Goal: Task Accomplishment & Management: Complete application form

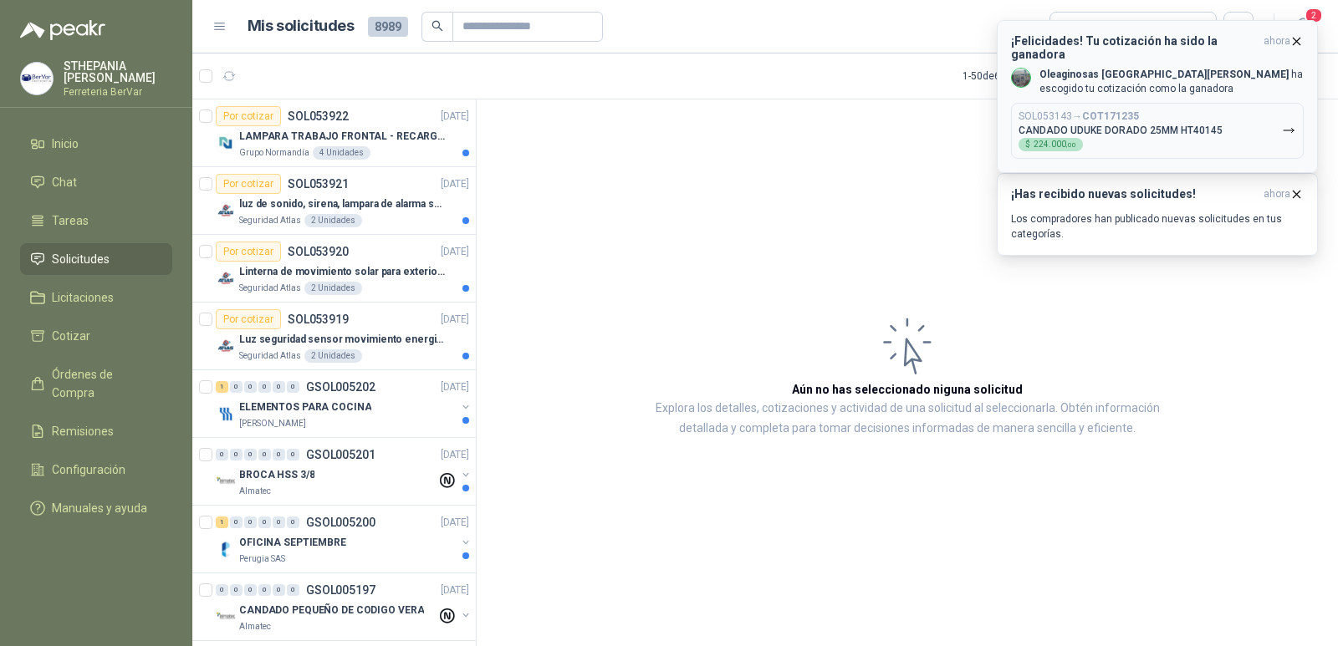
click at [1192, 110] on div "SOL053143 → COT171235 CANDADO UDUKE DORADO 25MM HT40145 $ 224.000 ,00" at bounding box center [1120, 130] width 204 height 41
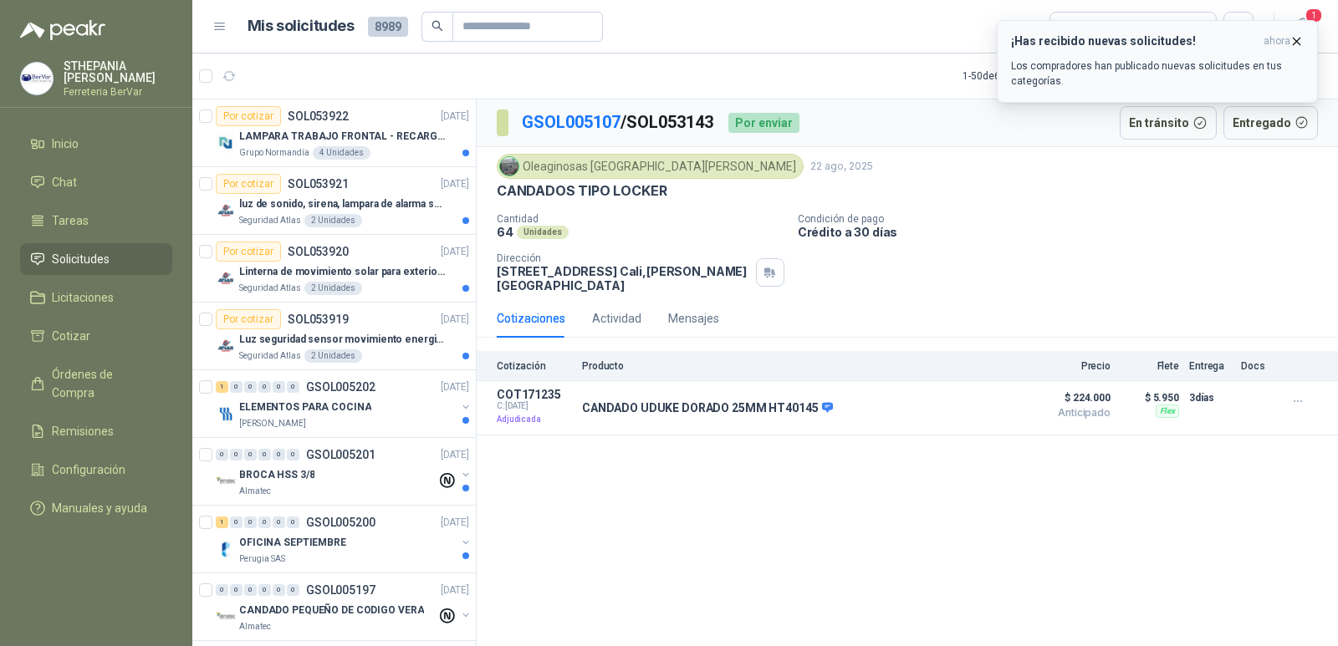
click at [1298, 36] on icon "button" at bounding box center [1296, 41] width 14 height 14
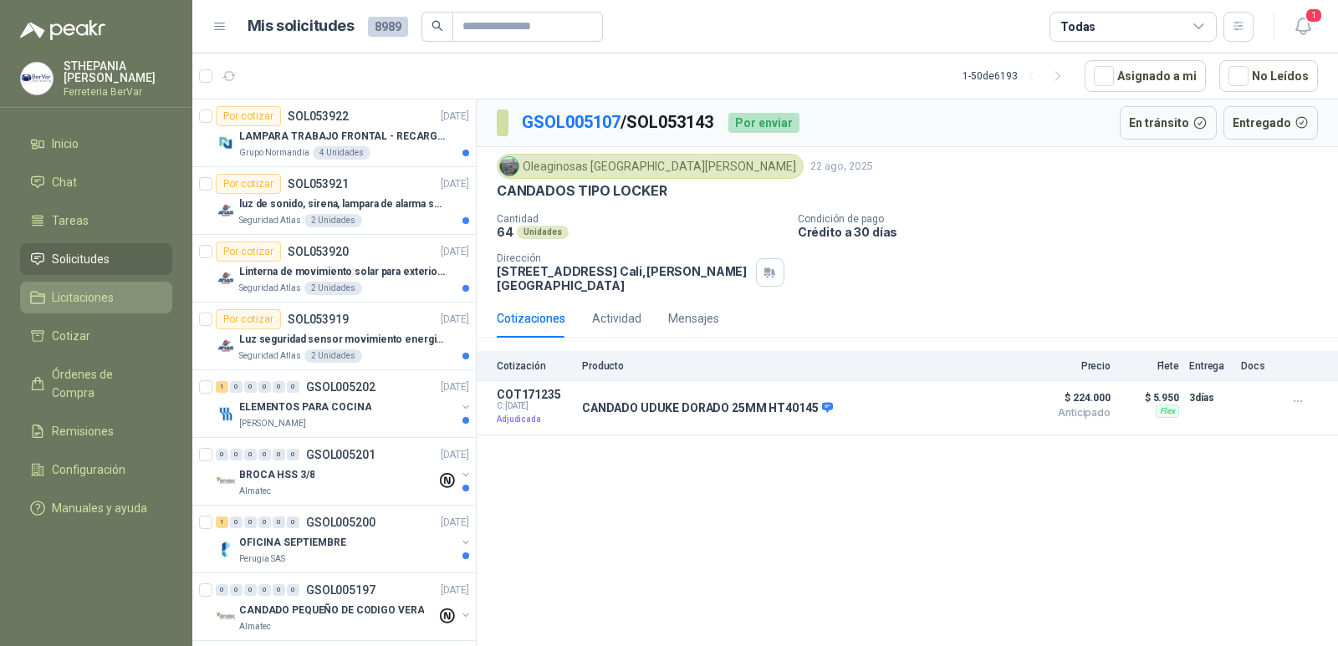
click at [99, 301] on span "Licitaciones" at bounding box center [83, 297] width 62 height 18
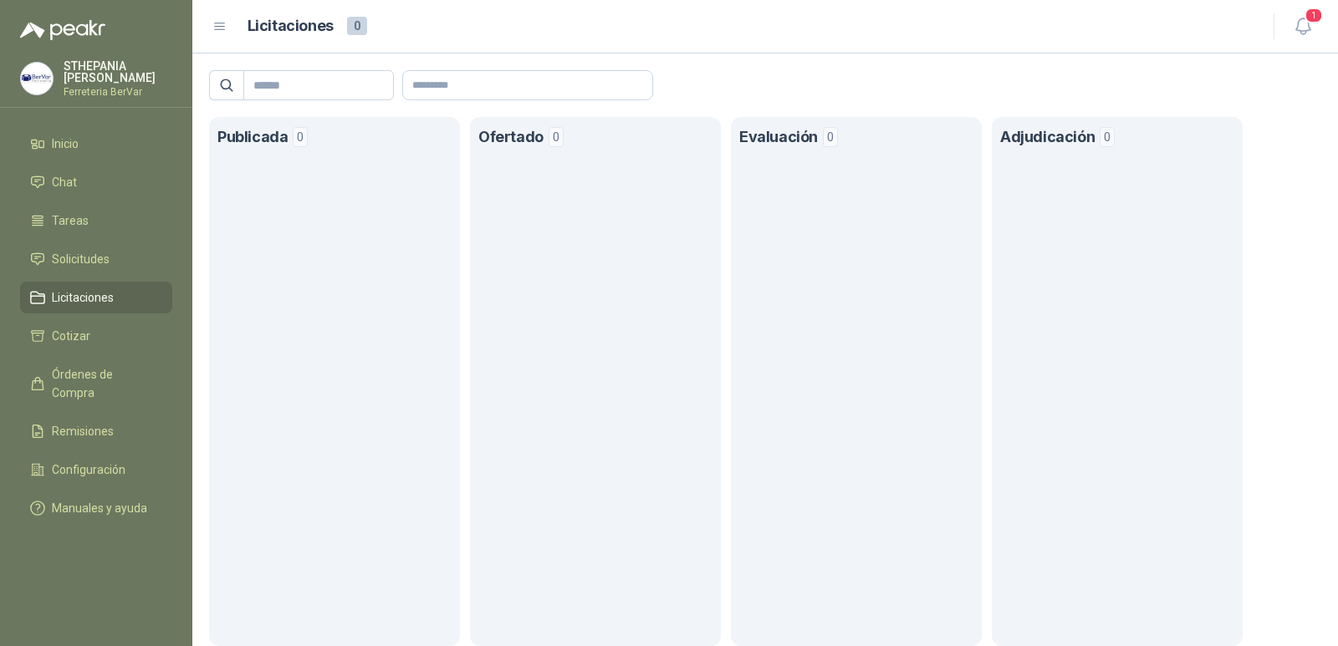
click at [337, 268] on section "Publicada 0" at bounding box center [334, 381] width 251 height 529
click at [108, 215] on li "Tareas" at bounding box center [96, 221] width 132 height 18
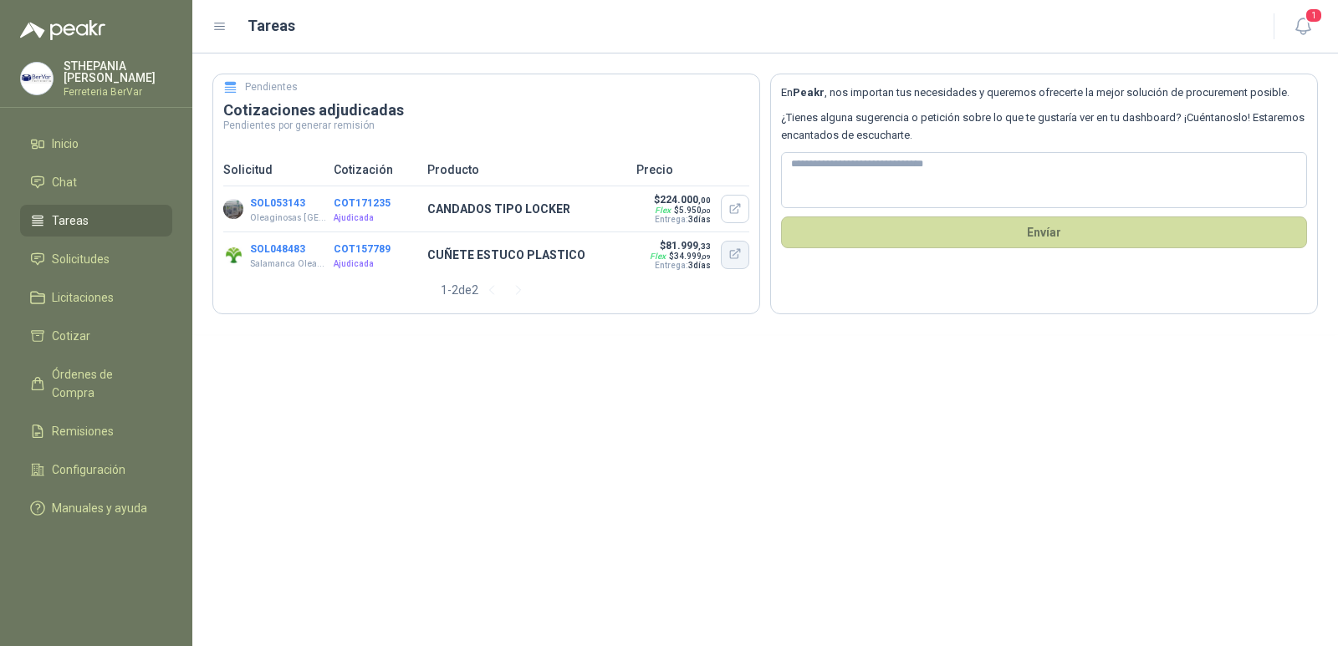
click at [734, 253] on icon "button" at bounding box center [735, 255] width 14 height 14
click at [90, 262] on span "Solicitudes" at bounding box center [81, 259] width 58 height 18
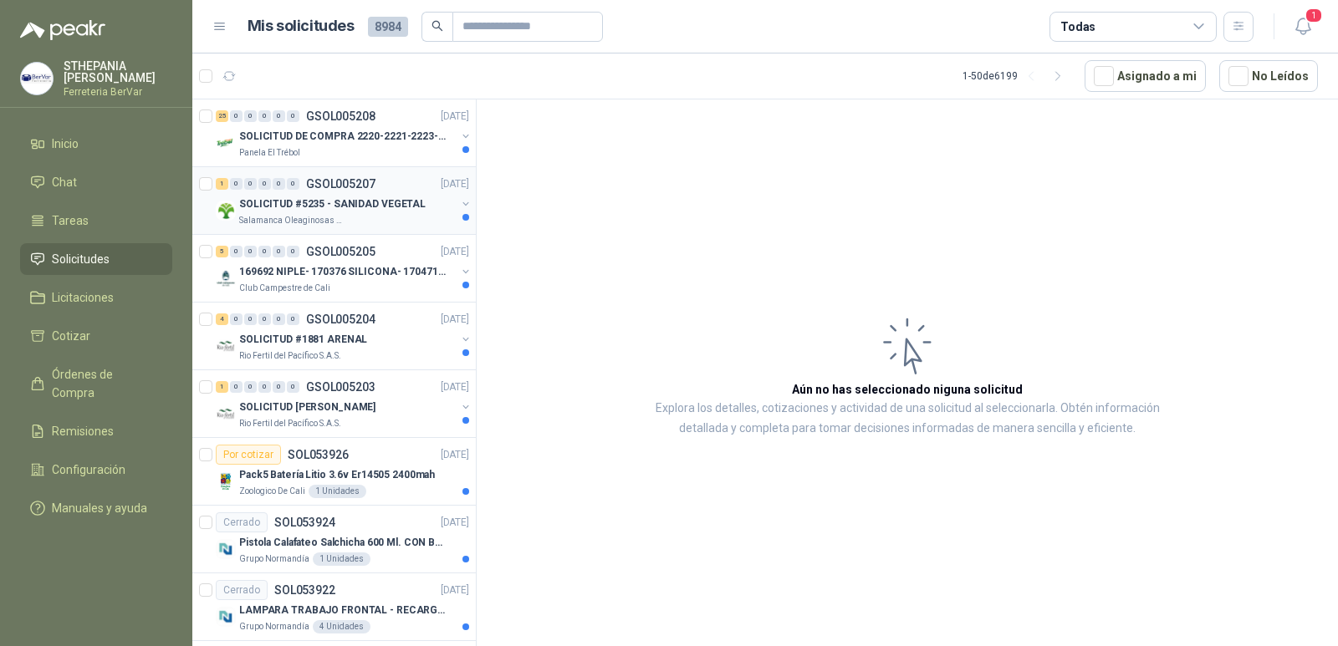
scroll to position [84, 0]
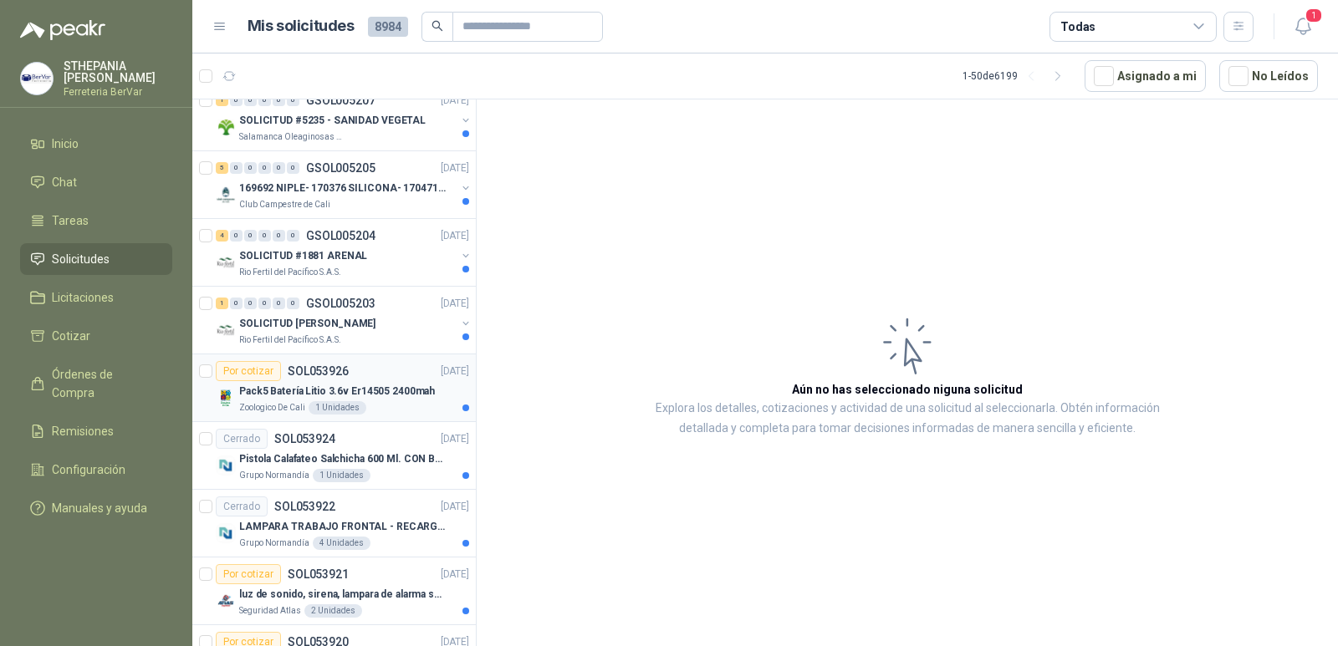
click at [372, 368] on div "Por cotizar SOL053926 [DATE]" at bounding box center [342, 371] width 253 height 20
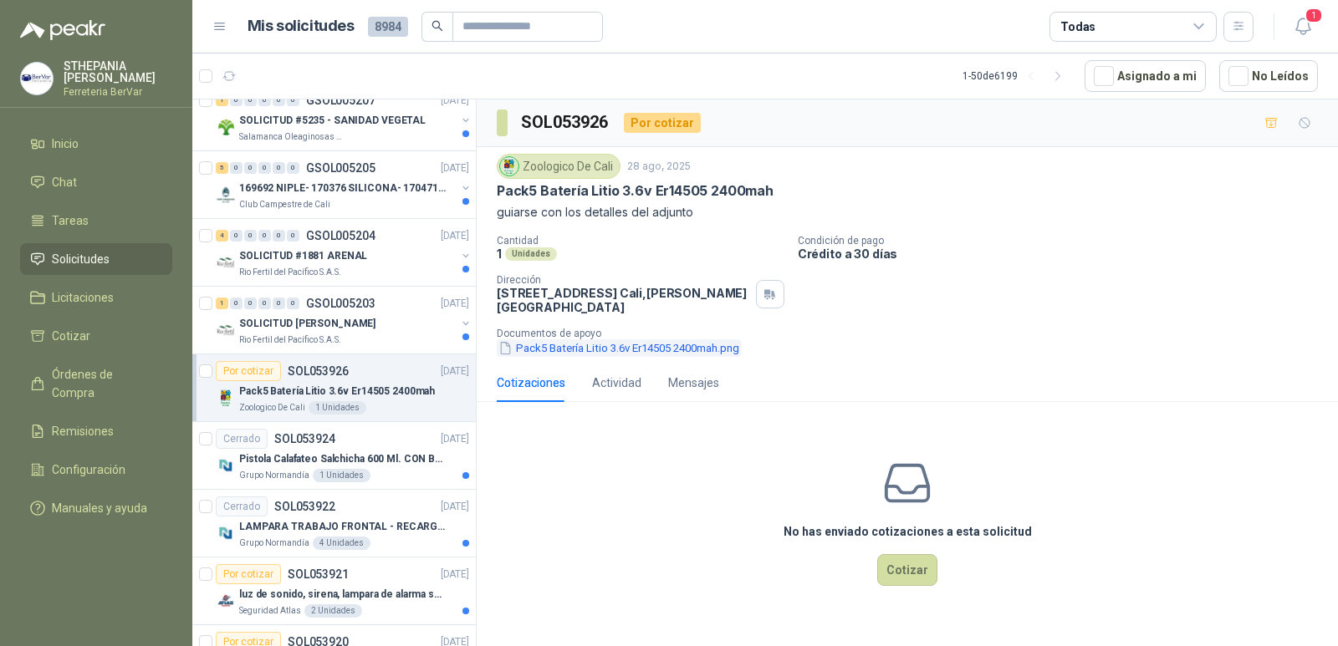
click at [535, 353] on button "Pack5 Batería Litio 3.6v Er14505 2400mah.png" at bounding box center [619, 348] width 244 height 18
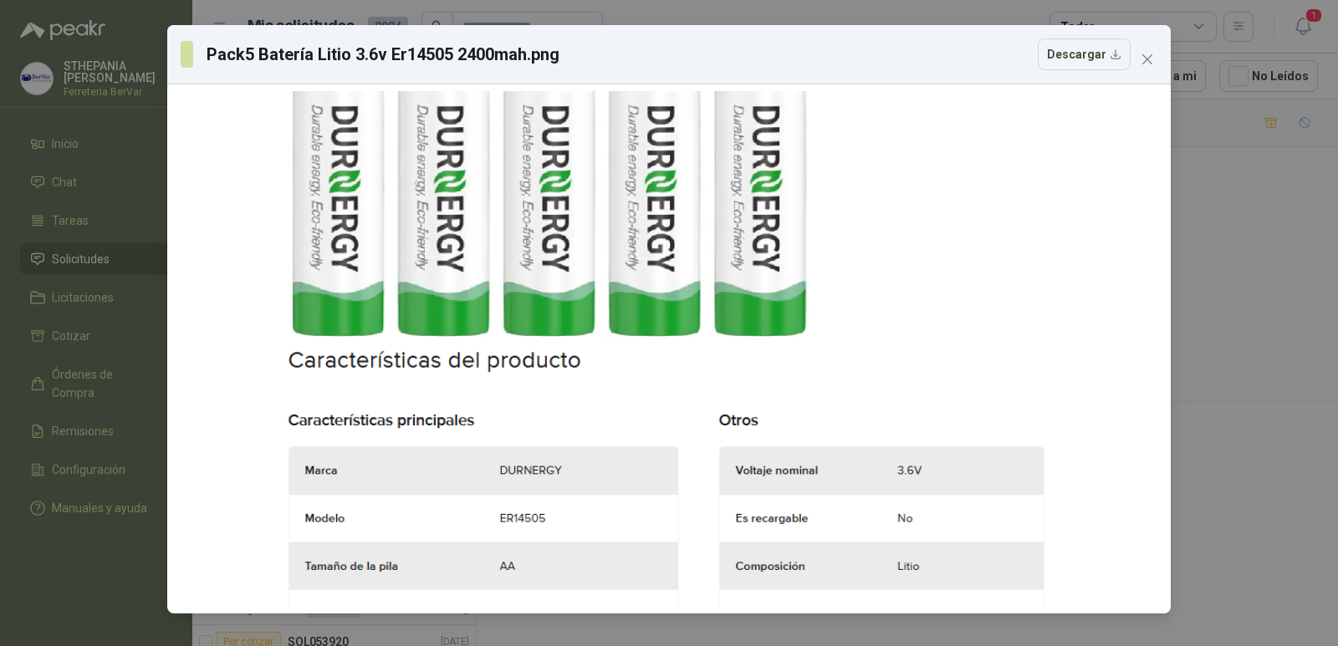
click at [1131, 66] on div "Pack5 Batería Litio 3.6v Er14505 2400mah.png Descargar" at bounding box center [669, 54] width 977 height 32
click at [1147, 60] on icon "close" at bounding box center [1147, 59] width 10 height 10
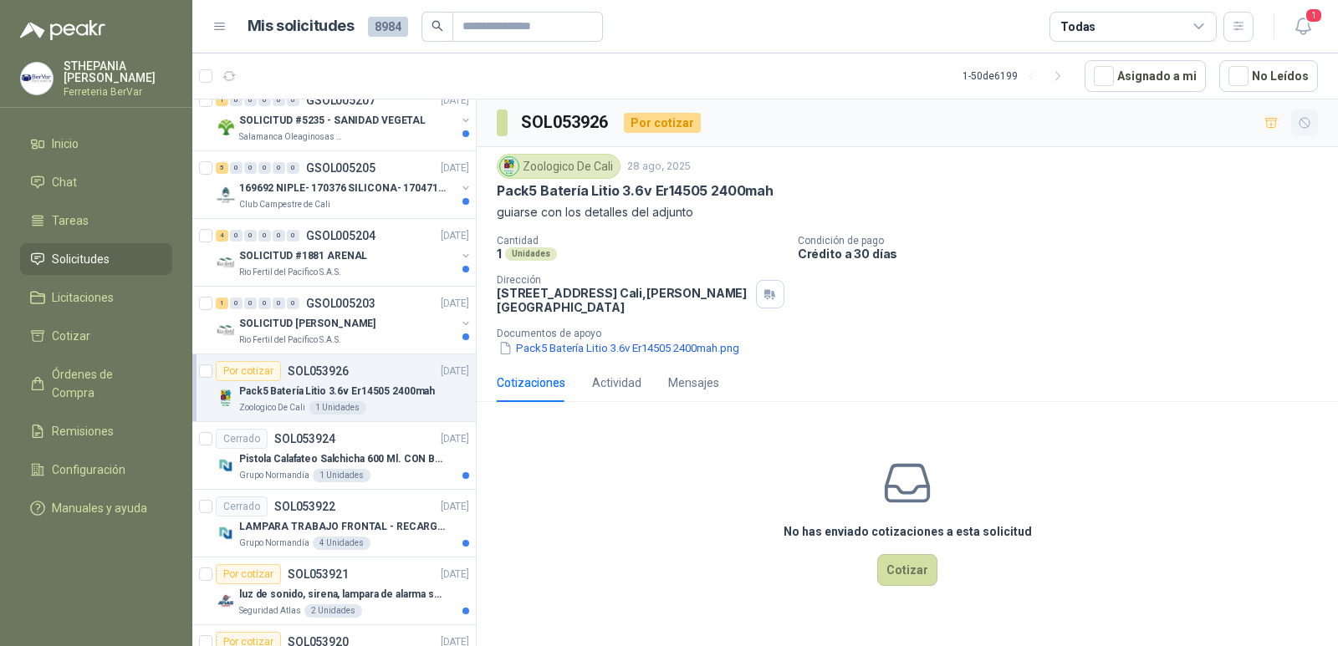
click at [1301, 126] on icon "button" at bounding box center [1305, 123] width 14 height 14
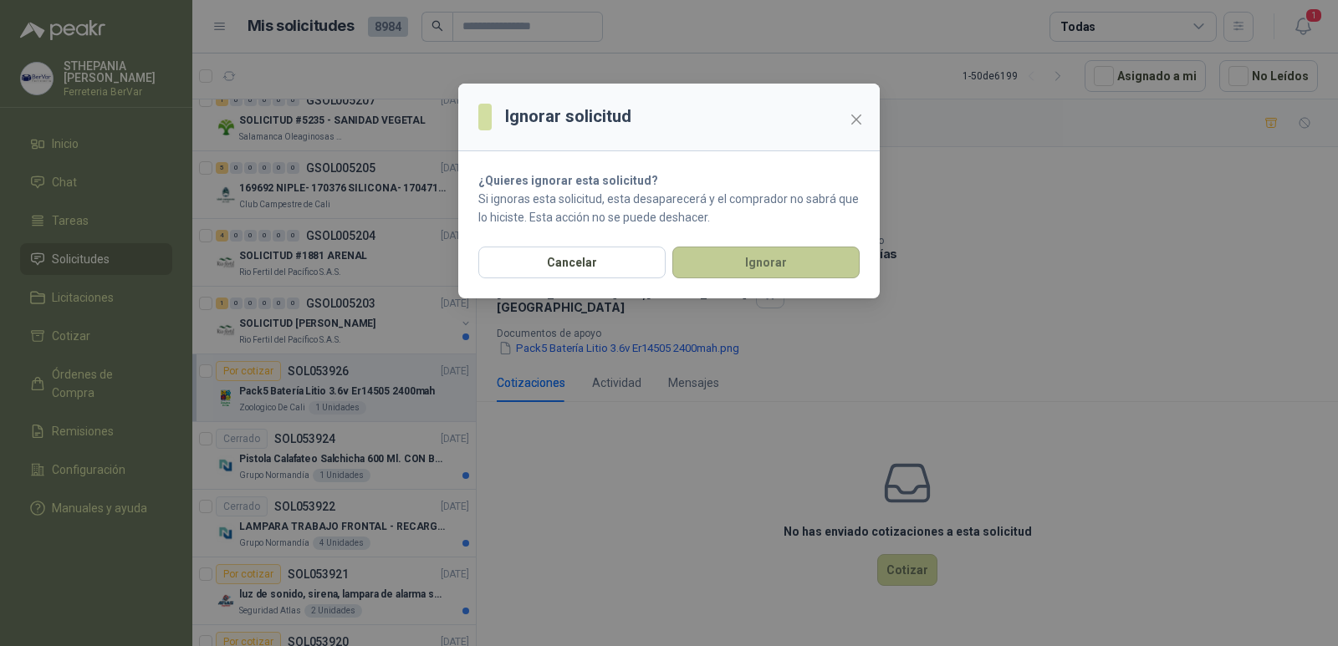
click at [758, 270] on button "Ignorar" at bounding box center [765, 263] width 187 height 32
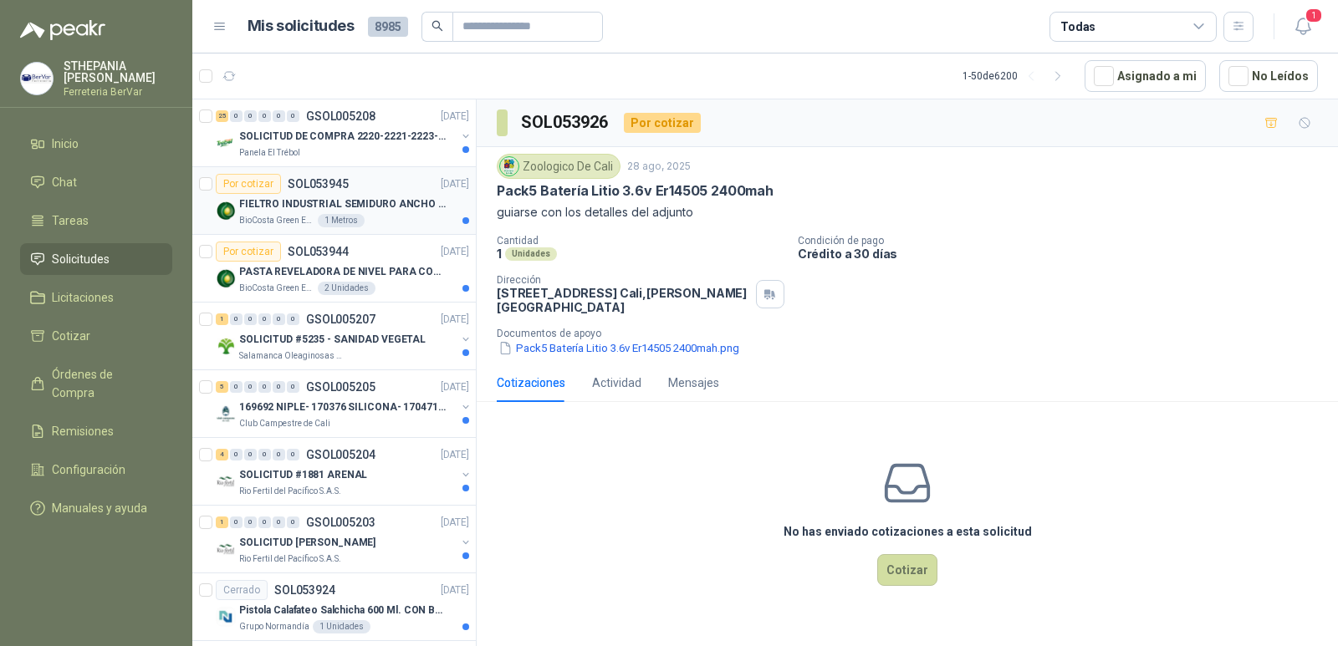
click at [363, 199] on p "FIELTRO INDUSTRIAL SEMIDURO ANCHO 25 MM" at bounding box center [343, 205] width 208 height 16
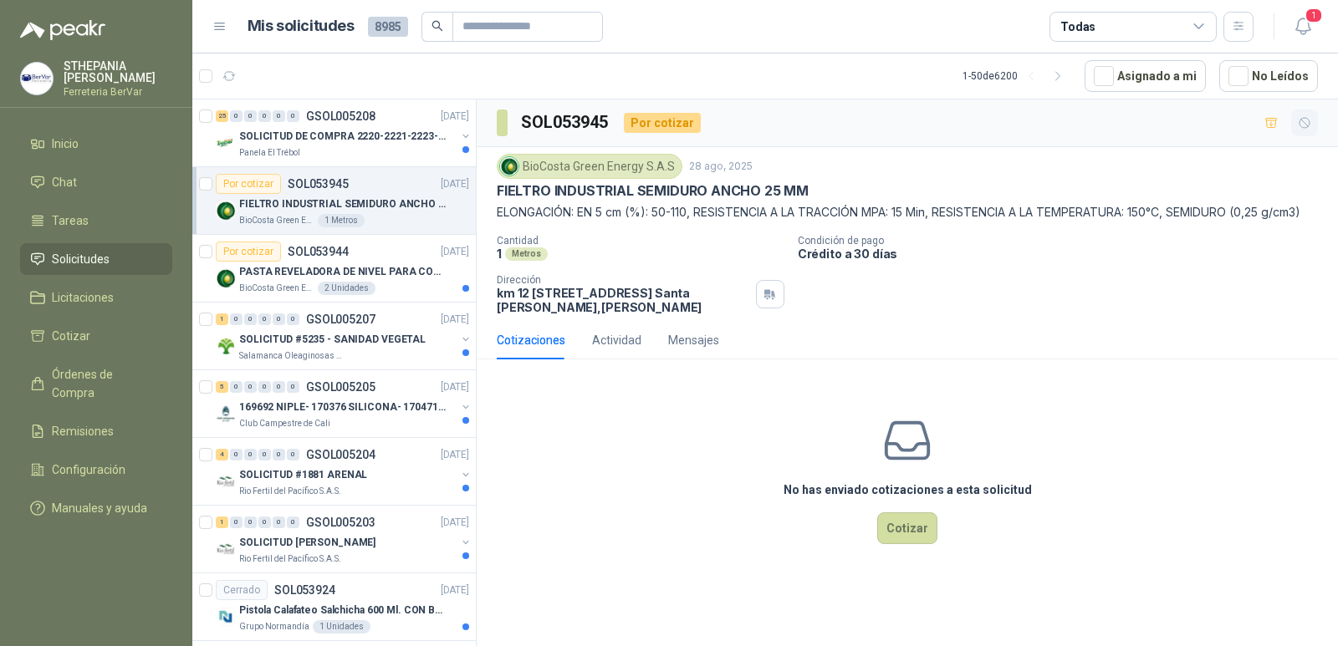
click at [1299, 134] on button "button" at bounding box center [1304, 123] width 27 height 27
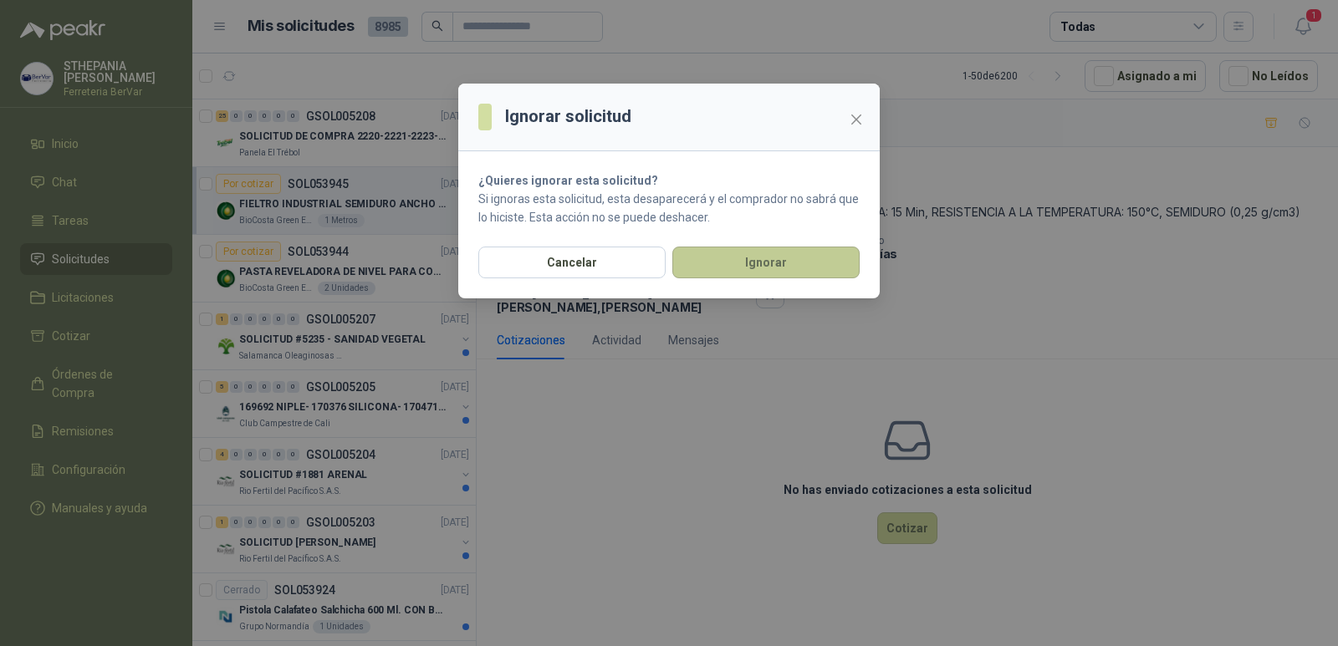
click at [771, 266] on button "Ignorar" at bounding box center [765, 263] width 187 height 32
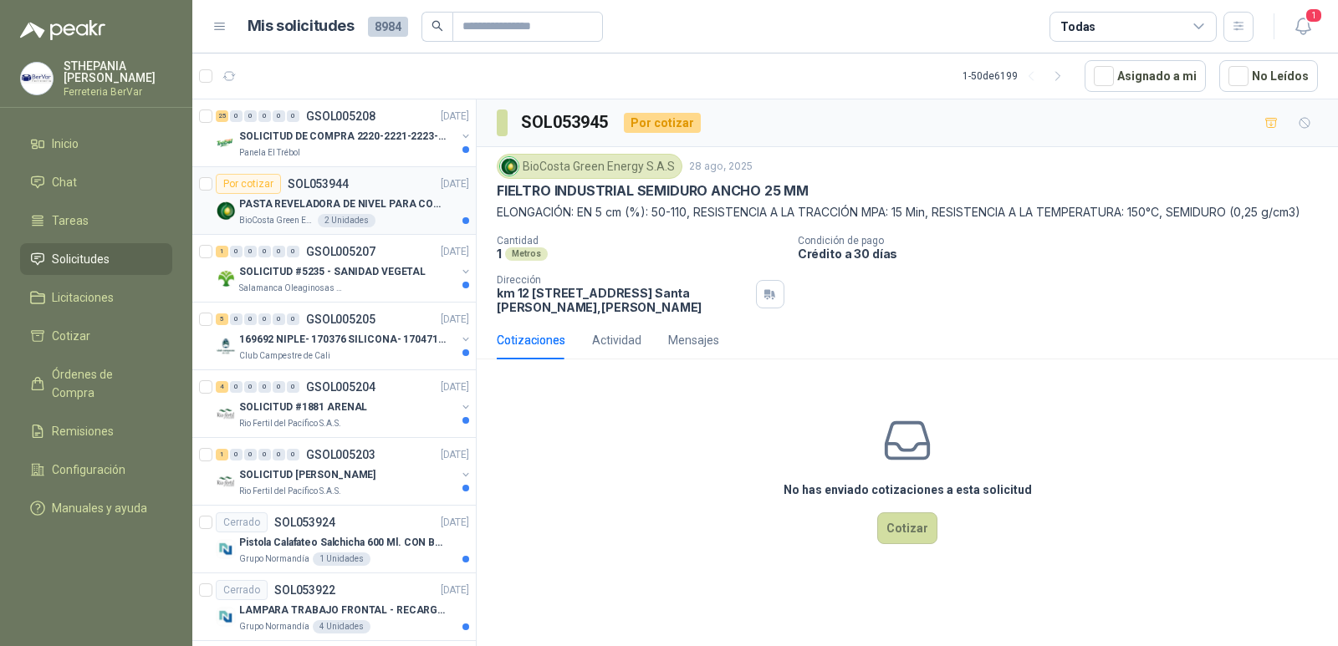
click at [411, 227] on article "Por cotizar SOL053944 [DATE] PASTA REVELADORA DE NIVEL PARA COMBUSTIBLES/ACEITE…" at bounding box center [333, 201] width 283 height 68
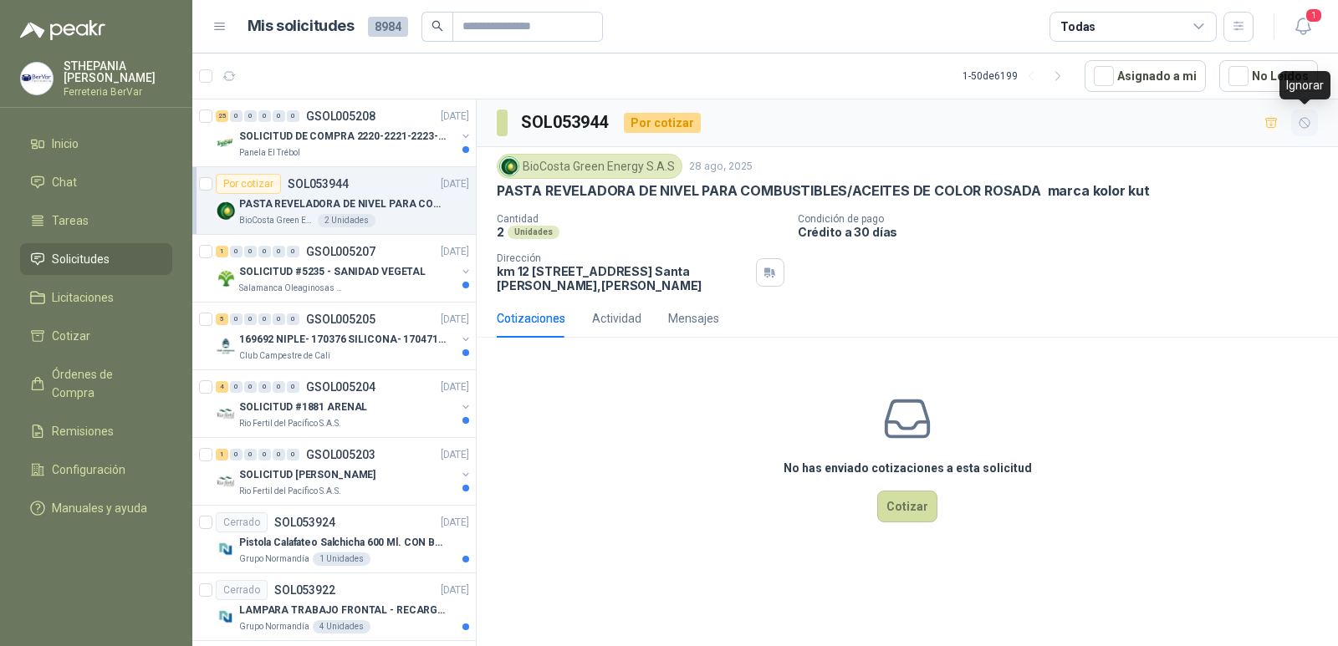
click at [1294, 126] on button "button" at bounding box center [1304, 123] width 27 height 27
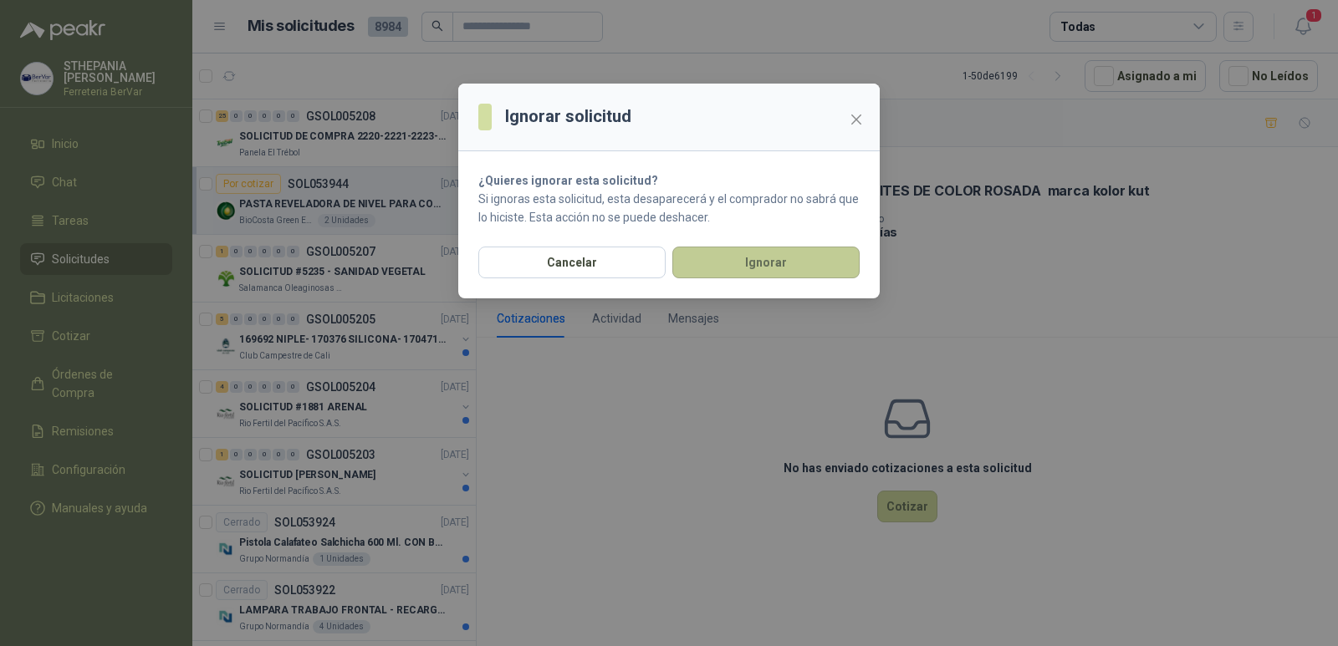
click at [757, 270] on button "Ignorar" at bounding box center [765, 263] width 187 height 32
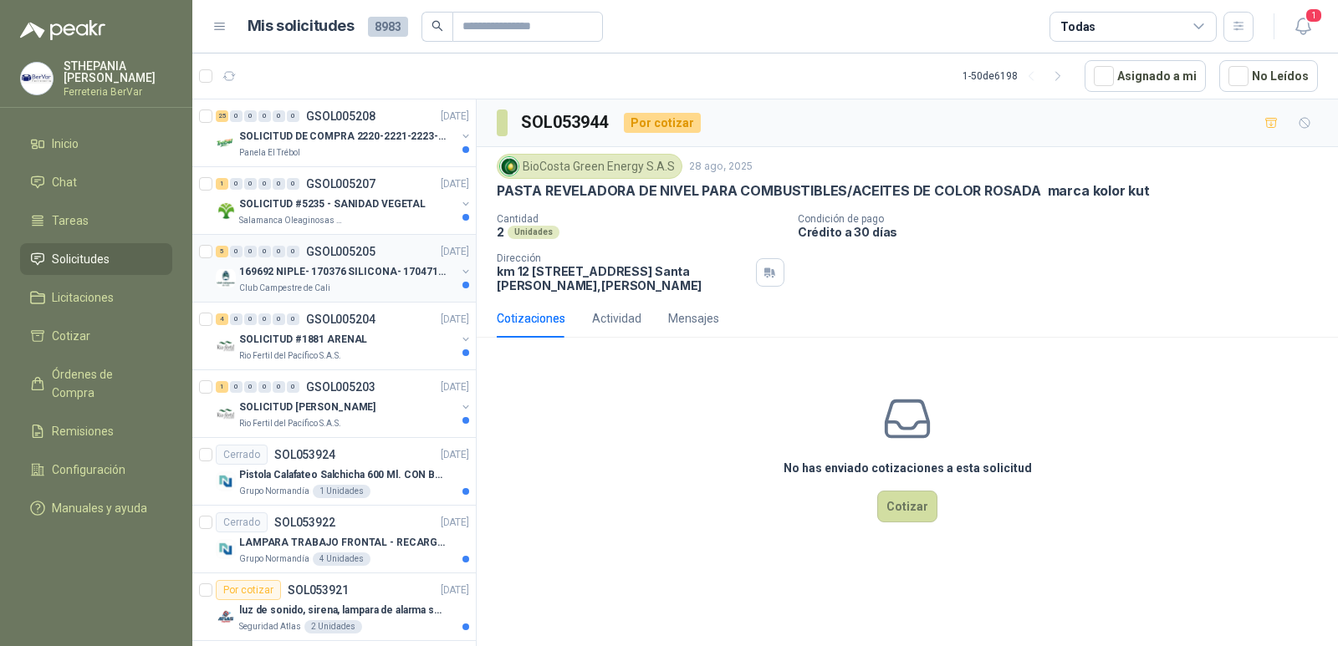
click at [390, 264] on p "169692 NIPLE- 170376 SILICONA- 170471 VALVULA REG" at bounding box center [343, 272] width 208 height 16
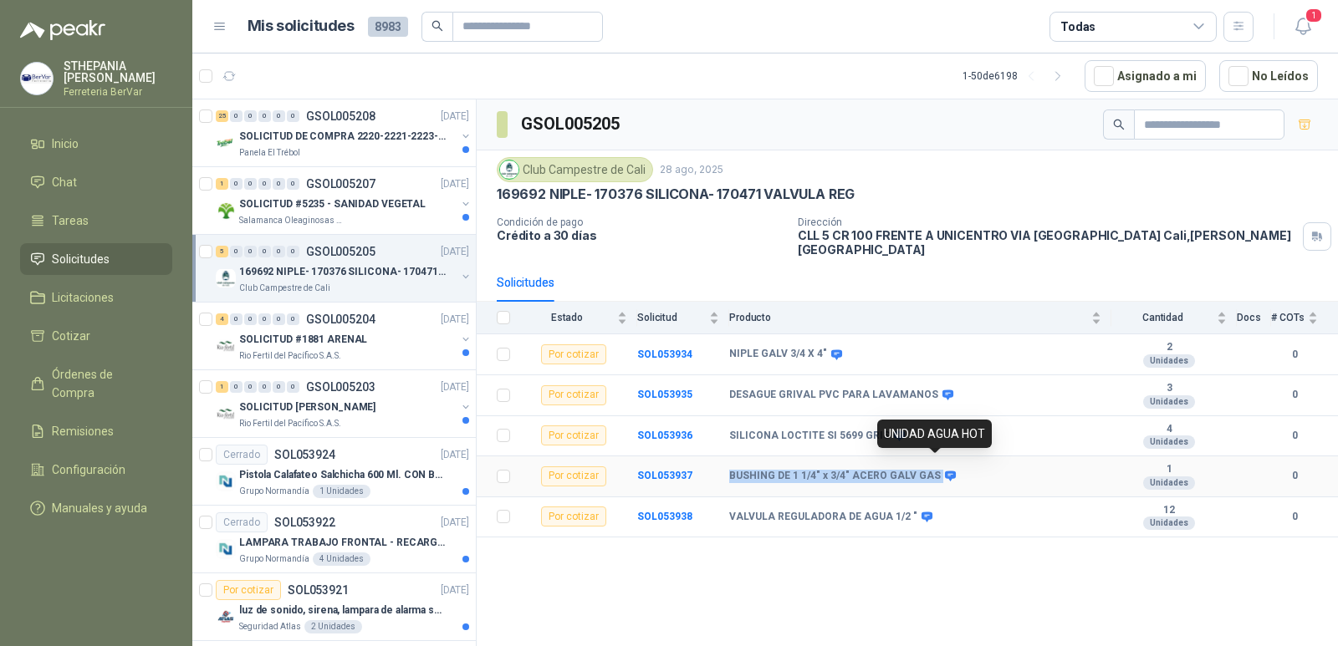
drag, startPoint x: 730, startPoint y: 462, endPoint x: 935, endPoint y: 465, distance: 204.9
click at [935, 470] on div "BUSHING DE 1 1/4" x 3/4" ACERO GALV GAS" at bounding box center [841, 476] width 224 height 13
copy div "BUSHING DE 1 1/4" x 3/4" ACERO GALV GAS"
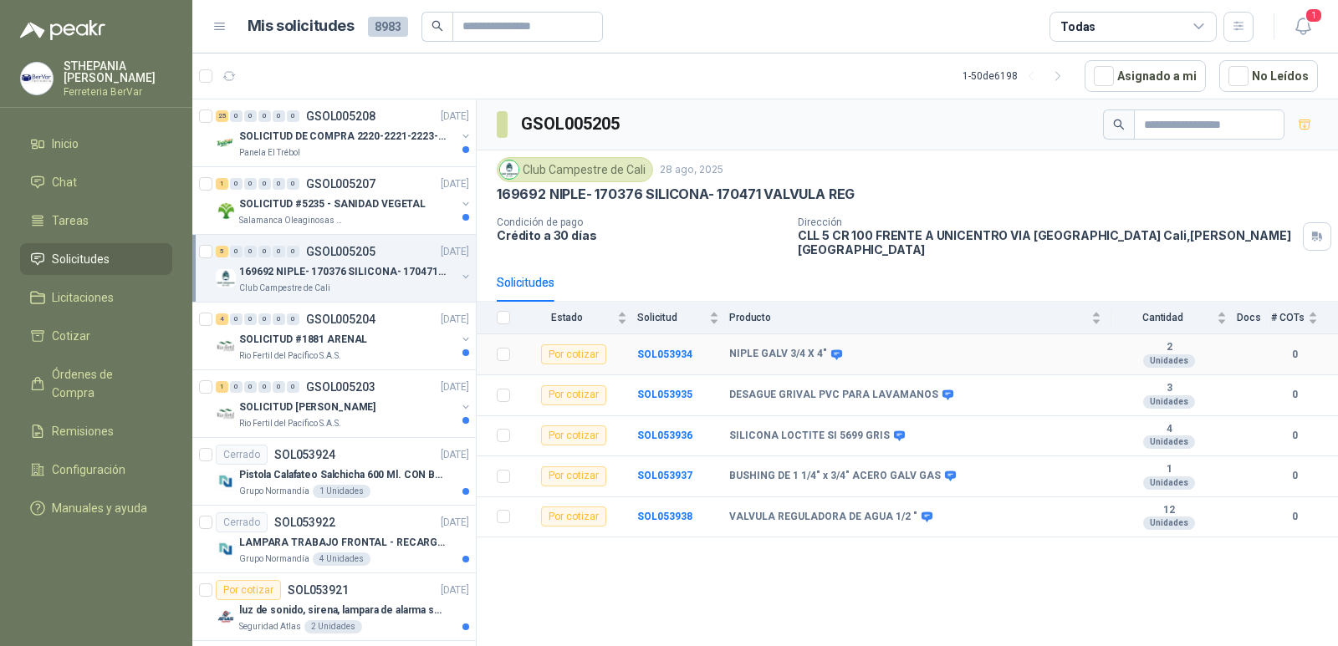
click at [572, 345] on div "Por cotizar" at bounding box center [573, 355] width 65 height 20
click at [597, 345] on div "Por cotizar" at bounding box center [573, 355] width 65 height 20
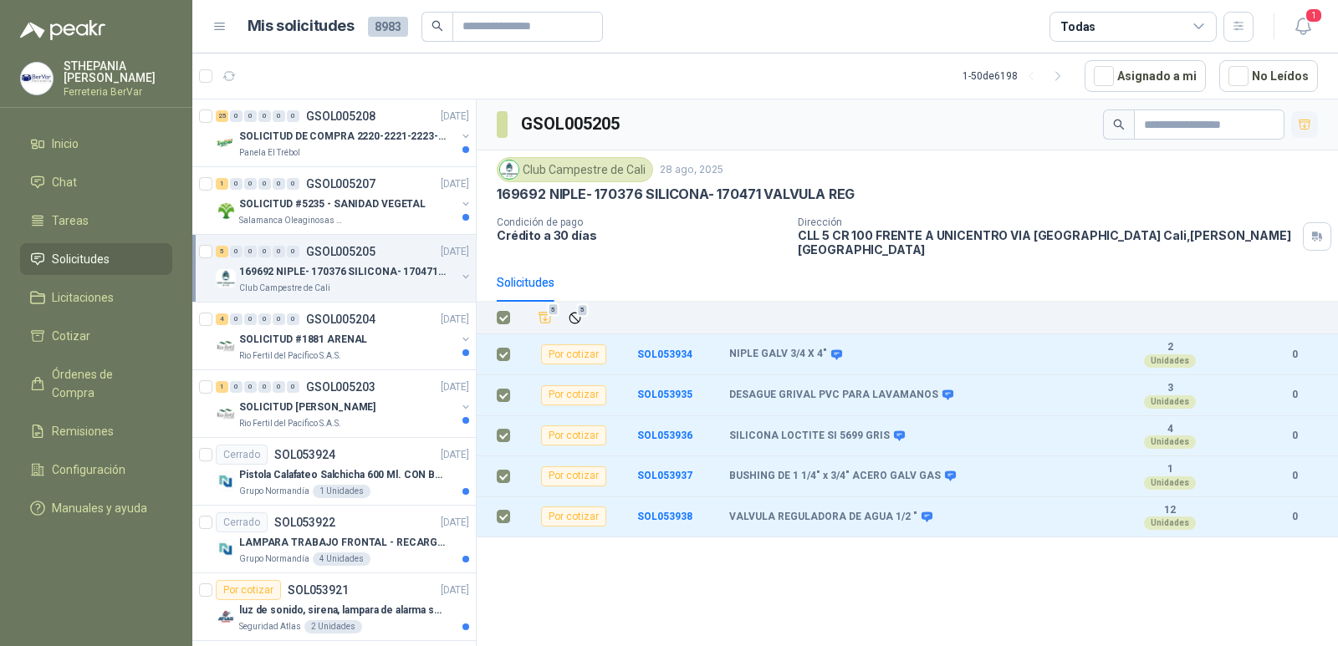
click at [1302, 128] on icon "button" at bounding box center [1305, 125] width 14 height 14
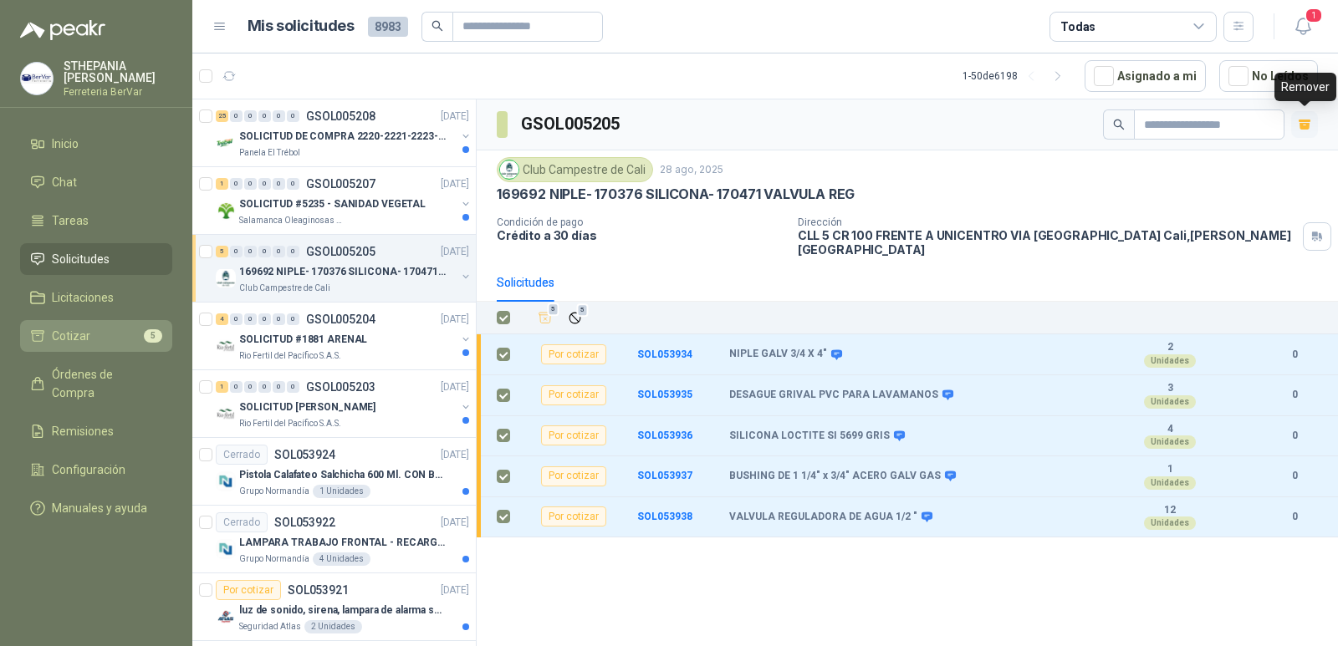
click at [117, 327] on link "Cotizar 5" at bounding box center [96, 336] width 152 height 32
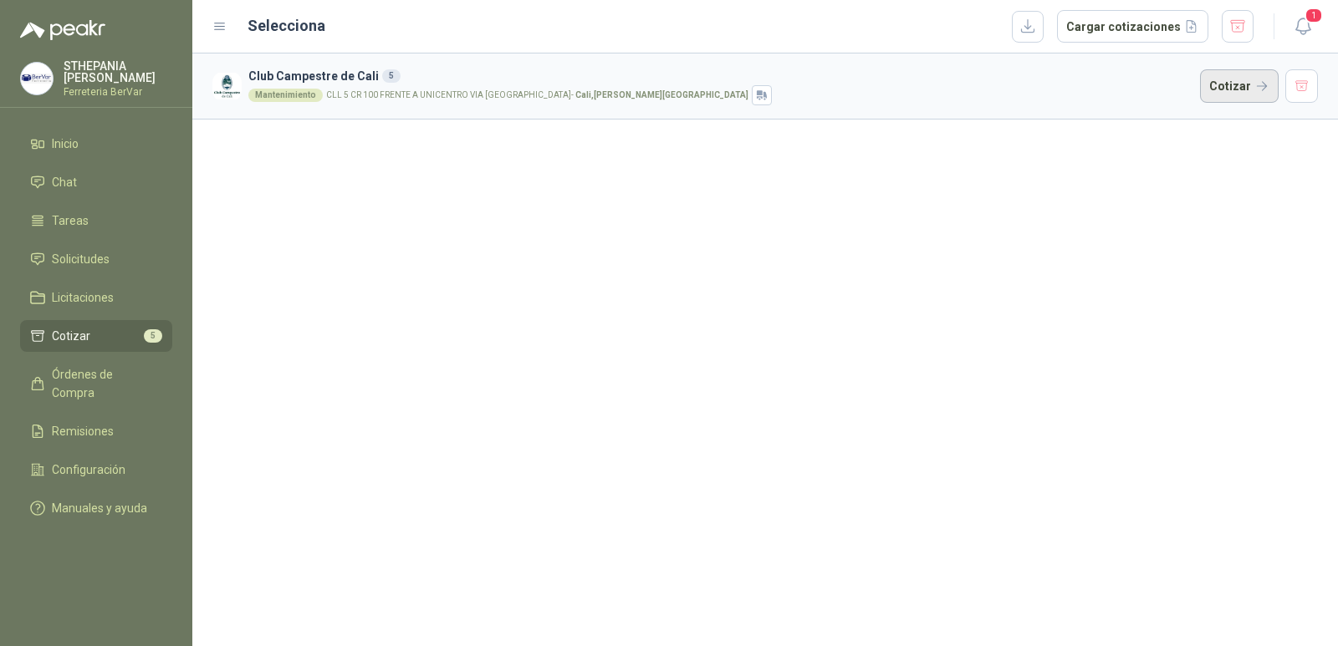
click at [1243, 79] on button "Cotizar" at bounding box center [1239, 85] width 79 height 33
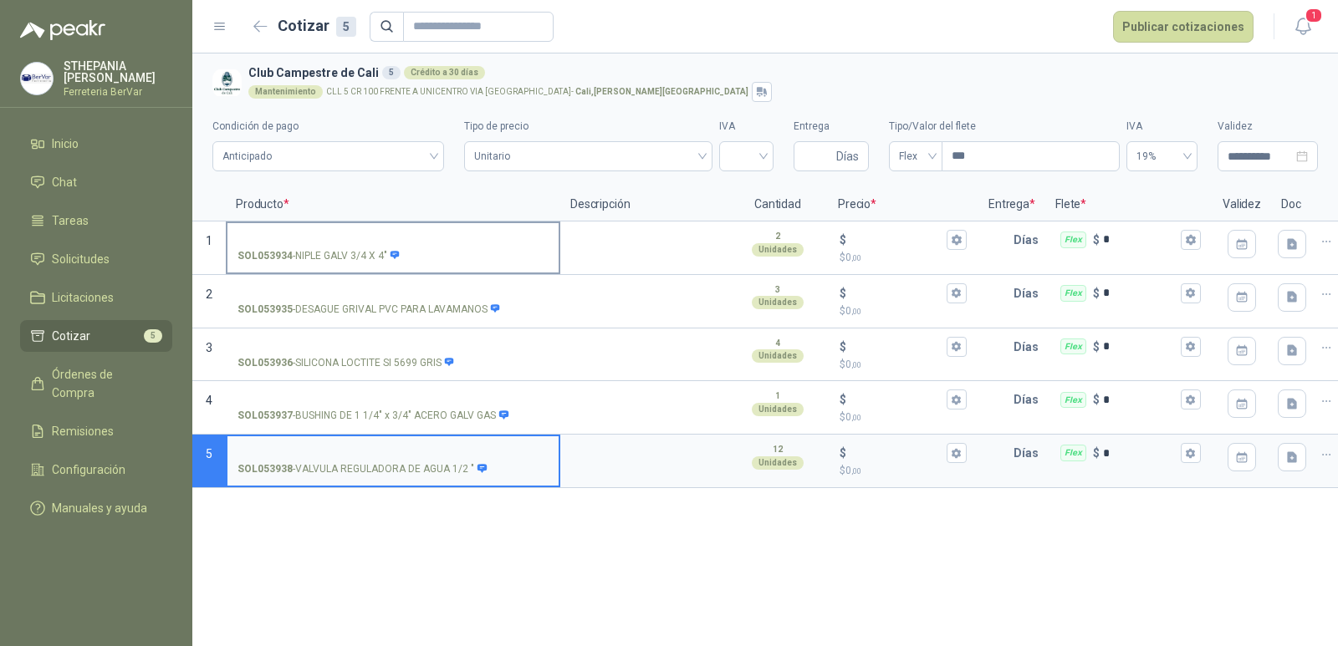
click at [307, 243] on input "SOL053934 - NIPLE GALV 3/4 X 4"" at bounding box center [392, 240] width 311 height 13
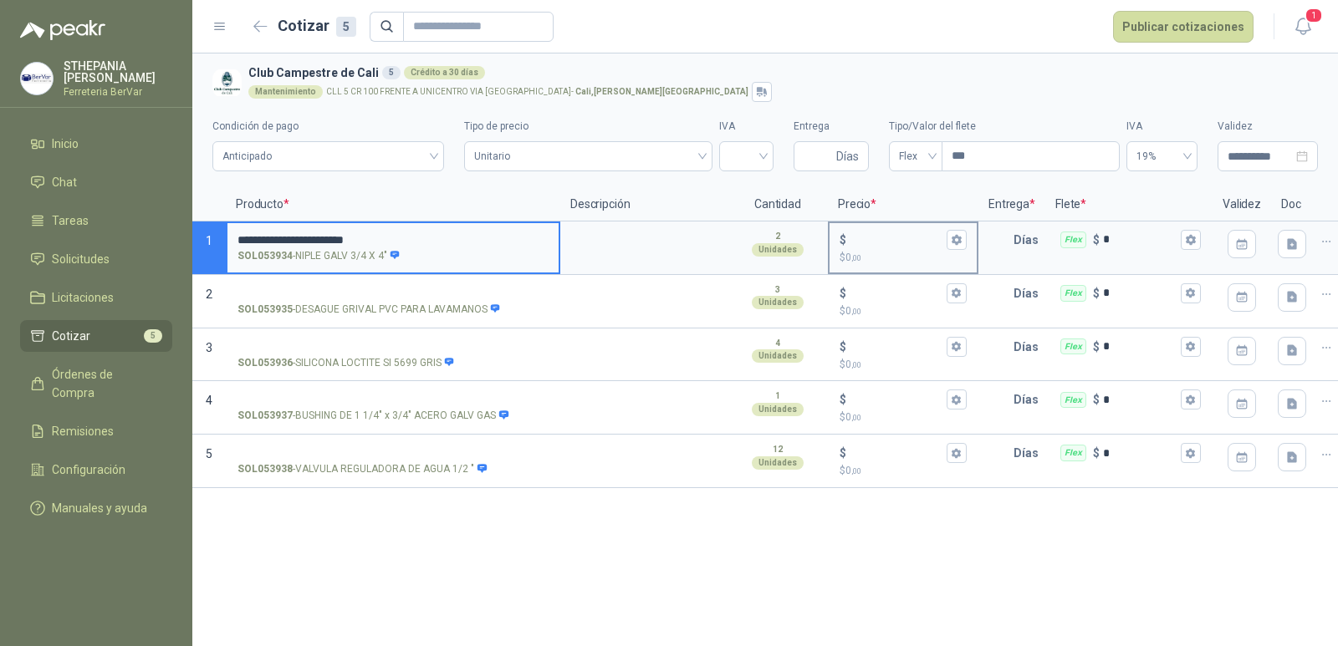
click at [886, 239] on input "$ $ 0 ,00" at bounding box center [897, 239] width 94 height 13
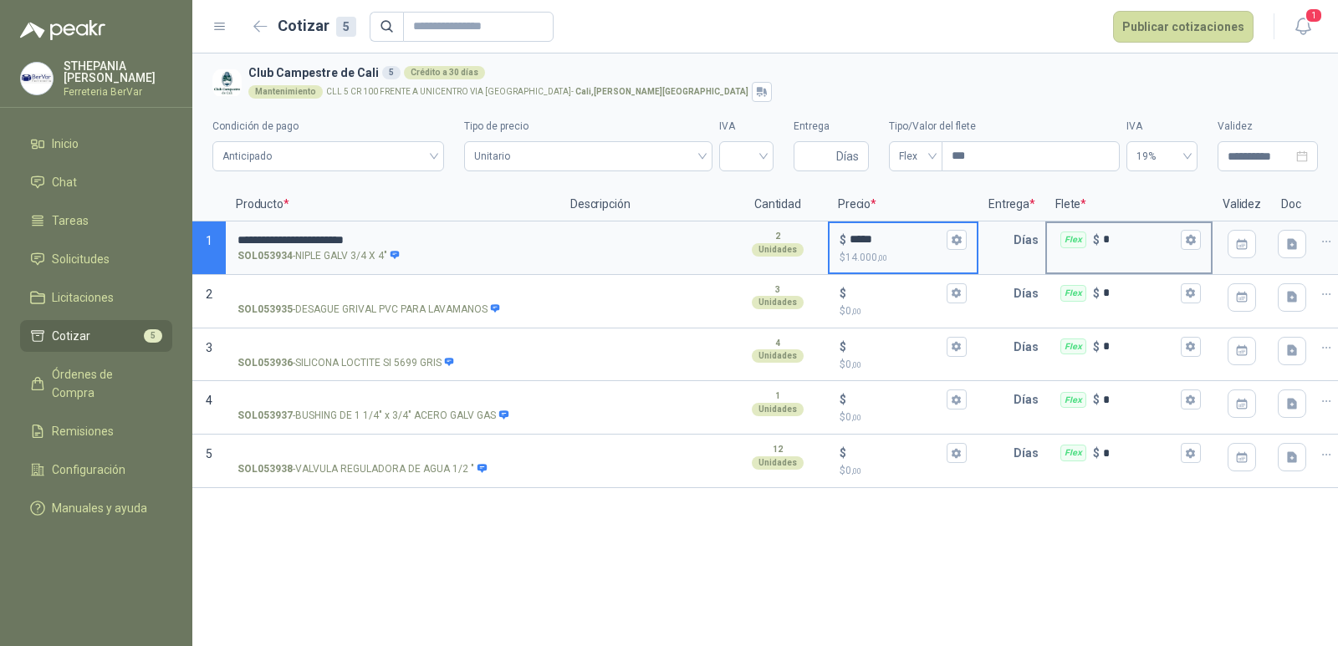
type input "*****"
click at [1123, 234] on input "*" at bounding box center [1140, 239] width 74 height 13
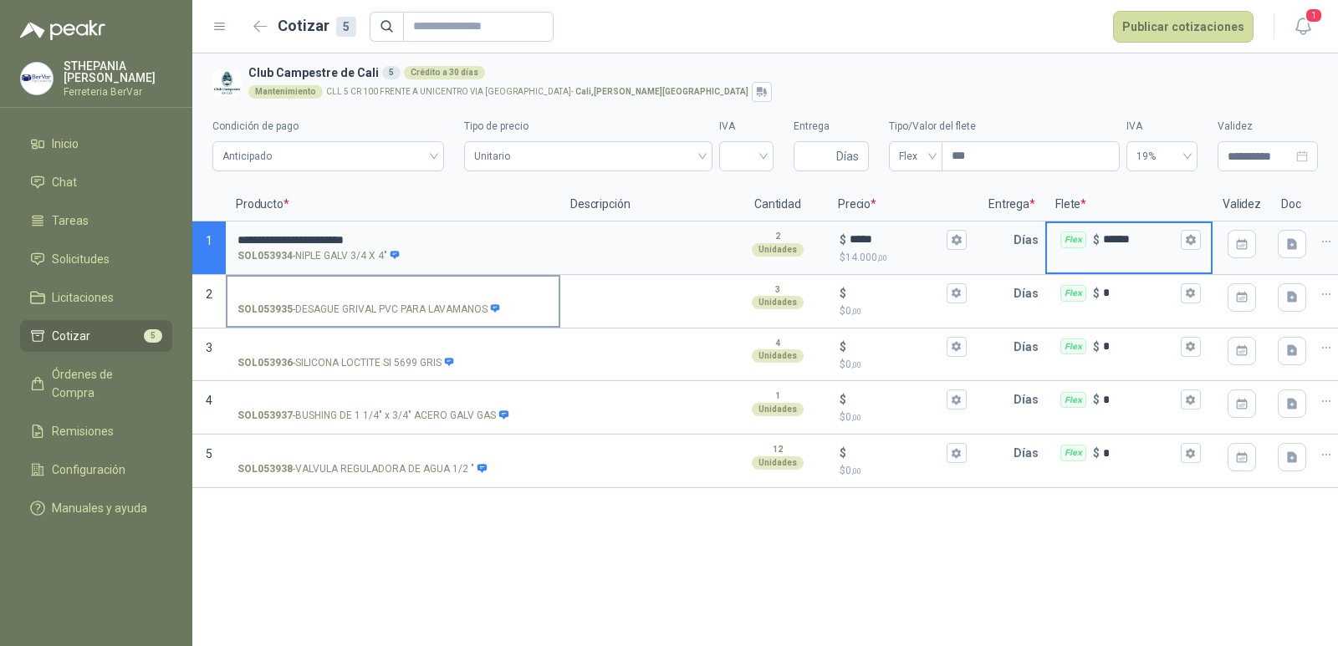
type input "******"
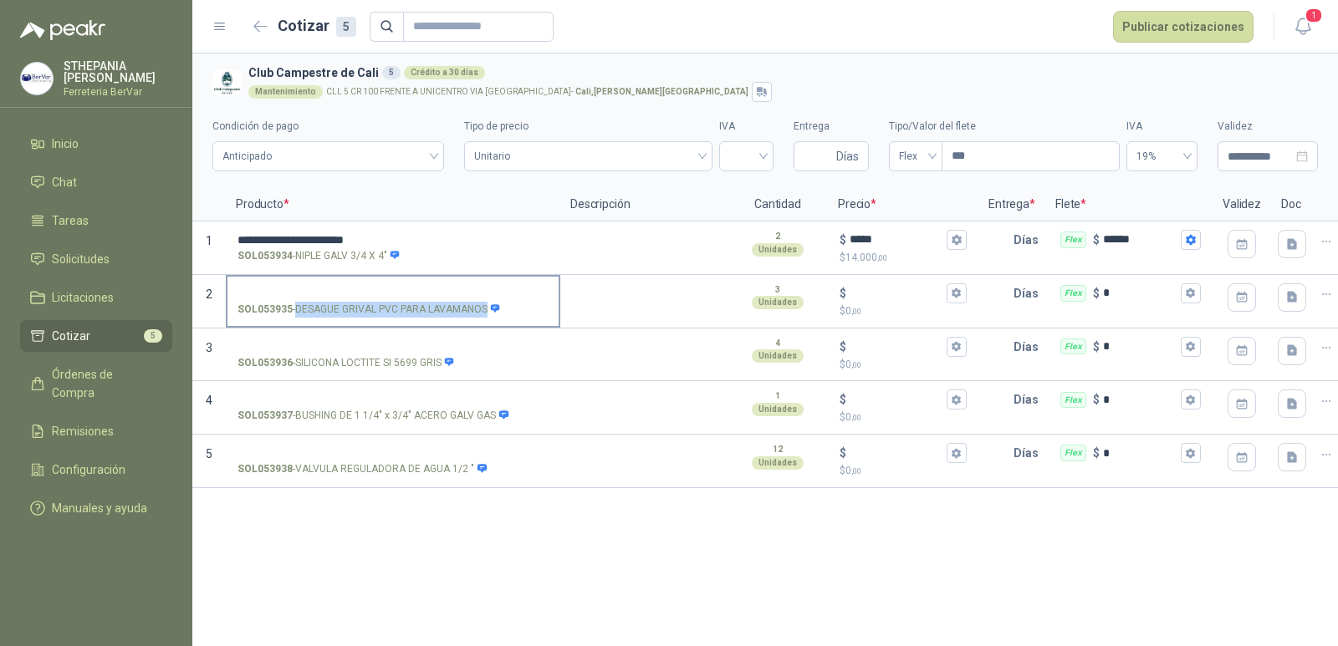
drag, startPoint x: 299, startPoint y: 309, endPoint x: 491, endPoint y: 322, distance: 192.8
click at [491, 322] on label "SOL053935 - DESAGUE GRIVAL PVC PARA LAVAMANOS" at bounding box center [392, 301] width 331 height 48
copy div "DESAGUE GRIVAL PVC PARA LAVAMANOS"
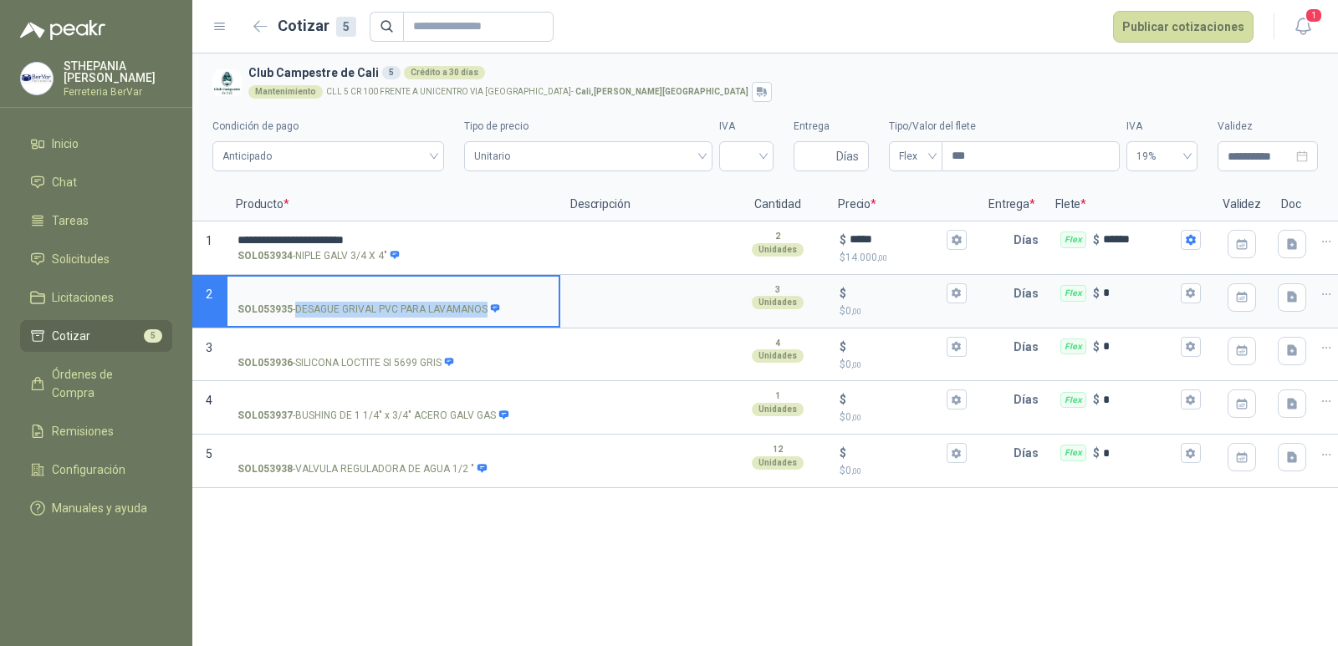
click at [345, 288] on input "SOL053935 - DESAGUE GRIVAL PVC PARA LAVAMANOS" at bounding box center [392, 294] width 311 height 13
click at [864, 281] on div "$ $ 0 ,00" at bounding box center [902, 301] width 147 height 49
click at [864, 287] on input "$ $ 0 ,00" at bounding box center [897, 293] width 94 height 13
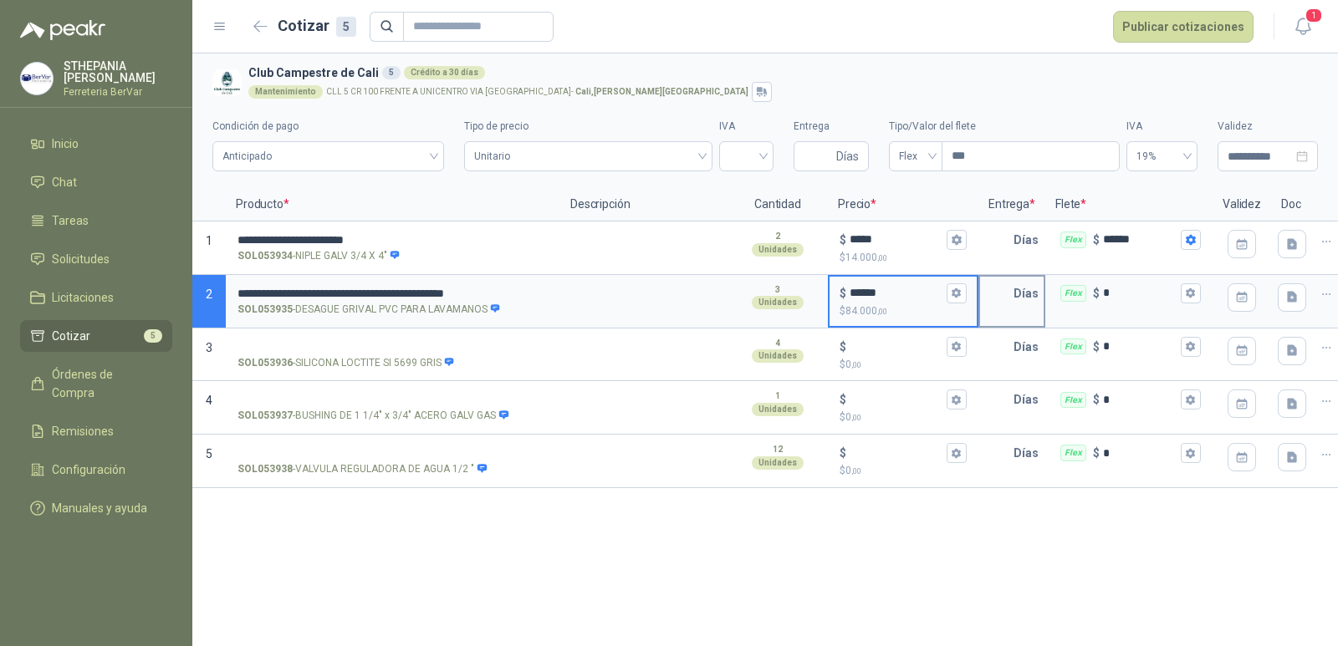
type input "******"
click at [1028, 292] on p "Días" at bounding box center [1029, 293] width 32 height 33
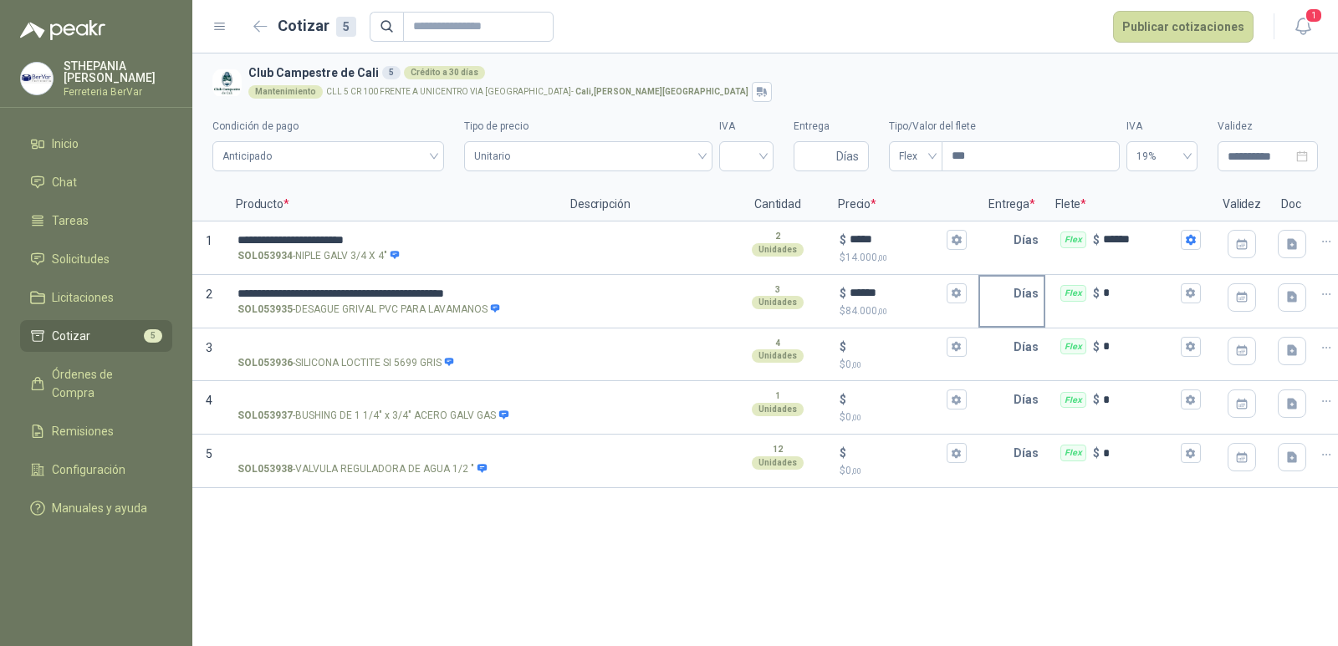
click at [1003, 296] on input "text" at bounding box center [996, 293] width 33 height 33
type input "*"
click at [1008, 247] on input "text" at bounding box center [996, 239] width 33 height 33
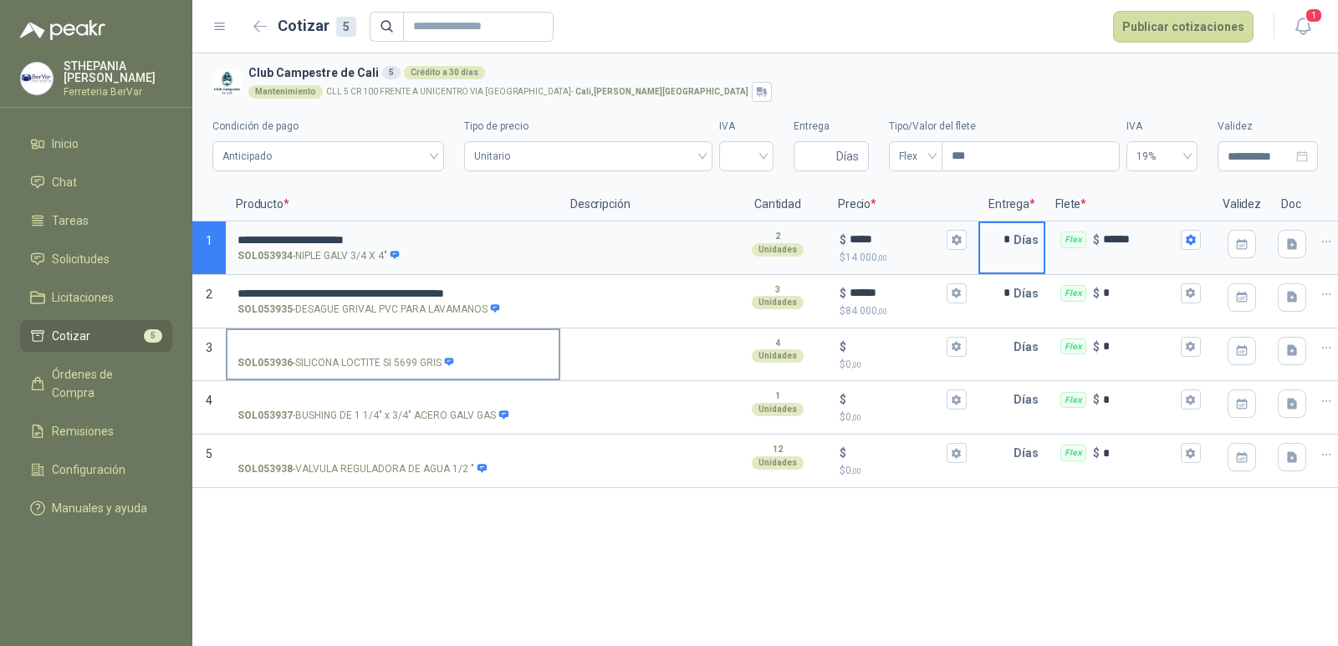
type input "*"
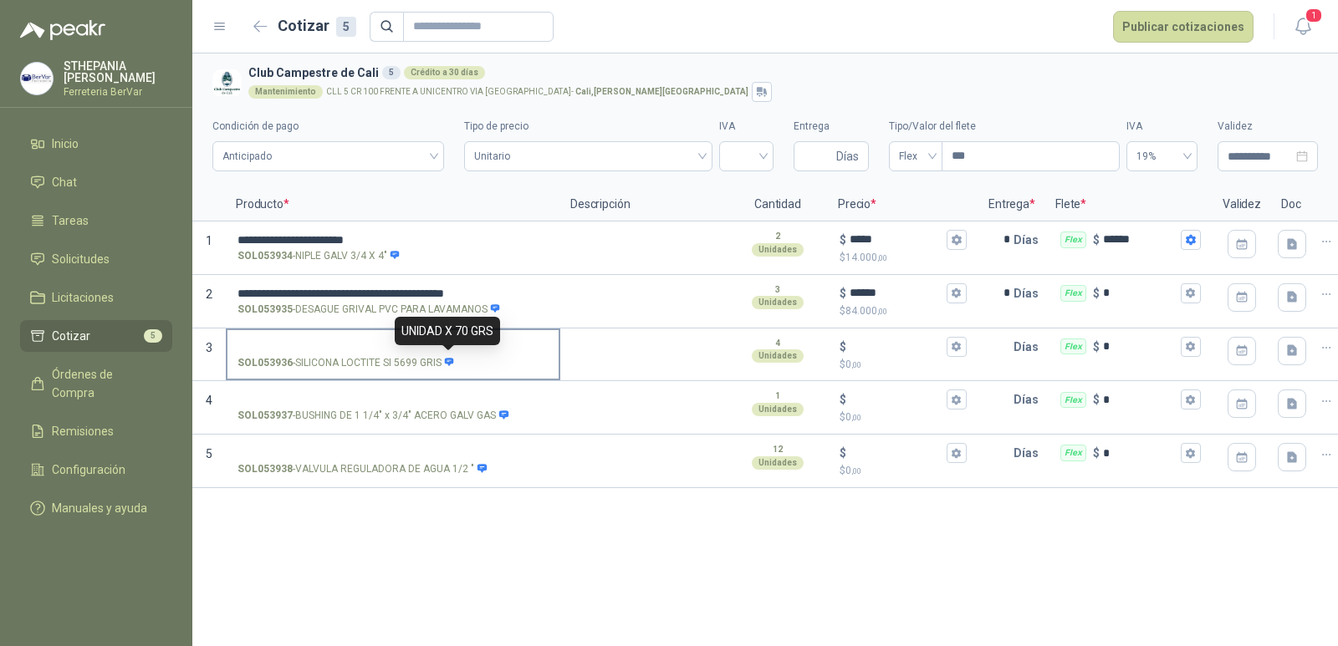
drag, startPoint x: 294, startPoint y: 361, endPoint x: 441, endPoint y: 361, distance: 146.3
click at [441, 361] on p "SOL053936 - SILICONA LOCTITE SI 5699 GRIS" at bounding box center [345, 363] width 217 height 16
copy div "SILICONA LOCTITE SI 5699 GRIS"
click at [431, 332] on div "UNIDAD X 70 GRS" at bounding box center [447, 331] width 105 height 28
click at [380, 347] on input "SOL053936 - SILICONA LOCTITE SI 5699 GRIS" at bounding box center [392, 347] width 311 height 13
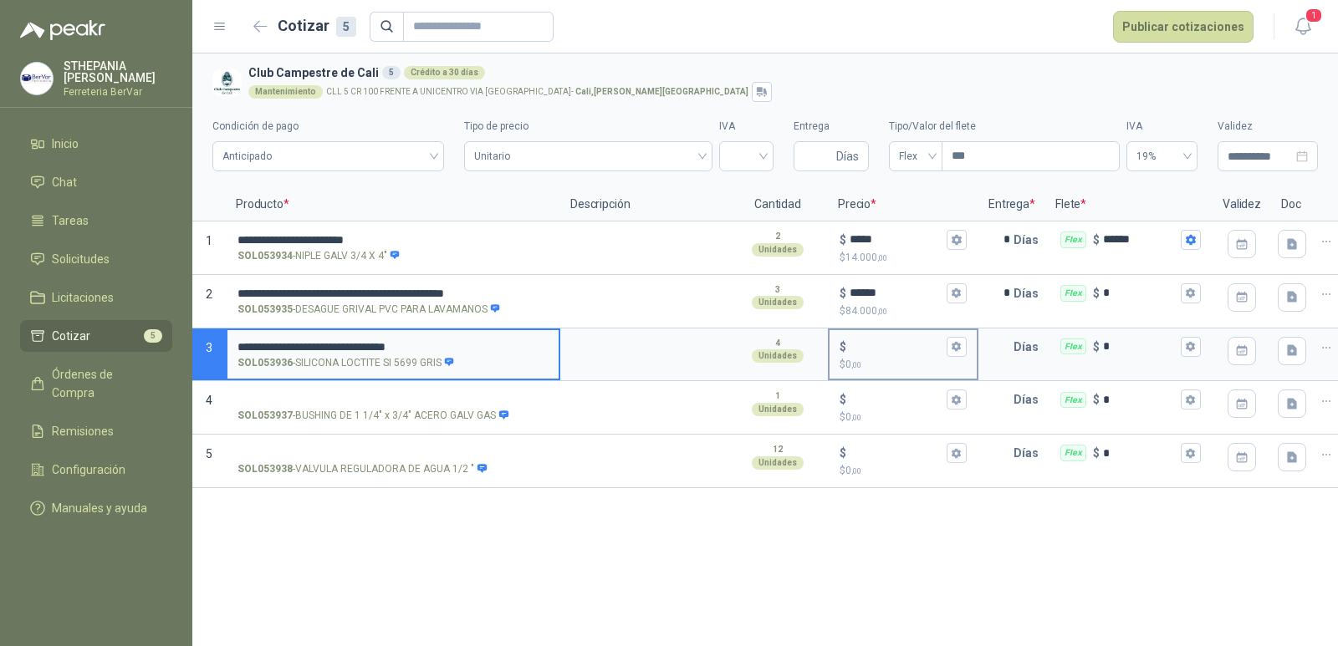
click at [852, 343] on input "$ $ 0 ,00" at bounding box center [897, 346] width 94 height 13
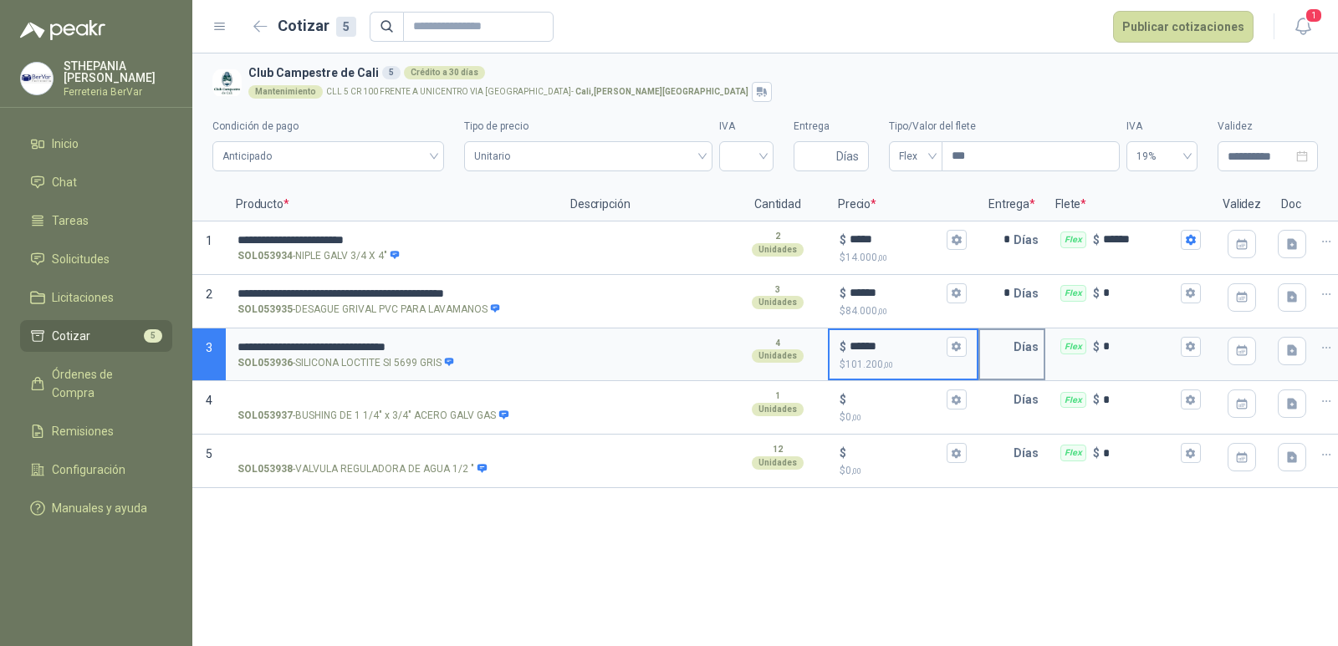
type input "******"
click at [1019, 343] on p "Días" at bounding box center [1029, 346] width 32 height 33
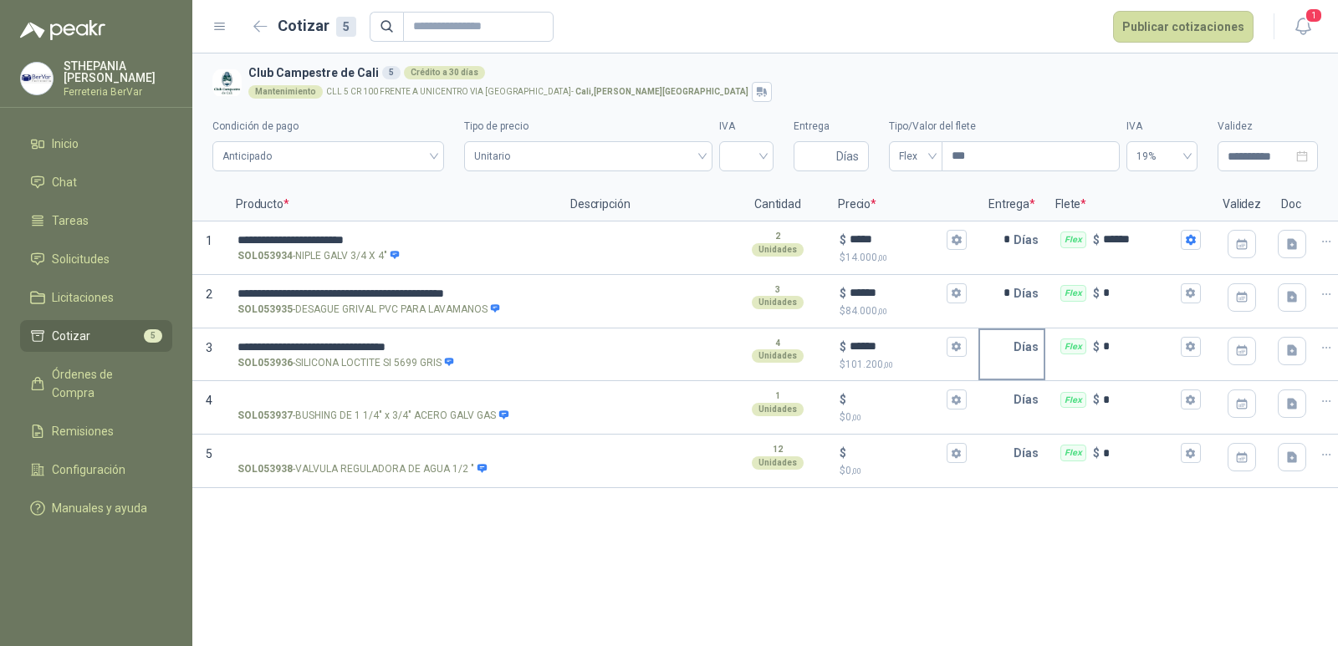
click at [1006, 342] on input "text" at bounding box center [996, 346] width 33 height 33
type input "*"
click at [466, 528] on div "**********" at bounding box center [765, 350] width 1146 height 593
drag, startPoint x: 294, startPoint y: 463, endPoint x: 467, endPoint y: 467, distance: 172.3
click at [467, 467] on p "SOL053938 - VALVULA REGULADORA DE AGUA 1/2 "" at bounding box center [362, 470] width 250 height 16
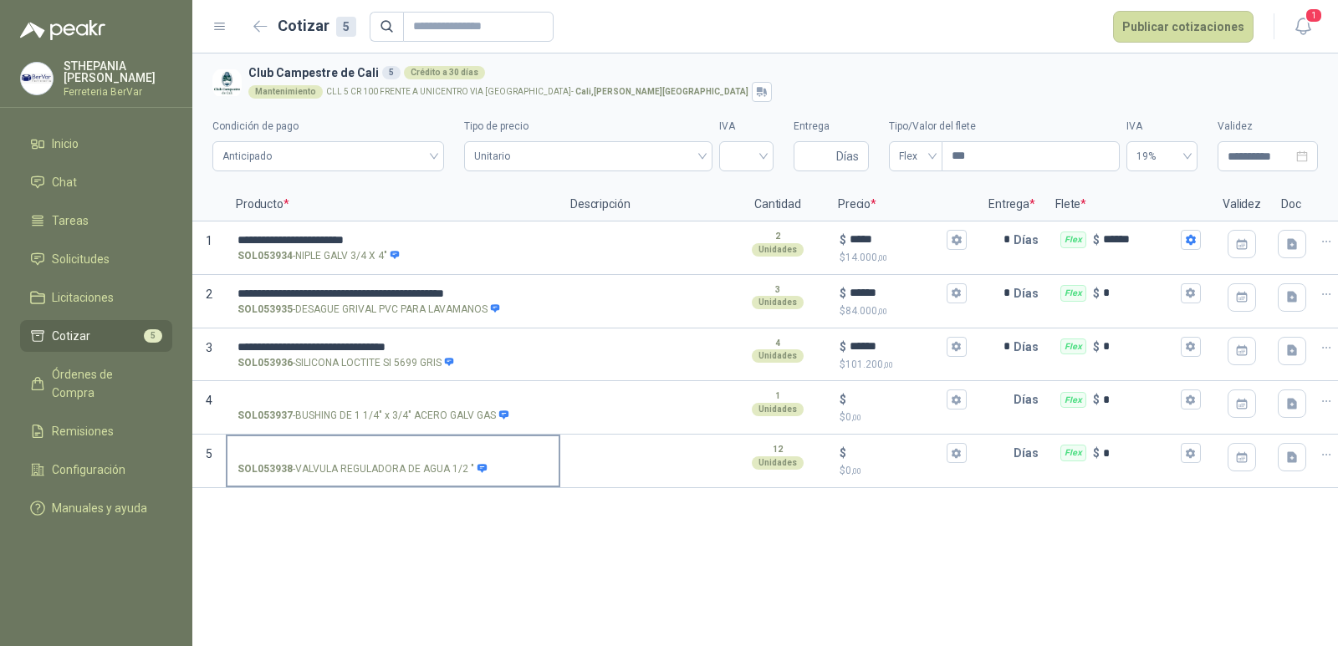
copy p "VALVULA REGULADORA DE AGUA 1/2"
click at [100, 295] on span "Licitaciones" at bounding box center [83, 297] width 62 height 18
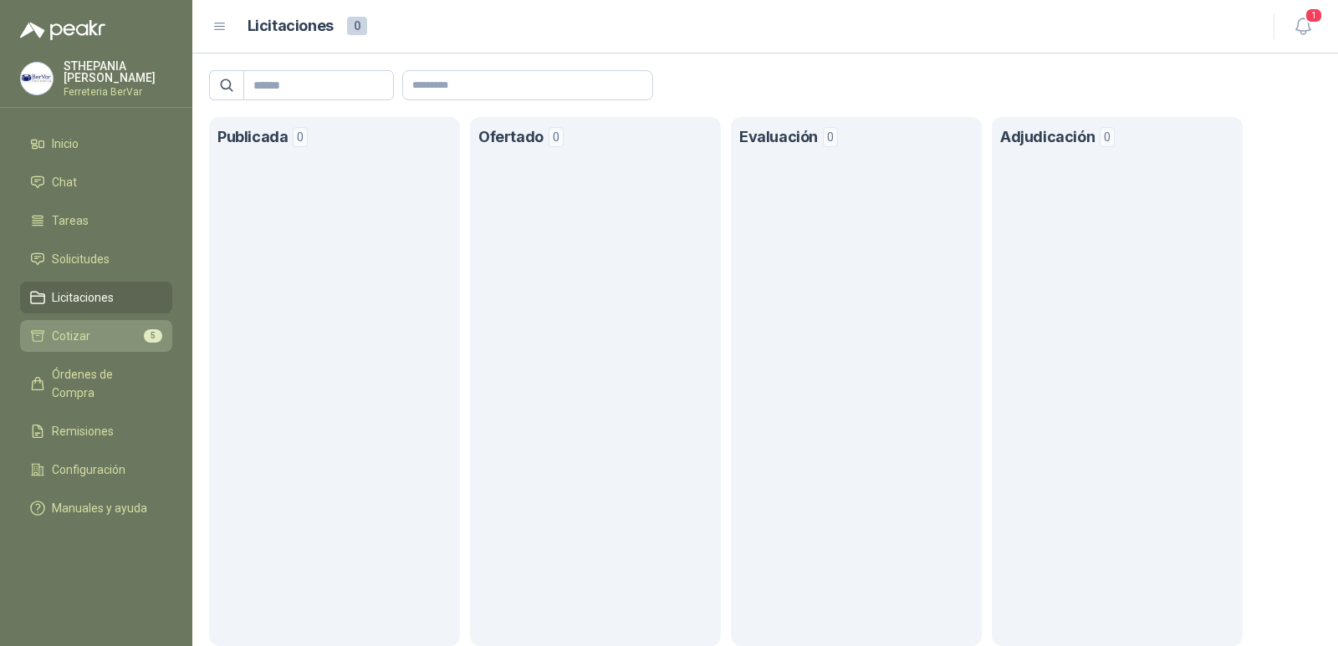
click at [120, 328] on li "Cotizar 5" at bounding box center [96, 336] width 132 height 18
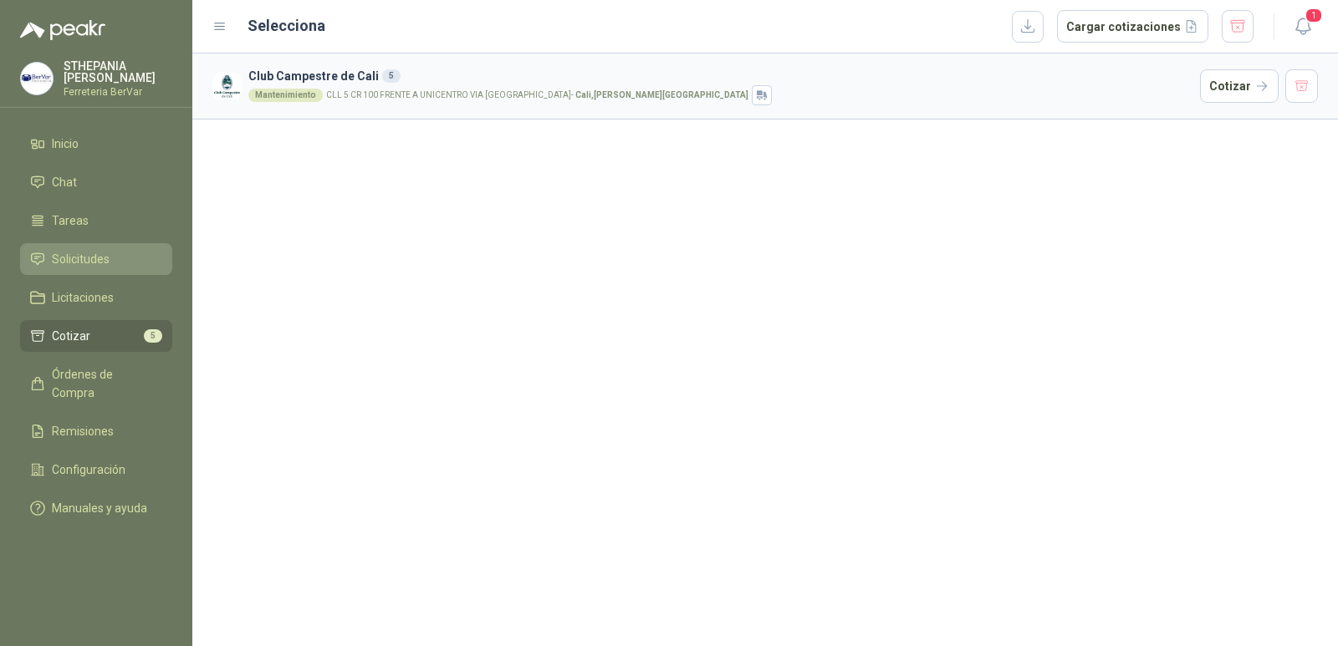
click at [127, 263] on li "Solicitudes" at bounding box center [96, 259] width 132 height 18
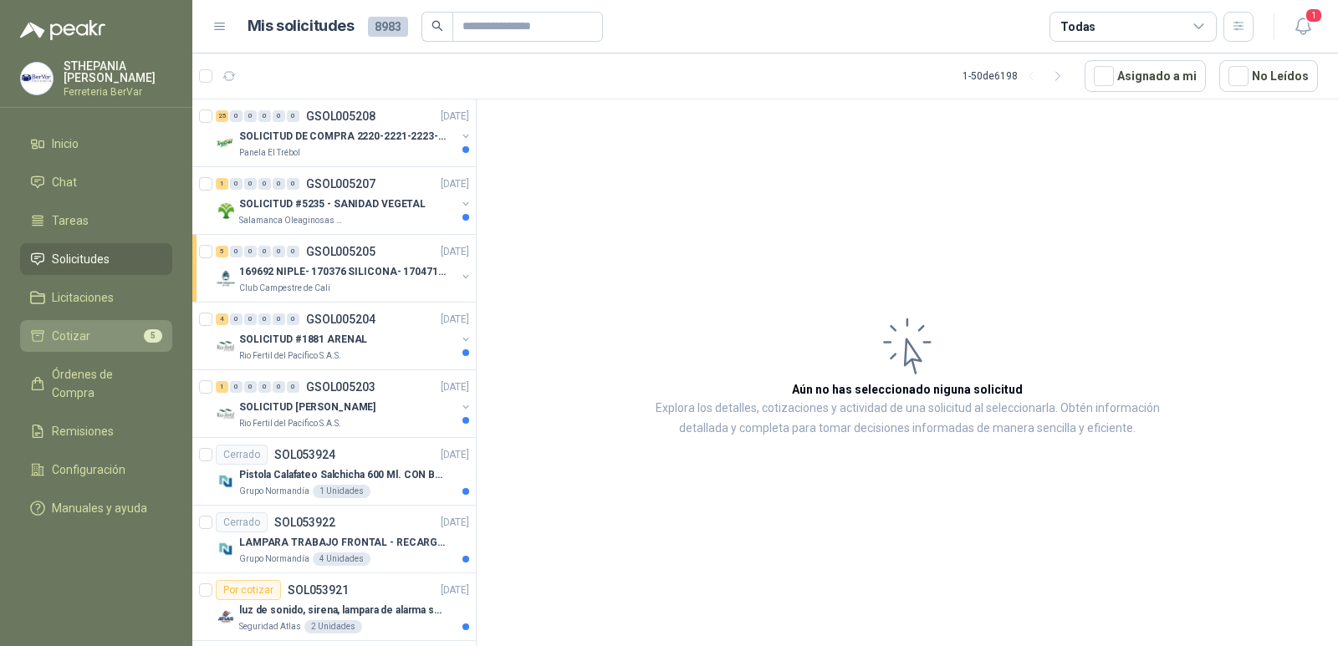
click at [115, 326] on link "Cotizar 5" at bounding box center [96, 336] width 152 height 32
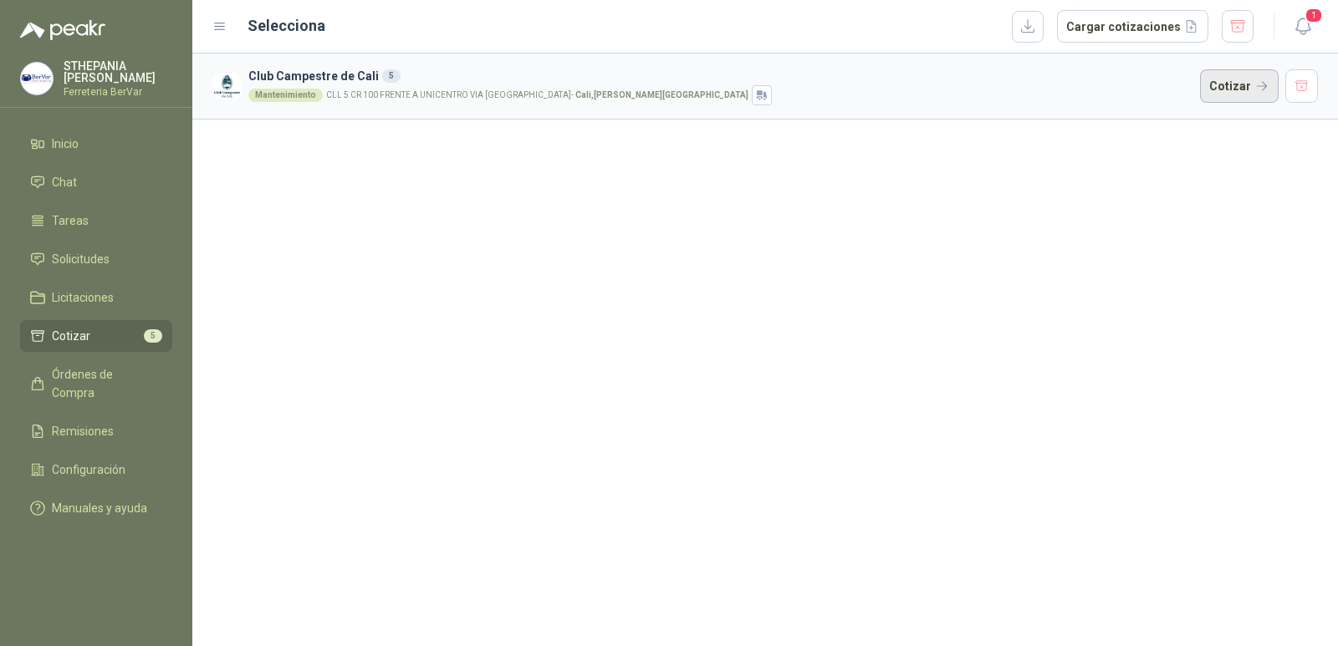
click at [1248, 84] on button "Cotizar" at bounding box center [1239, 85] width 79 height 33
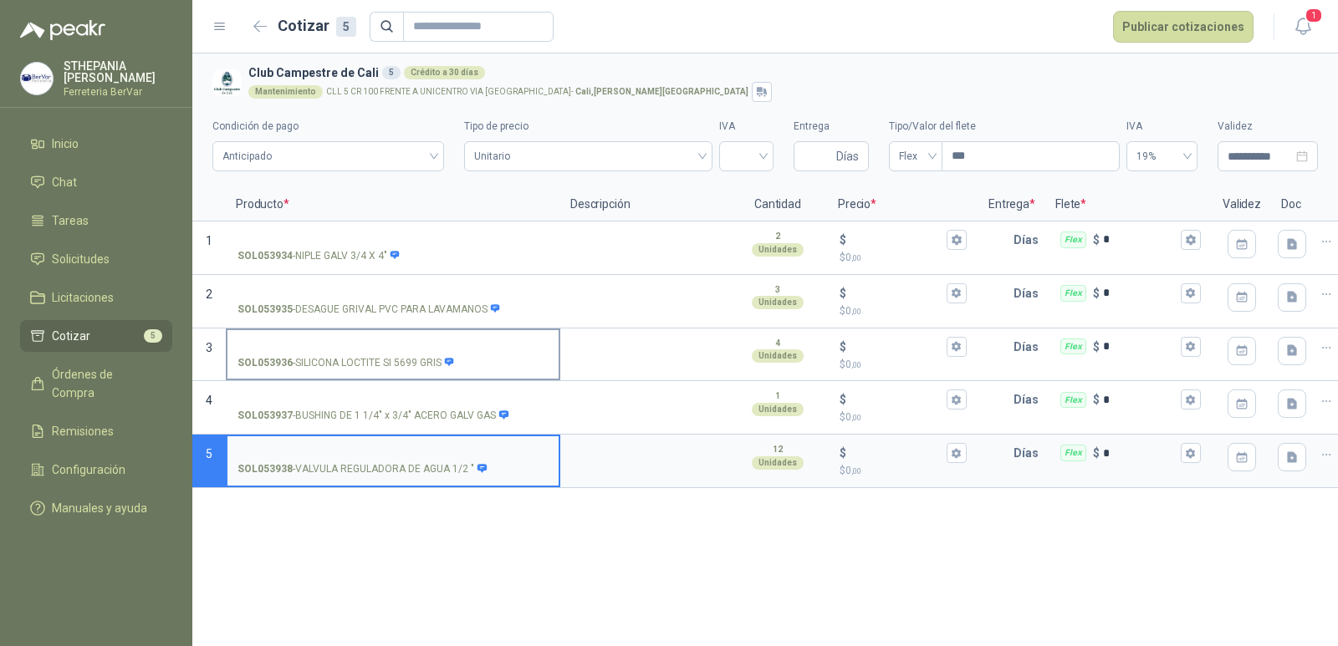
click at [388, 348] on input "SOL053936 - SILICONA LOCTITE SI 5699 GRIS" at bounding box center [392, 347] width 311 height 13
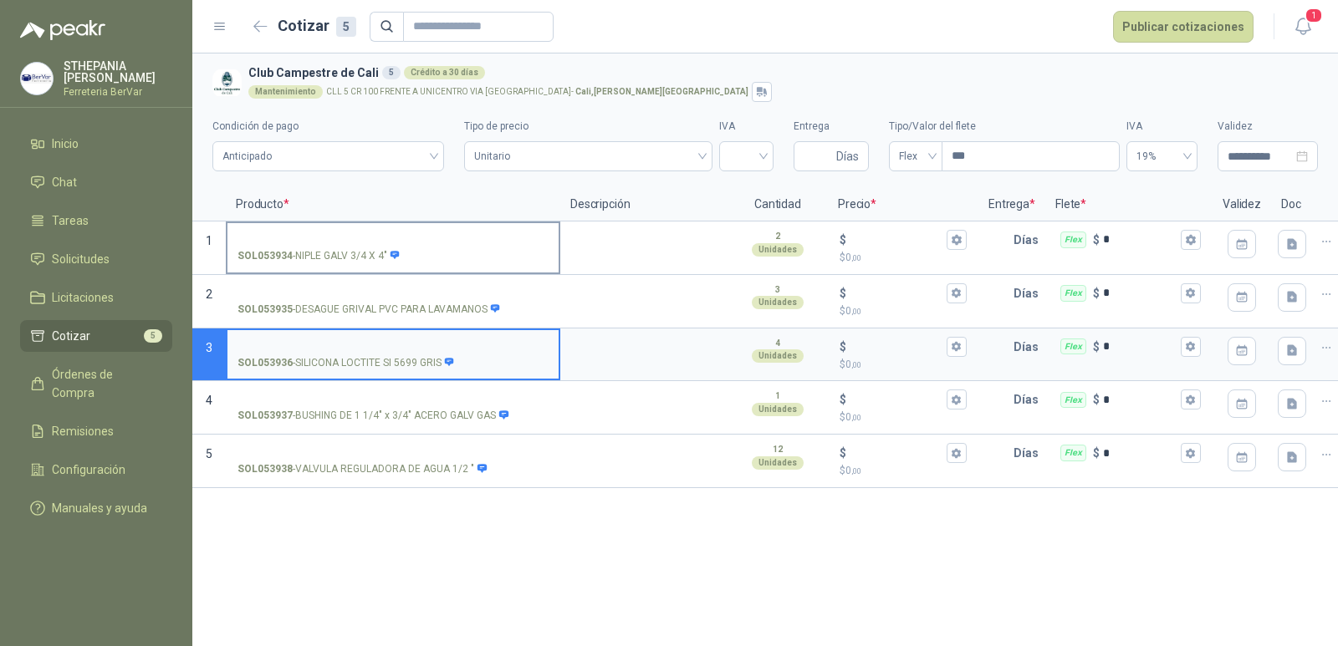
click at [408, 227] on label "SOL053934 - NIPLE GALV 3/4 X 4"" at bounding box center [392, 247] width 331 height 48
click at [408, 234] on input "SOL053934 - NIPLE GALV 3/4 X 4"" at bounding box center [392, 240] width 311 height 13
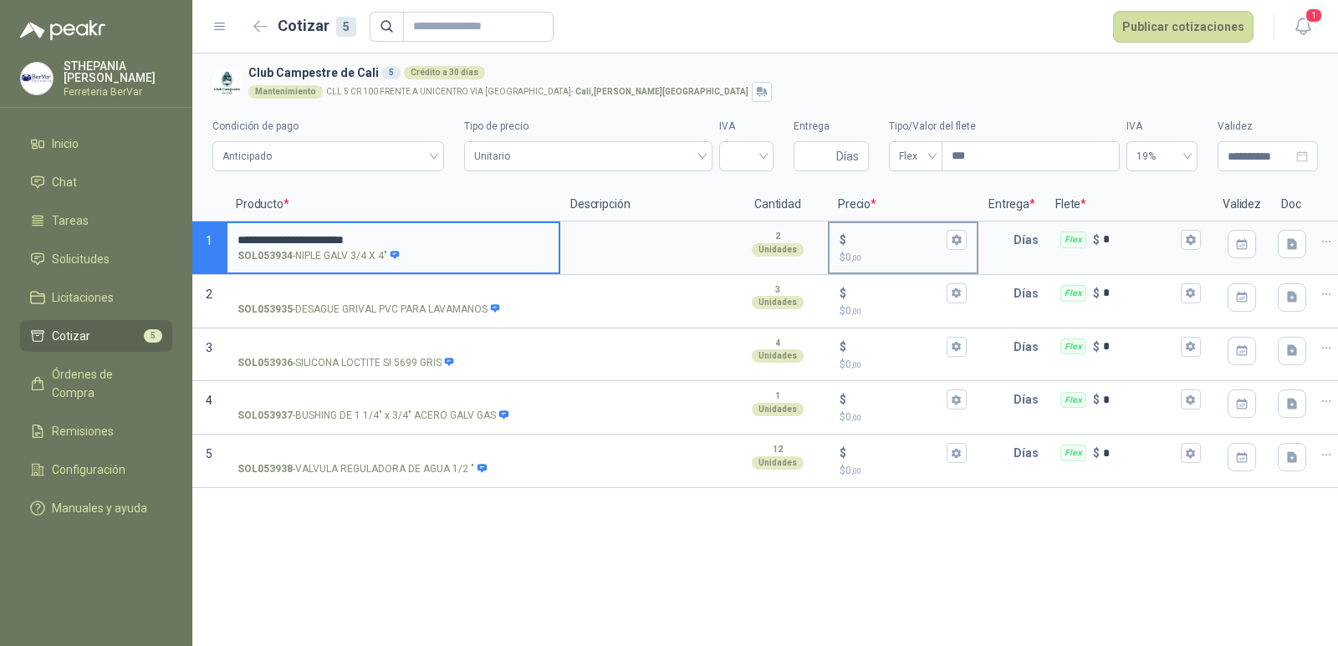
click at [869, 235] on input "$ $ 0 ,00" at bounding box center [897, 239] width 94 height 13
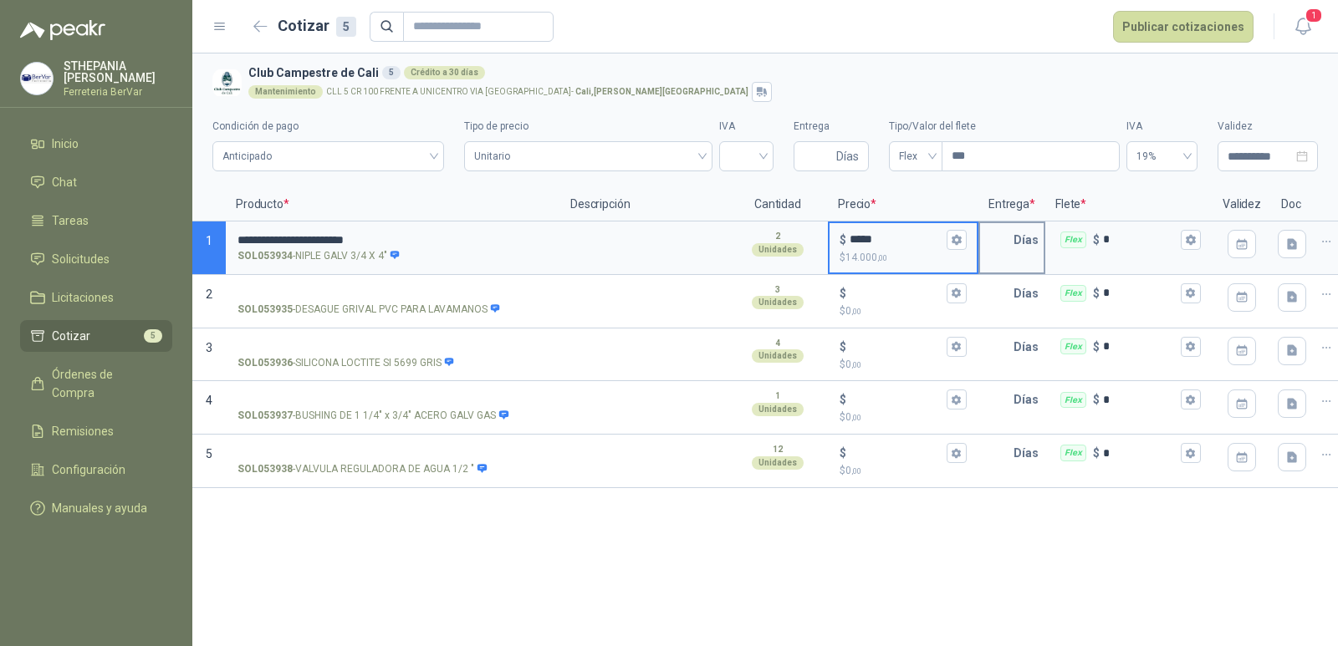
type input "*****"
click at [984, 238] on input "text" at bounding box center [996, 239] width 33 height 33
type input "*"
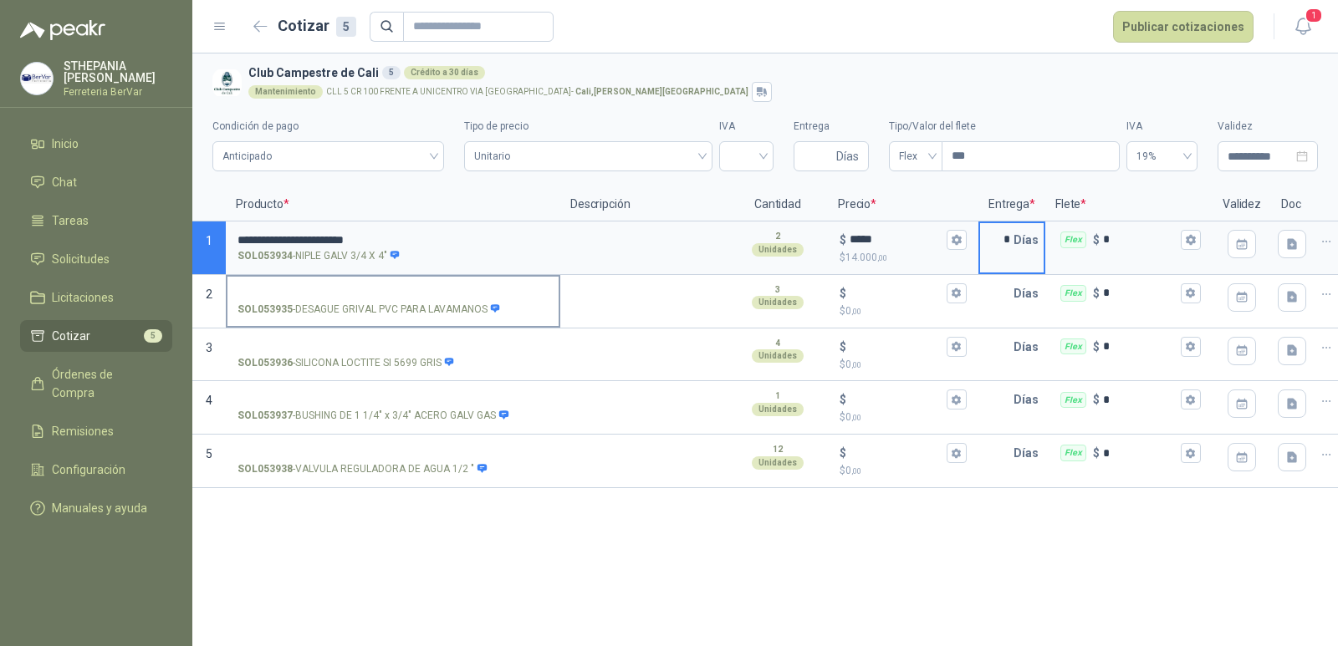
click at [431, 302] on p "SOL053935 - DESAGUE GRIVAL PVC PARA LAVAMANOS" at bounding box center [368, 310] width 263 height 16
click at [431, 300] on input "SOL053935 - DESAGUE GRIVAL PVC PARA LAVAMANOS" at bounding box center [392, 294] width 311 height 13
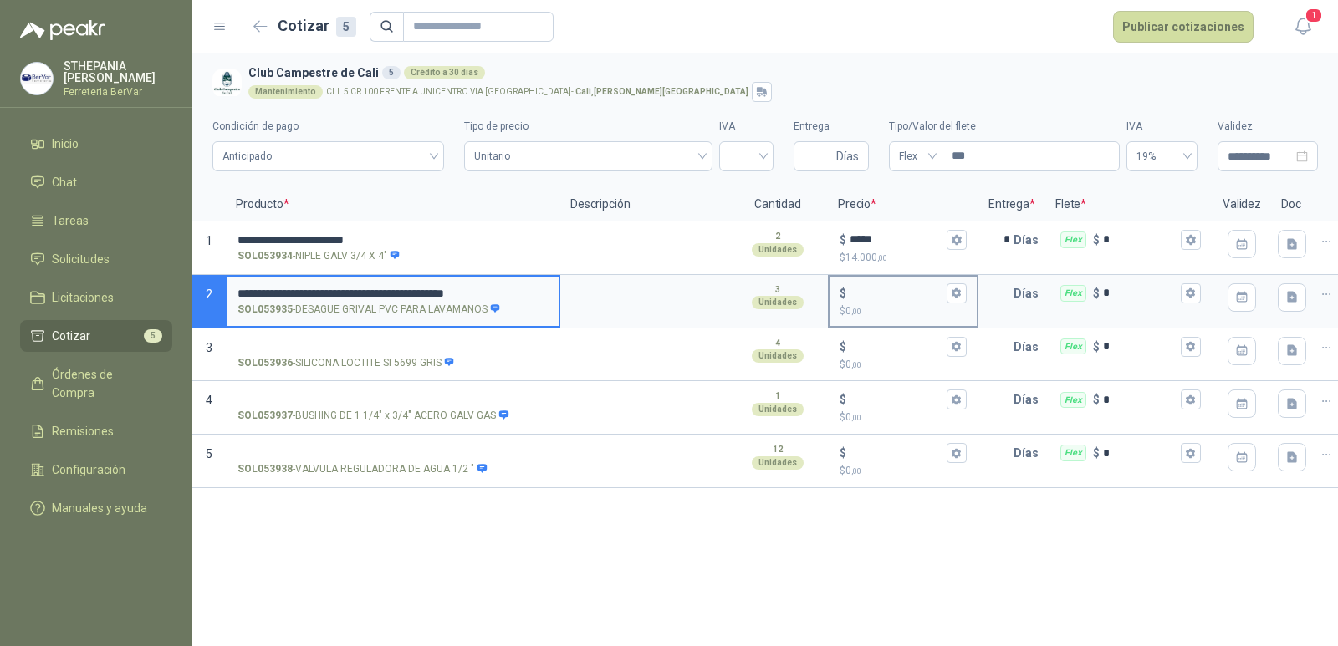
click at [878, 283] on div "$" at bounding box center [903, 293] width 127 height 20
click at [878, 287] on input "$ $ 0 ,00" at bounding box center [897, 293] width 94 height 13
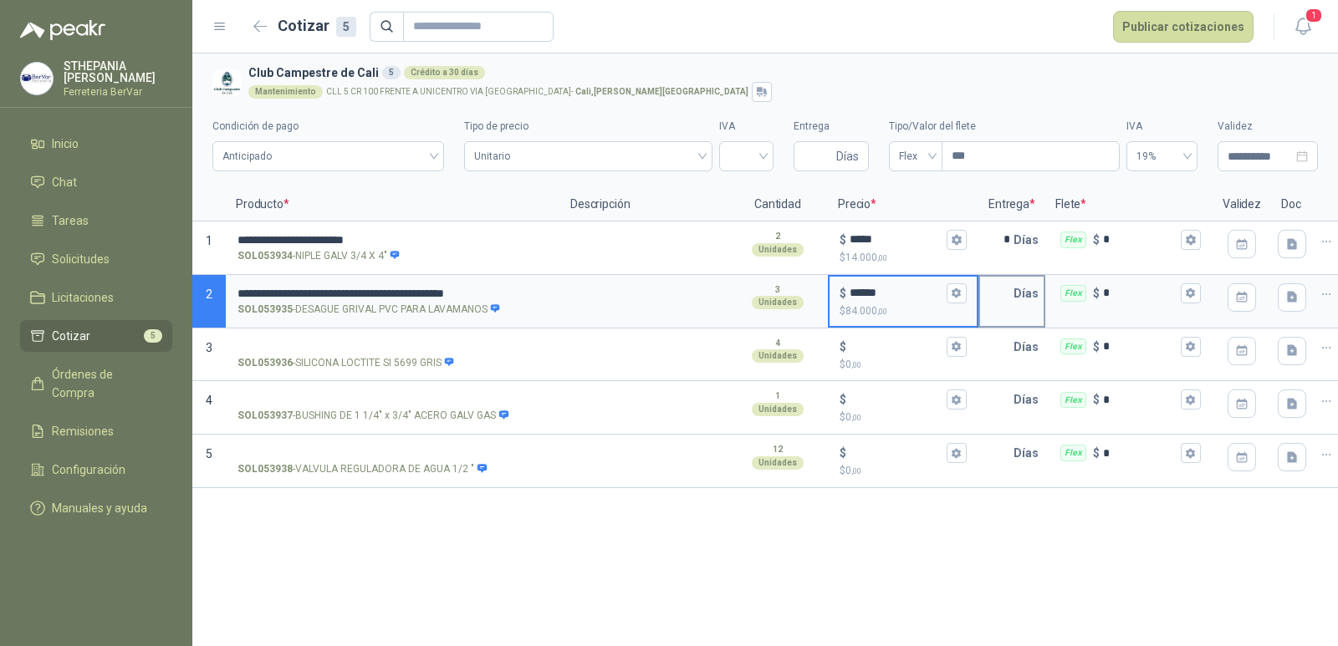
type input "******"
click at [1013, 286] on p "Días" at bounding box center [1029, 293] width 32 height 33
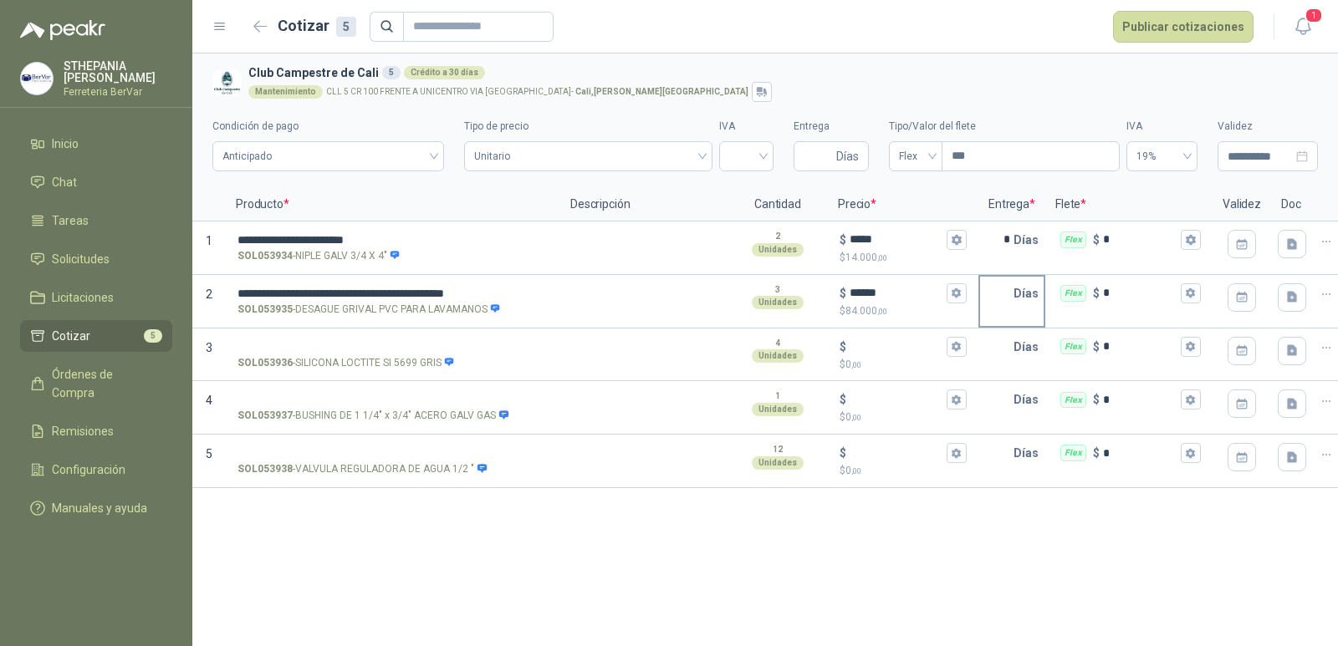
click at [1009, 295] on input "text" at bounding box center [996, 293] width 33 height 33
type input "*"
click at [641, 487] on div at bounding box center [643, 462] width 167 height 54
click at [518, 344] on input "SOL053936 - SILICONA LOCTITE SI 5699 GRIS" at bounding box center [392, 347] width 311 height 13
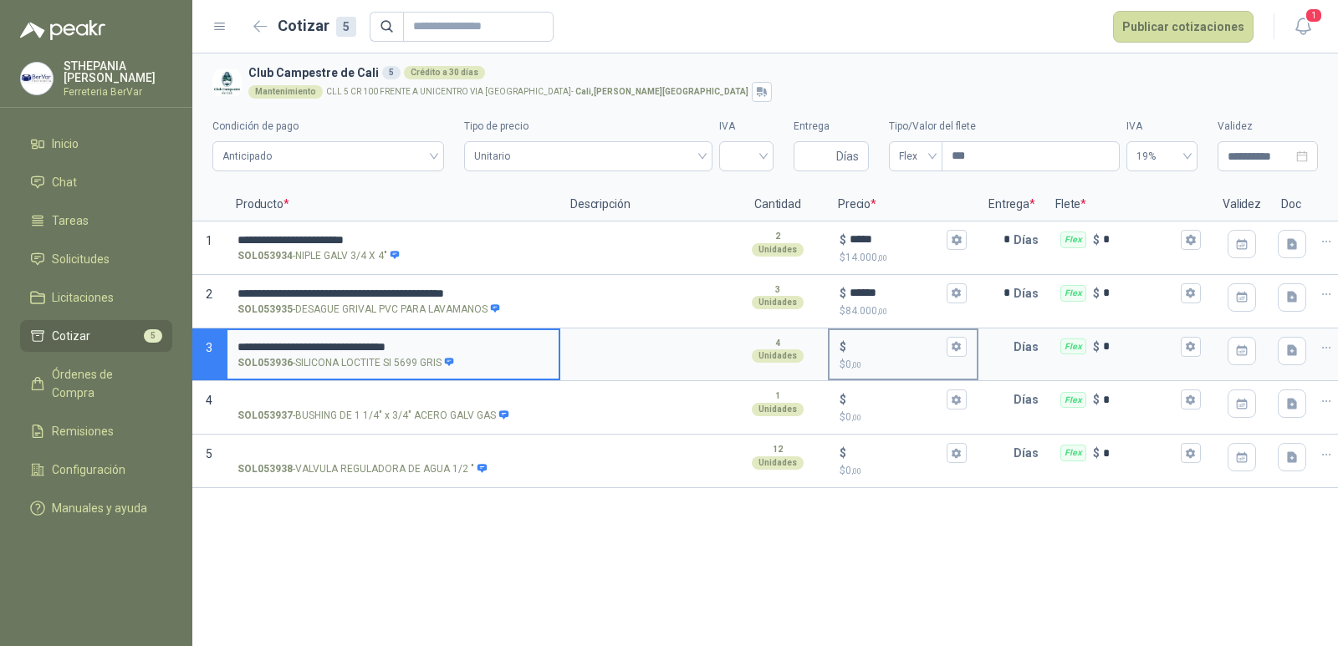
click at [873, 343] on input "$ $ 0 ,00" at bounding box center [897, 346] width 94 height 13
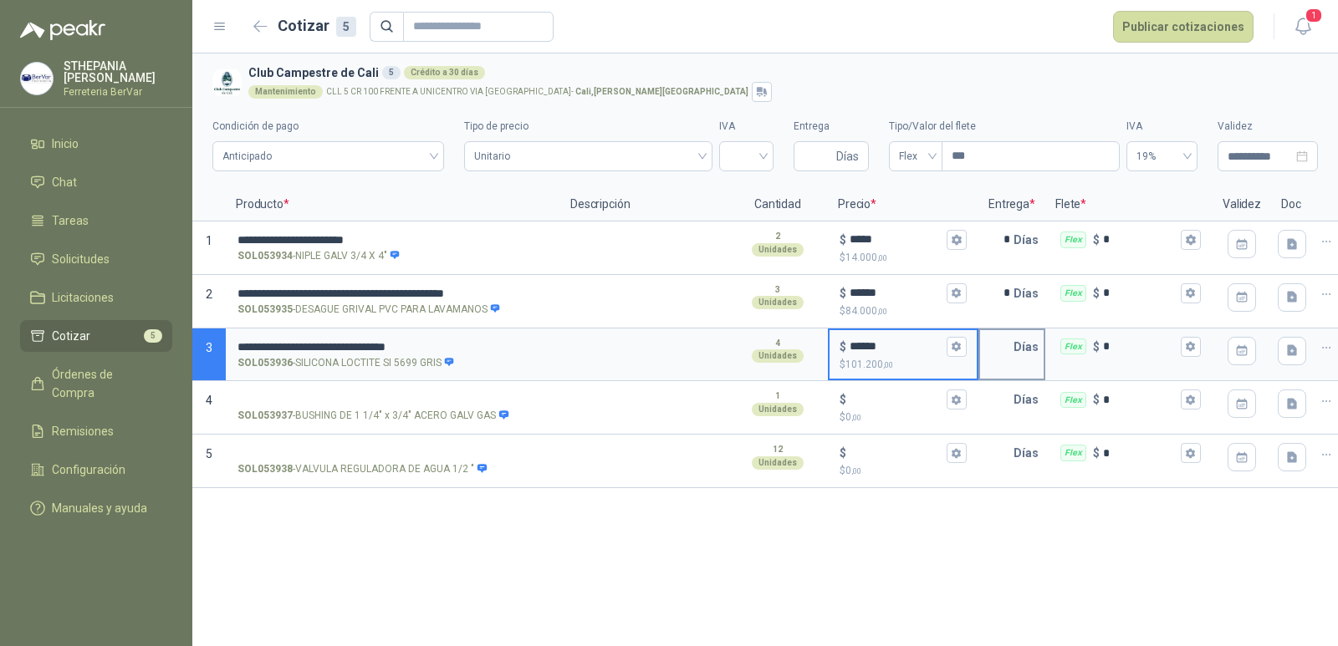
type input "******"
click at [993, 344] on input "text" at bounding box center [996, 346] width 33 height 33
click at [564, 161] on span "Unitario" at bounding box center [587, 156] width 227 height 25
type input "*"
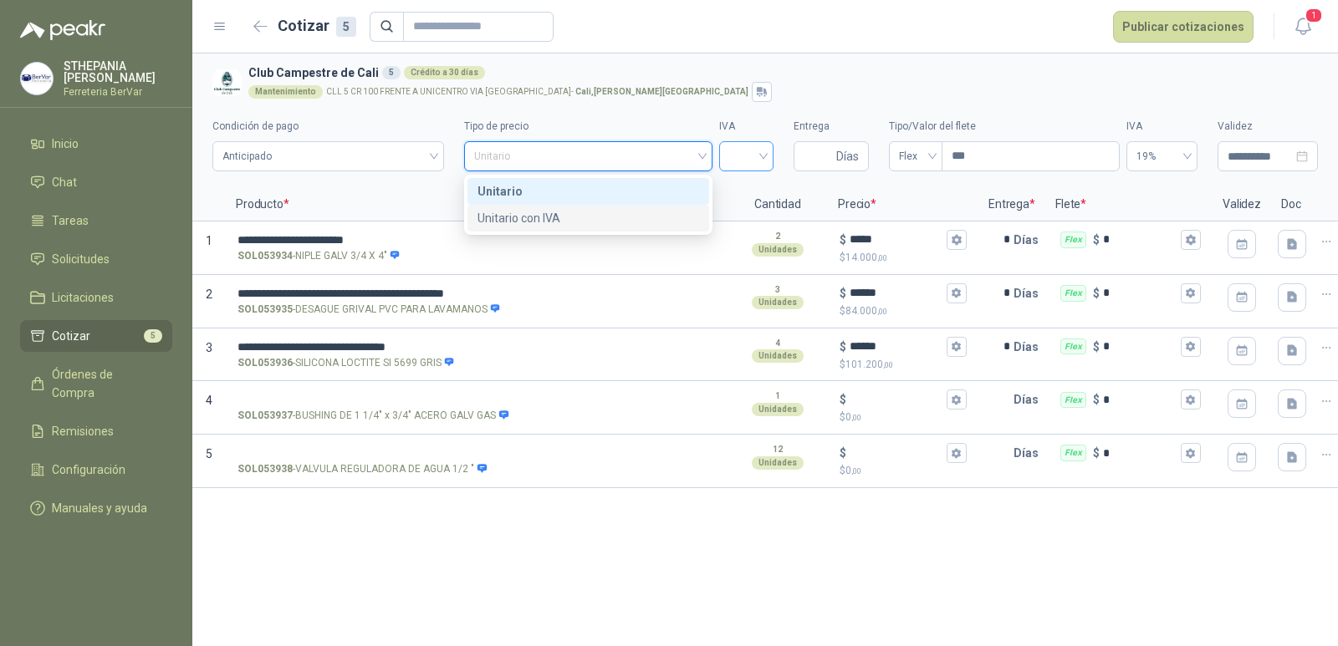
drag, startPoint x: 570, startPoint y: 218, endPoint x: 752, endPoint y: 162, distance: 189.9
click at [571, 218] on div "Unitario con IVA" at bounding box center [587, 218] width 221 height 18
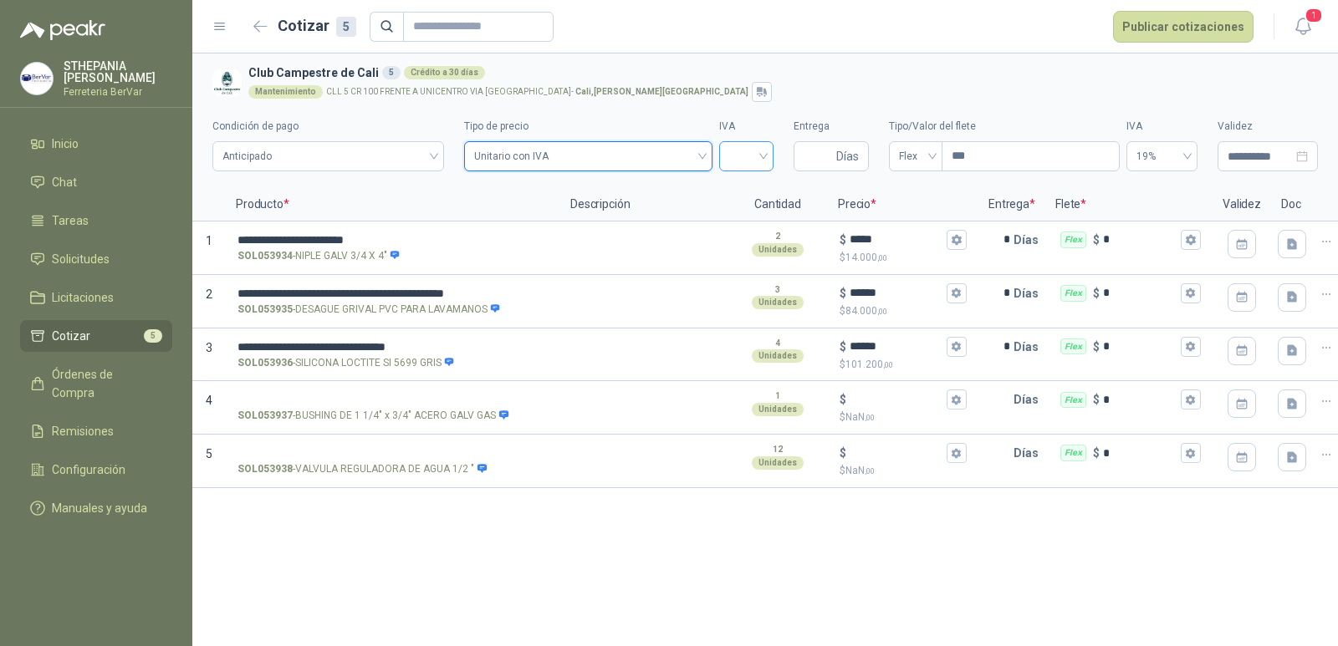
click at [752, 162] on input "search" at bounding box center [746, 154] width 34 height 25
click at [752, 183] on div "19%" at bounding box center [746, 191] width 28 height 18
click at [970, 151] on input "***" at bounding box center [1030, 156] width 176 height 28
type input "****"
type input "**********"
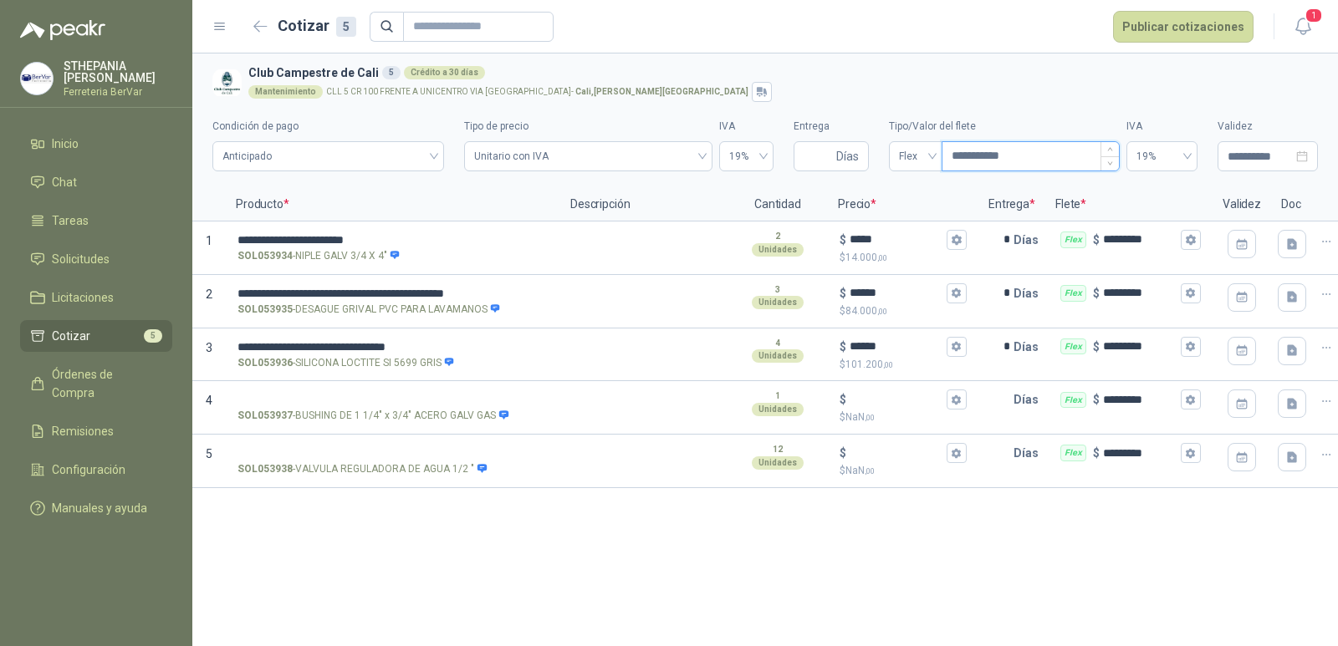
type input "*********"
type input "********"
click at [1197, 34] on button "Publicar cotizaciones" at bounding box center [1183, 27] width 140 height 32
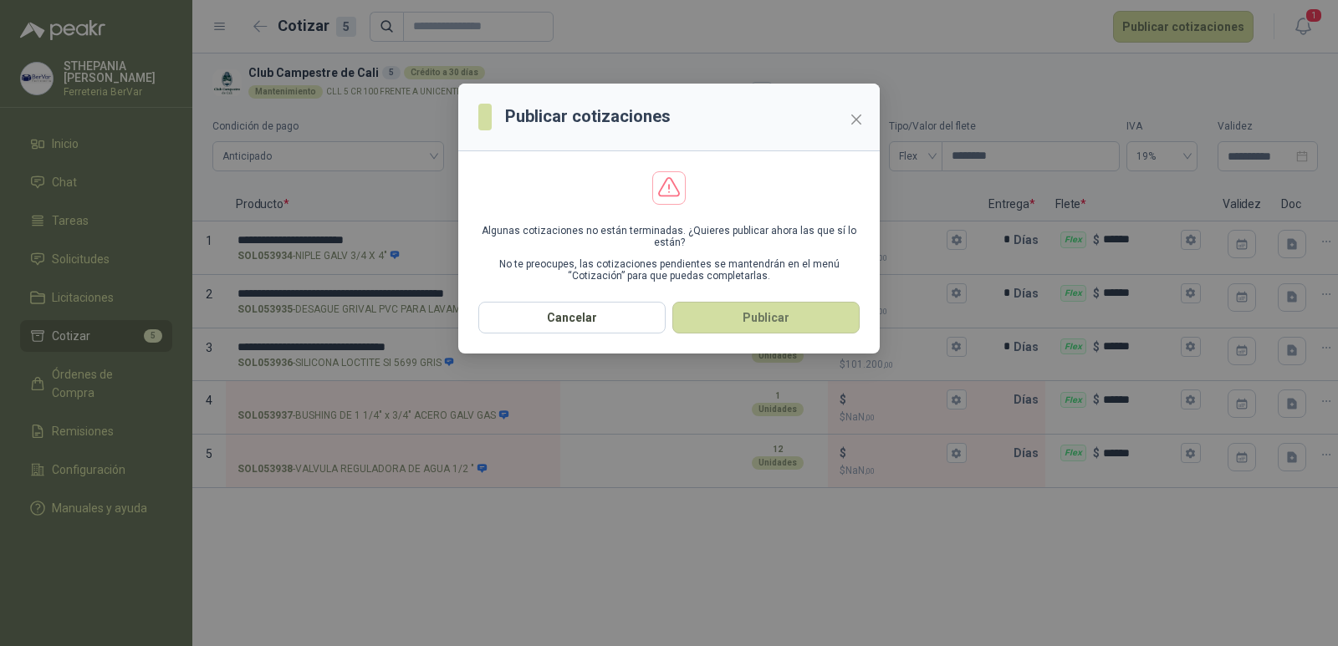
click at [823, 306] on button "Publicar" at bounding box center [765, 318] width 187 height 32
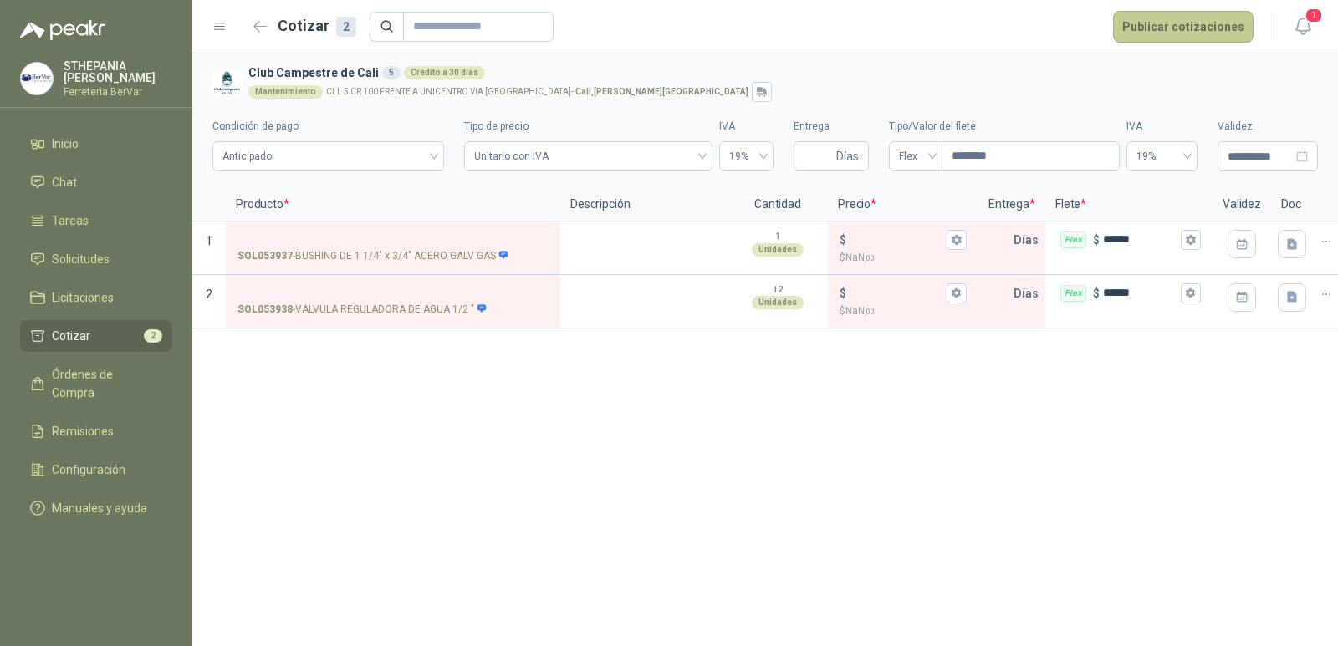
click at [1133, 28] on button "Publicar cotizaciones" at bounding box center [1183, 27] width 140 height 32
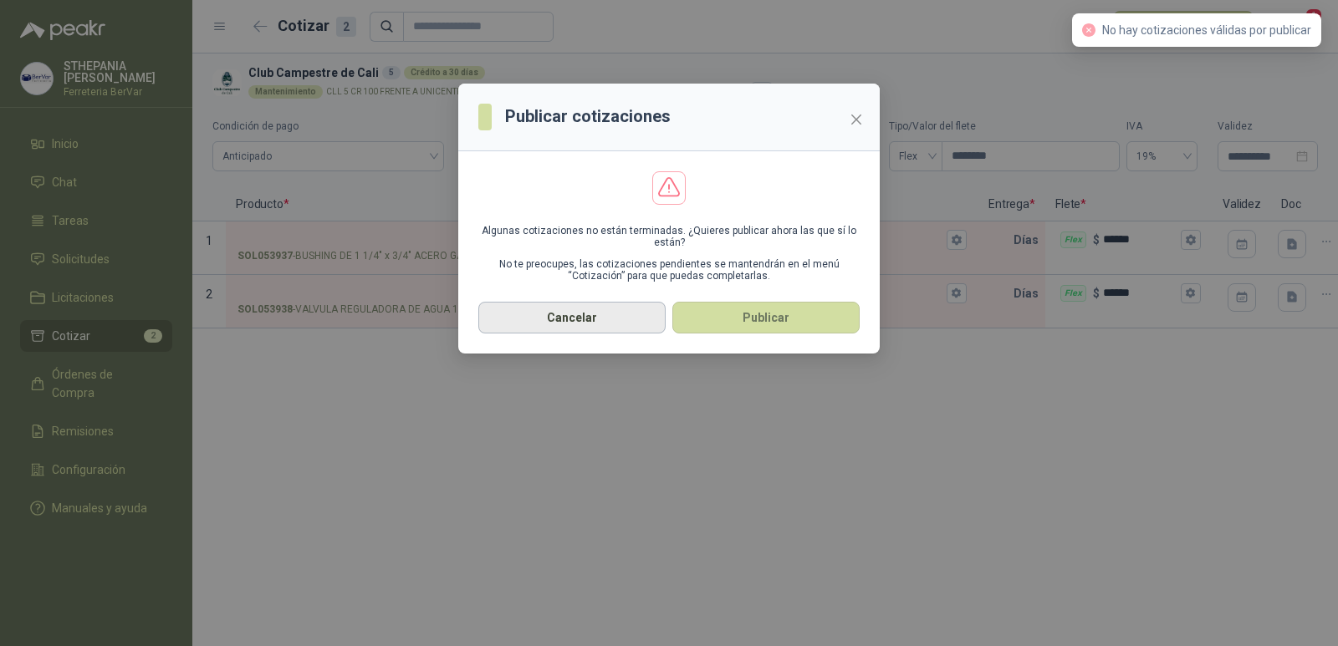
click at [551, 318] on button "Cancelar" at bounding box center [571, 318] width 187 height 32
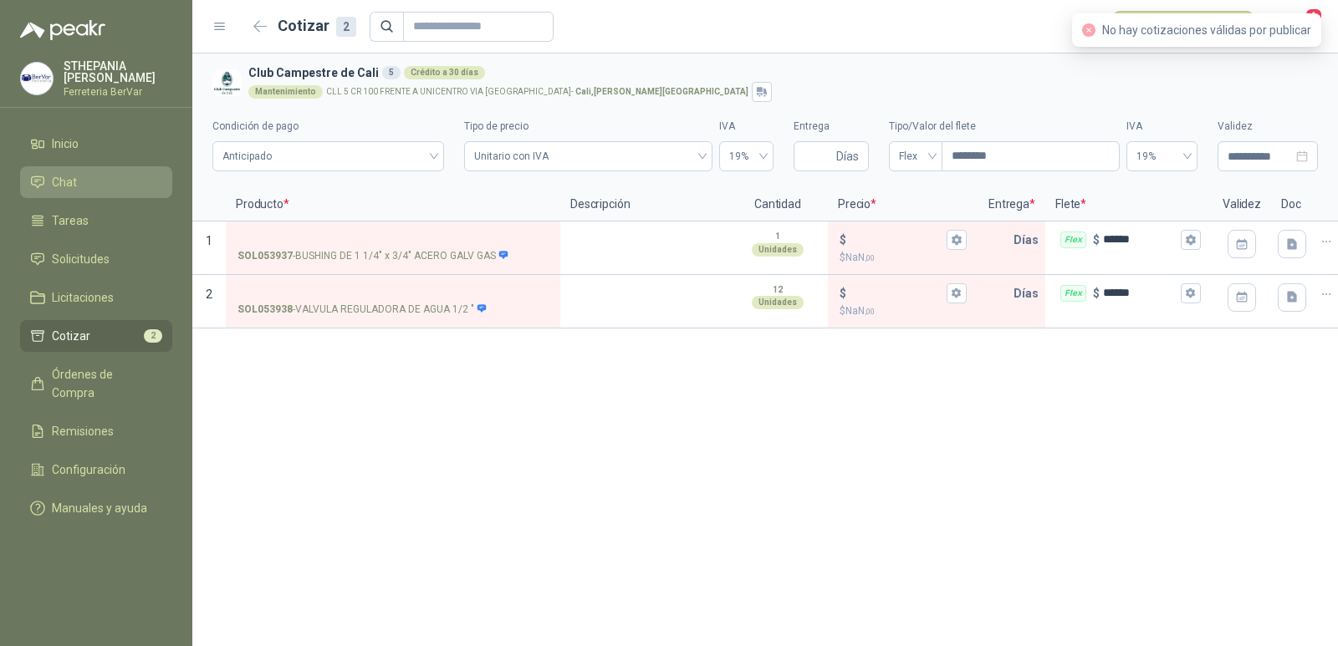
click at [131, 190] on li "Chat" at bounding box center [96, 182] width 132 height 18
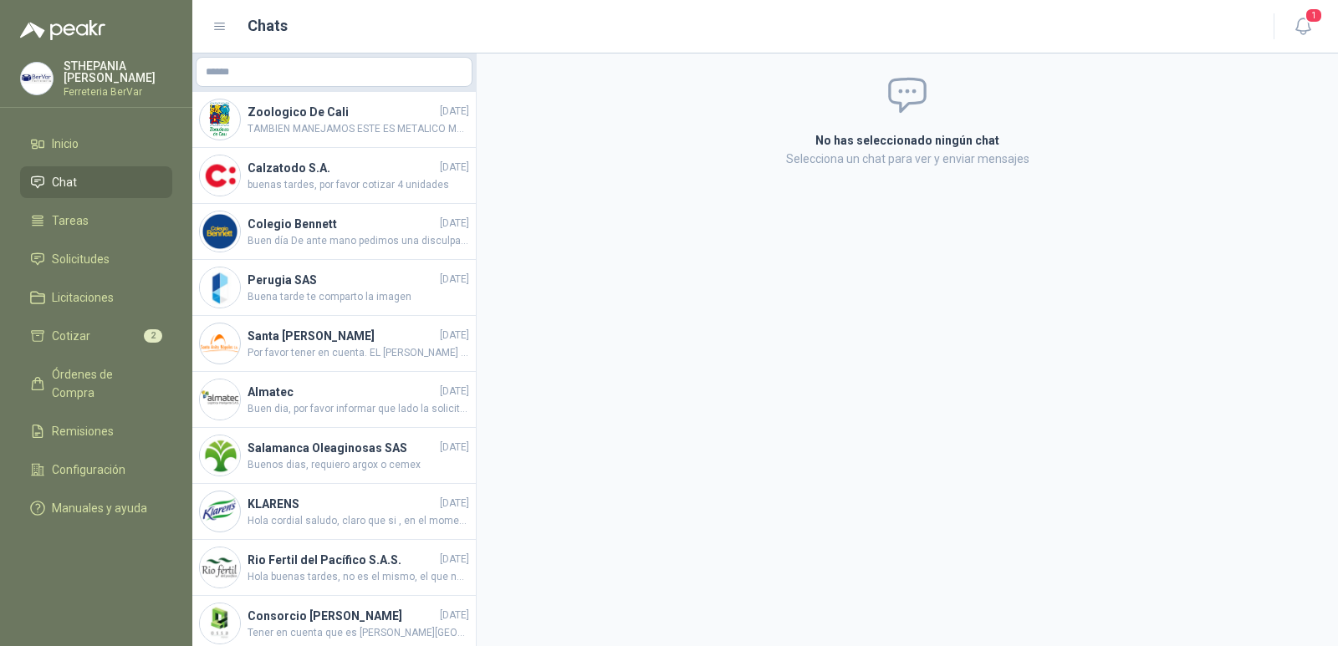
click at [124, 276] on ul "Inicio Chat Tareas Solicitudes Licitaciones Cotizar 2 Órdenes de Compra Remisio…" at bounding box center [96, 329] width 192 height 403
click at [127, 266] on li "Solicitudes" at bounding box center [96, 259] width 132 height 18
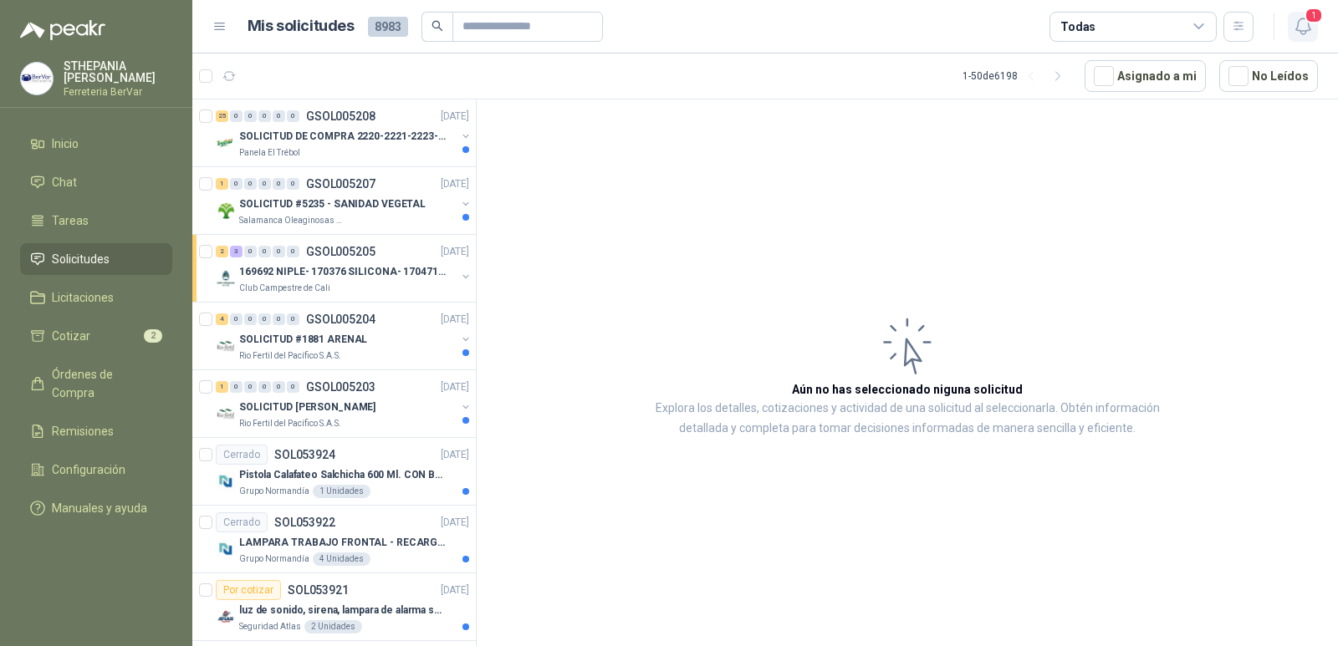
click at [1299, 18] on icon "button" at bounding box center [1303, 26] width 21 height 21
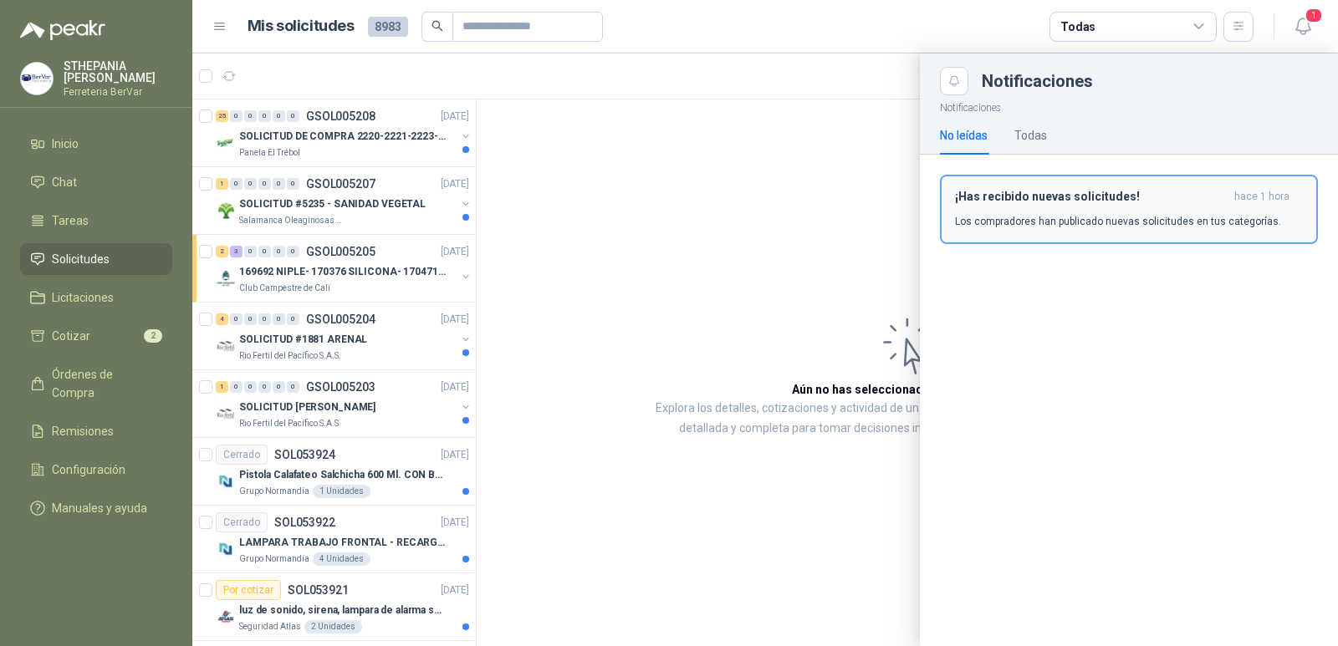
click at [1091, 203] on h3 "¡Has recibido nuevas solicitudes!" at bounding box center [1091, 197] width 273 height 14
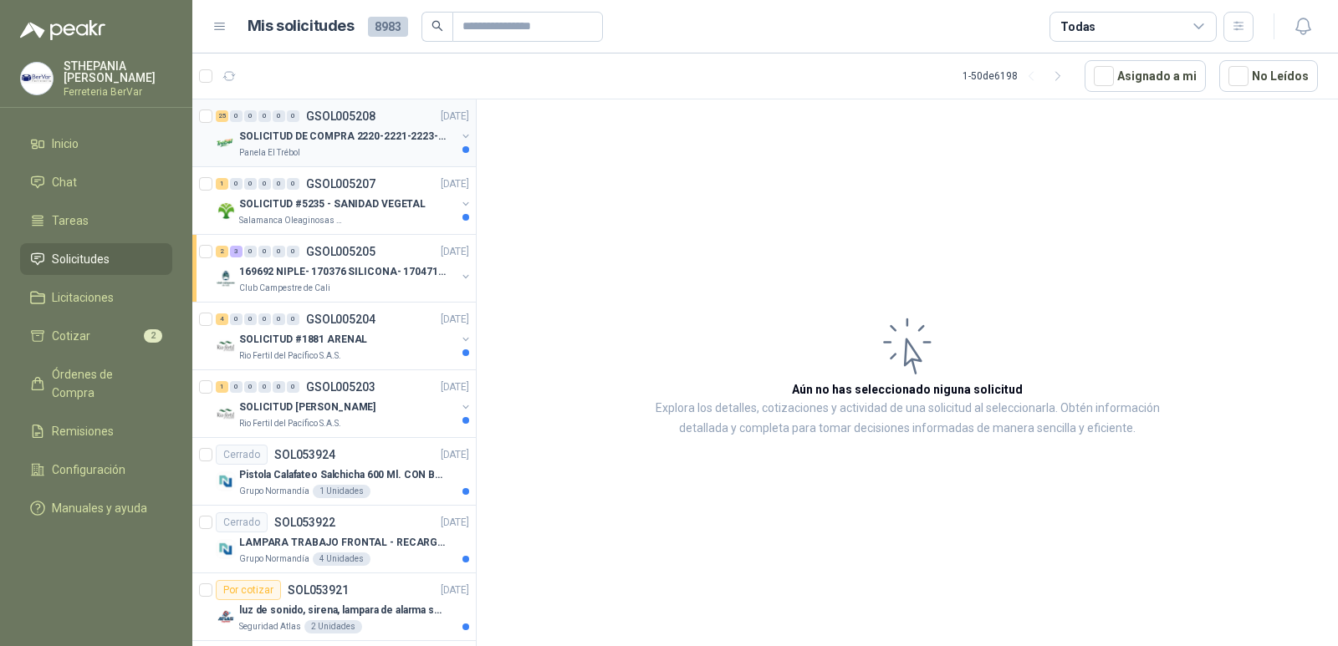
click at [375, 141] on p "SOLICITUD DE COMPRA 2220-2221-2223-2224" at bounding box center [343, 137] width 208 height 16
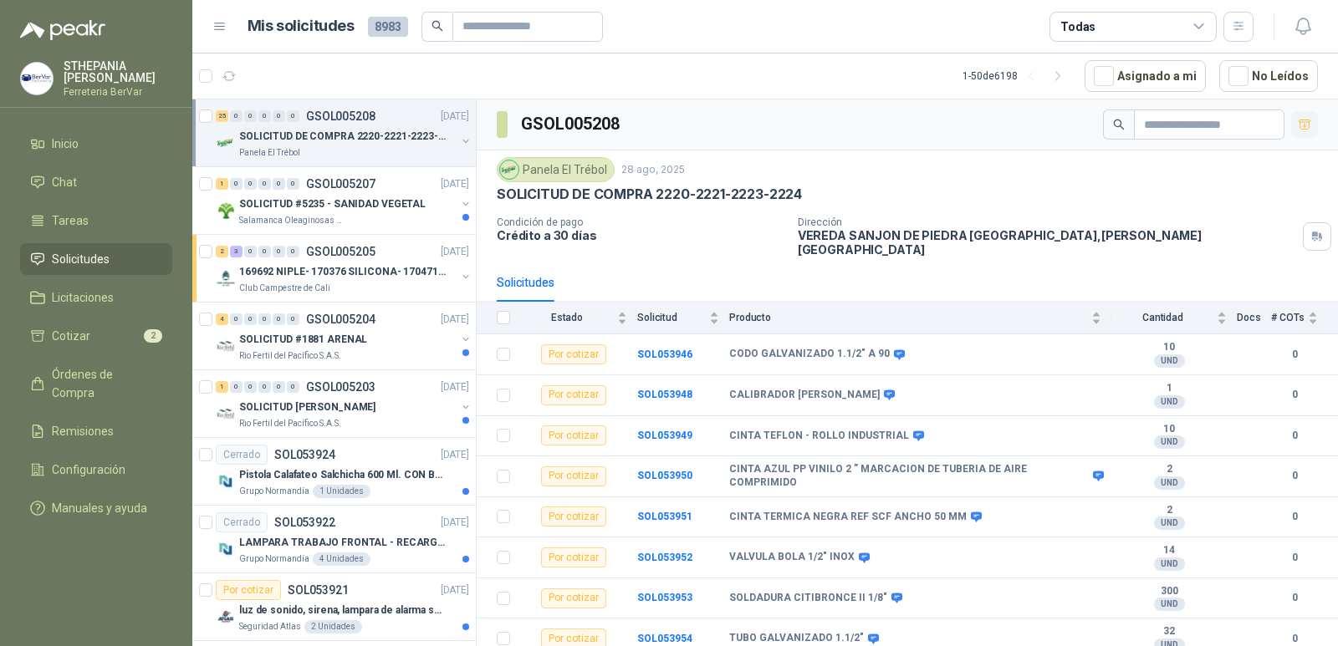
click at [1298, 118] on icon "button" at bounding box center [1305, 125] width 14 height 14
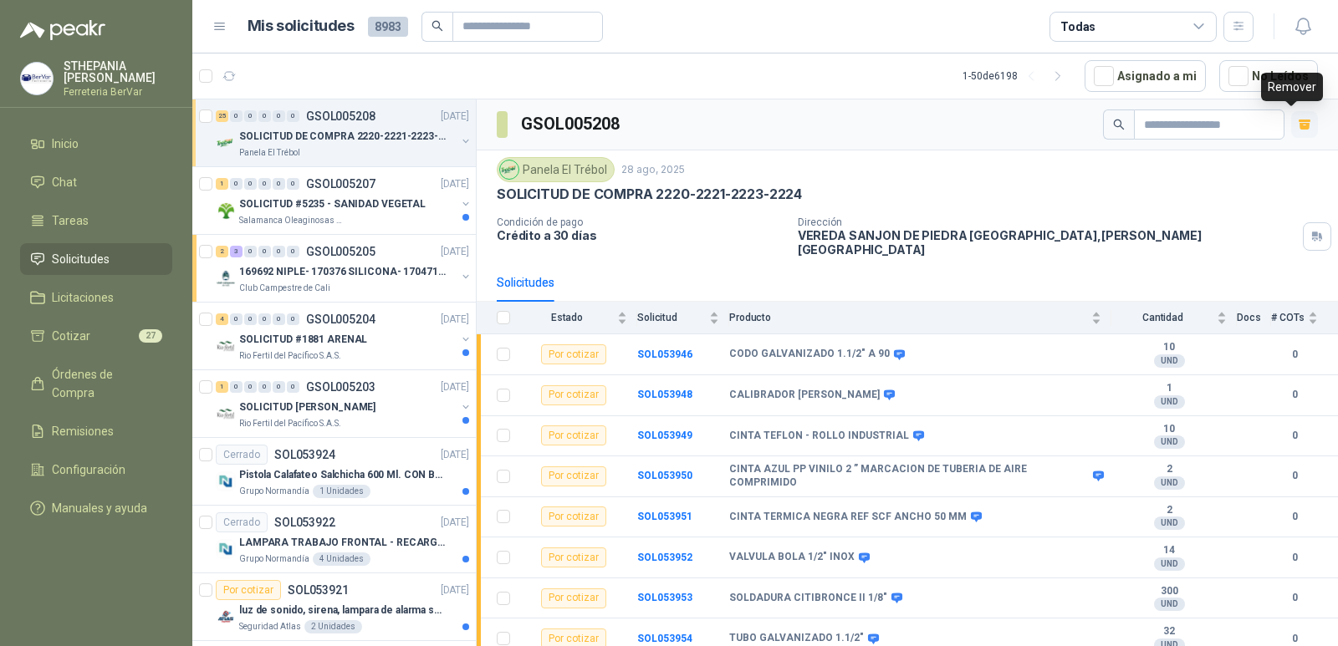
click at [1299, 121] on icon "button" at bounding box center [1305, 121] width 13 height 3
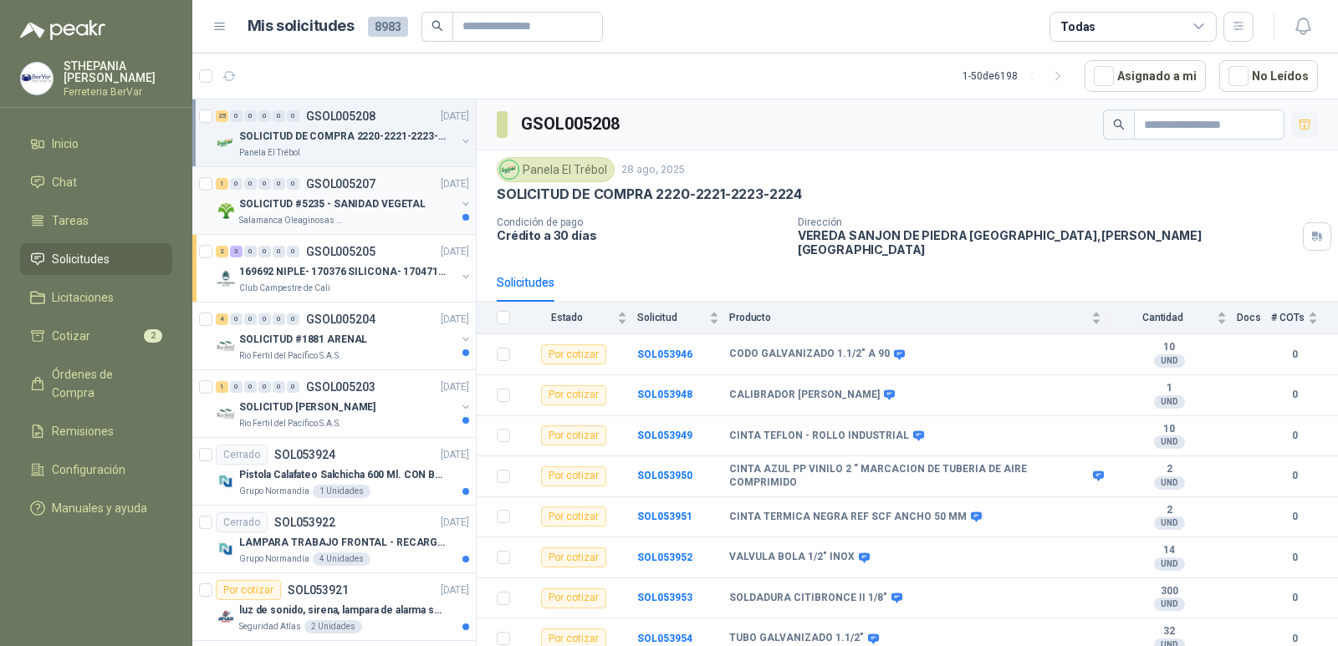
click at [390, 200] on p "SOLICITUD #5235 - SANIDAD VEGETAL" at bounding box center [332, 205] width 186 height 16
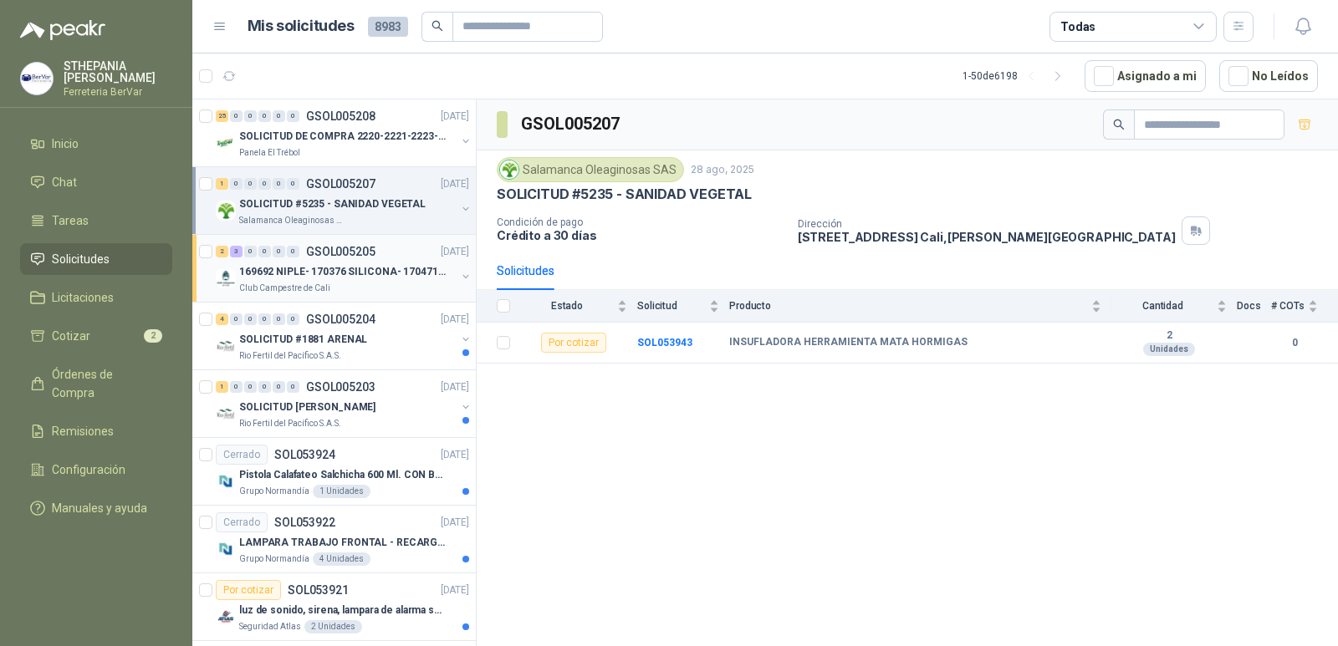
click at [417, 278] on p "169692 NIPLE- 170376 SILICONA- 170471 VALVULA REG" at bounding box center [343, 272] width 208 height 16
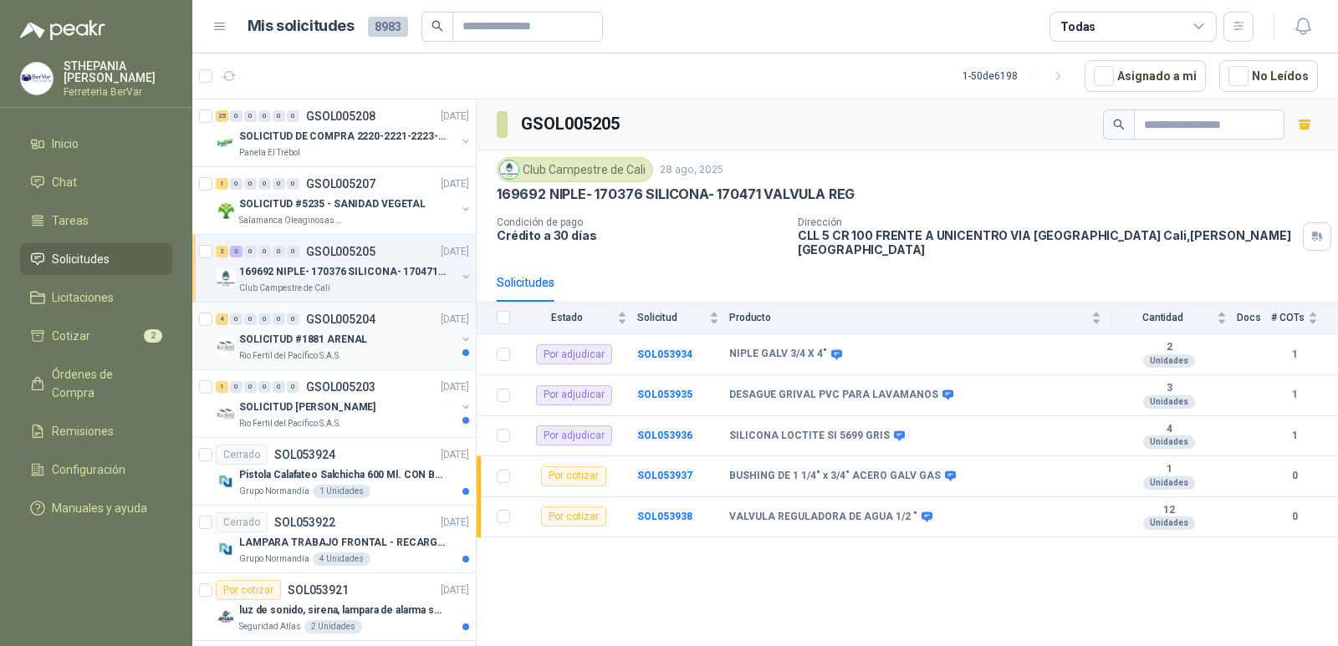
click at [397, 354] on div "Rio Fertil del Pacífico S.A.S." at bounding box center [347, 356] width 217 height 13
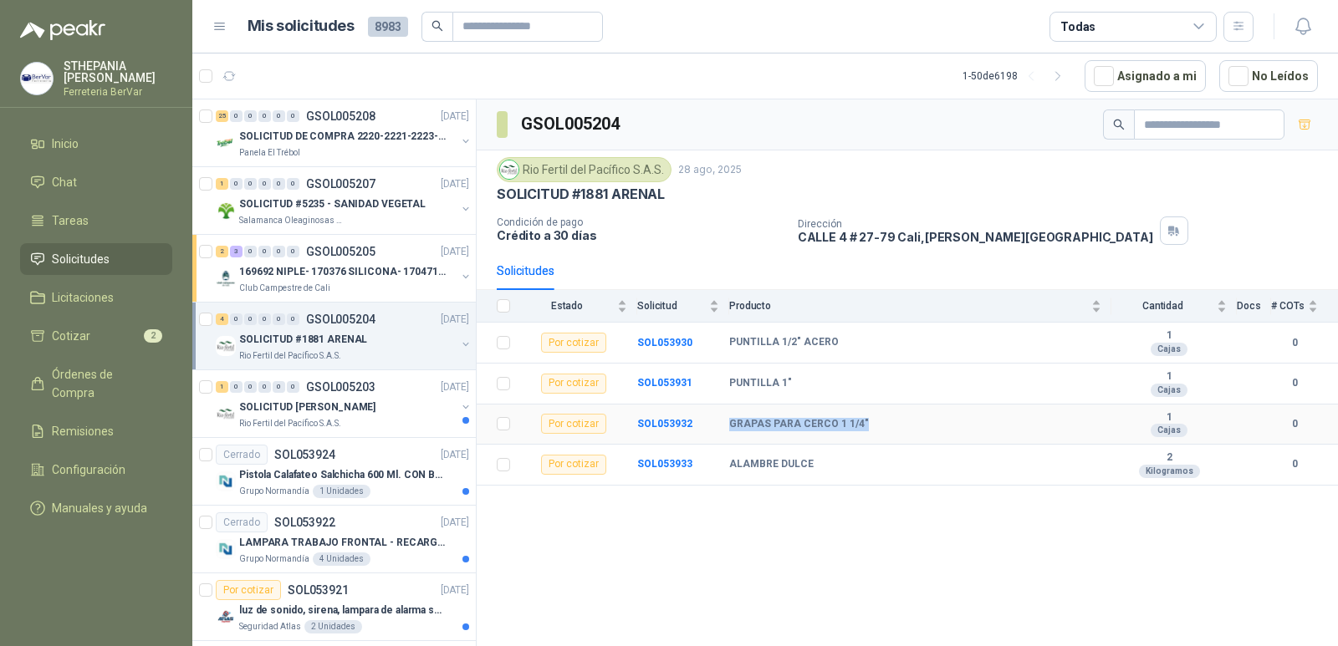
drag, startPoint x: 727, startPoint y: 424, endPoint x: 865, endPoint y: 430, distance: 138.1
click at [865, 430] on tr "Por cotizar SOL053932 GRAPAS PARA CERCO 1 1/4" 1 Cajas 0" at bounding box center [907, 425] width 861 height 41
copy tr "GRAPAS PARA CERCO 1 1/4""
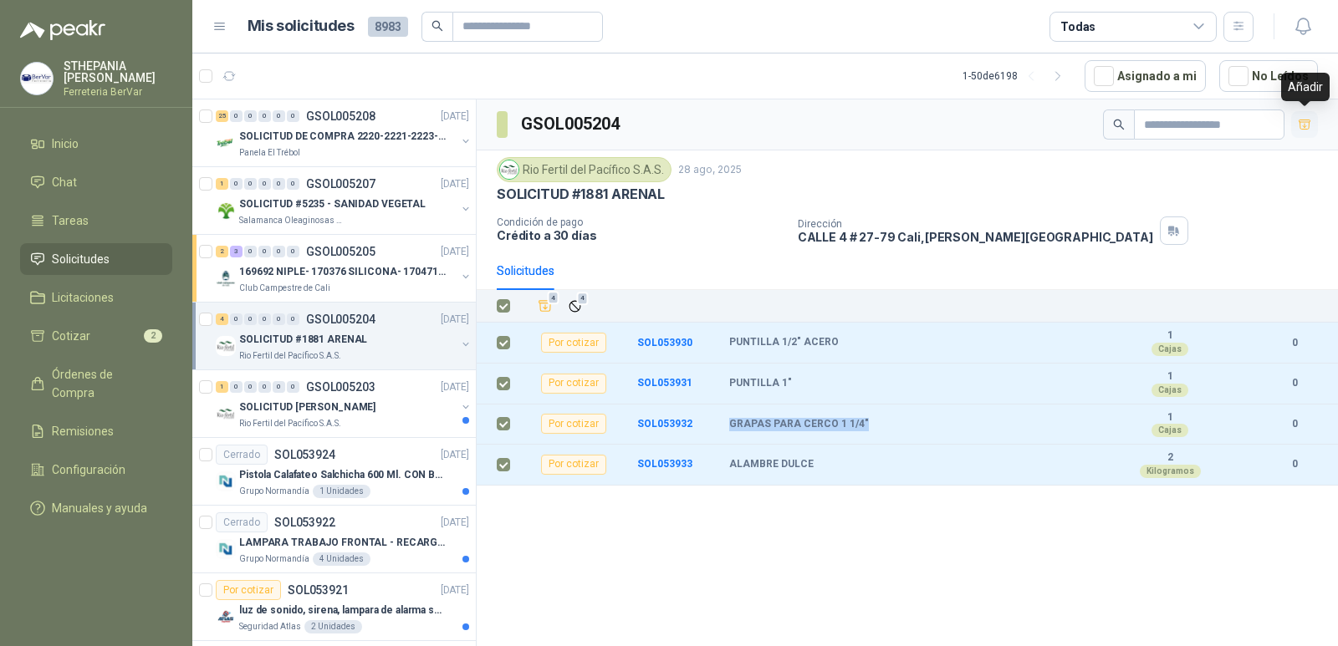
click at [1308, 125] on icon "button" at bounding box center [1305, 125] width 14 height 14
click at [137, 333] on li "Cotizar 6" at bounding box center [96, 336] width 132 height 18
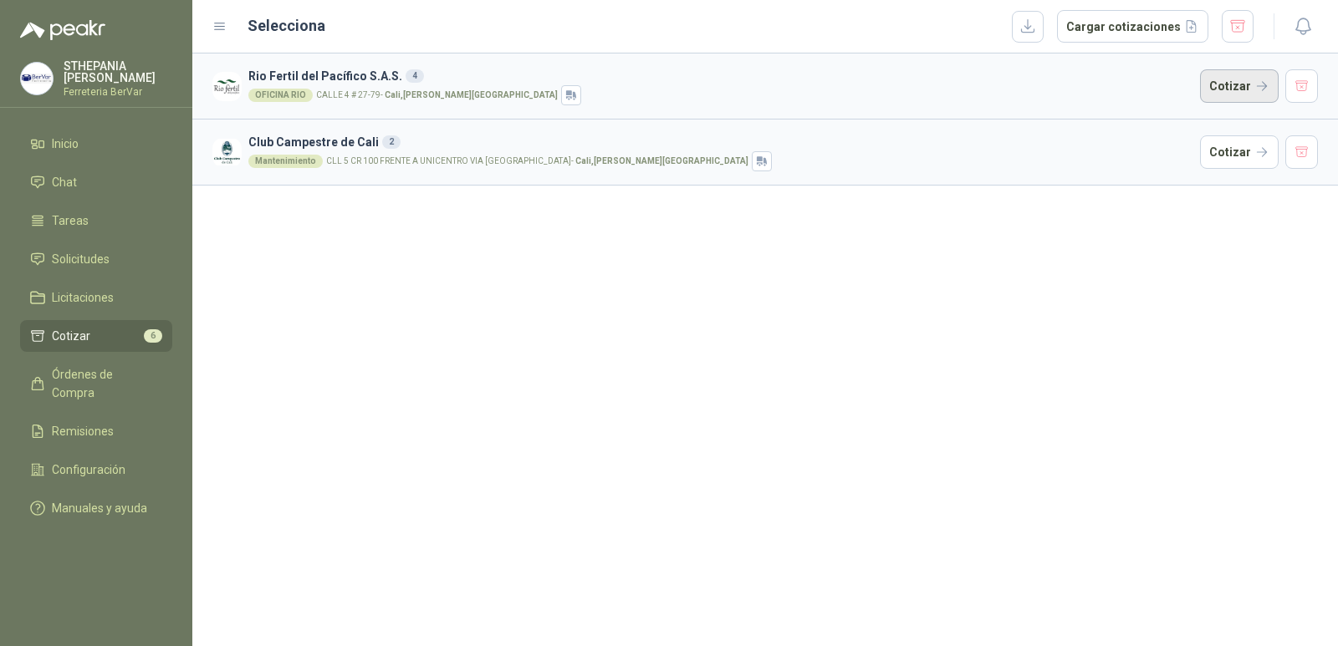
click at [1229, 96] on button "Cotizar" at bounding box center [1239, 85] width 79 height 33
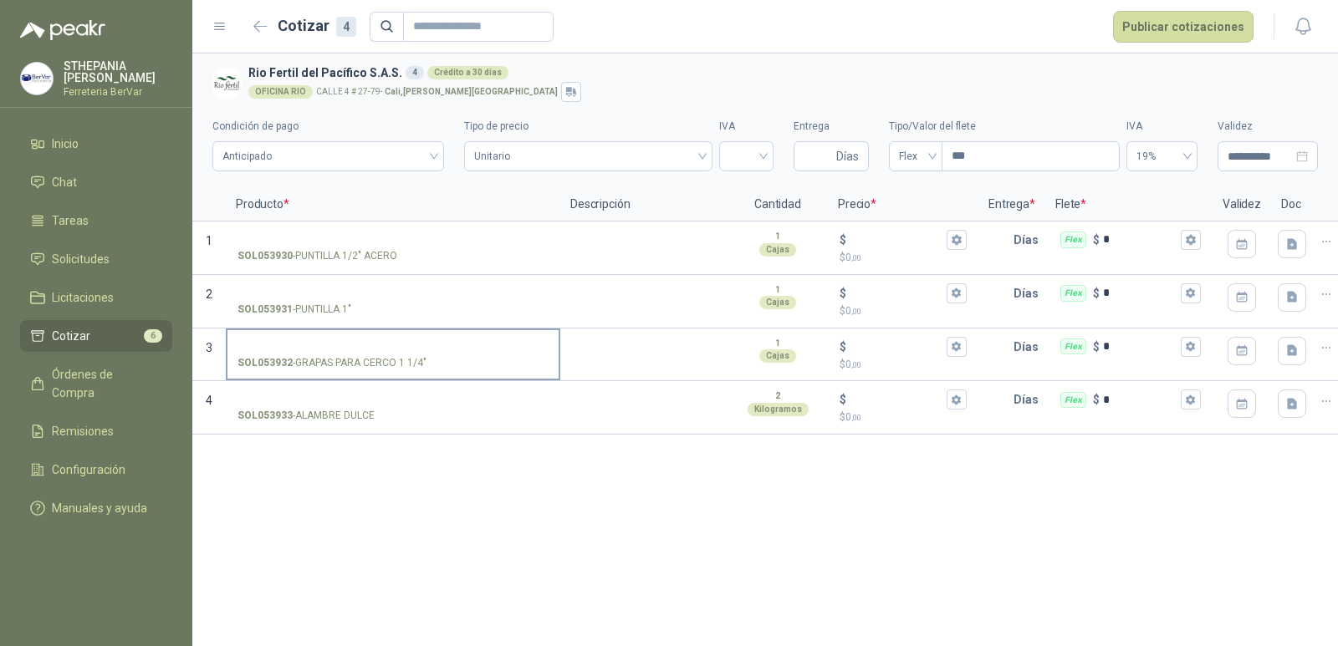
click at [382, 329] on div "SOL053932 - GRAPAS PARA CERCO 1 1/4"" at bounding box center [393, 356] width 334 height 54
click at [383, 337] on label "SOL053932 - GRAPAS PARA CERCO 1 1/4"" at bounding box center [392, 354] width 331 height 48
click at [383, 341] on input "SOL053932 - GRAPAS PARA CERCO 1 1/4"" at bounding box center [392, 347] width 311 height 13
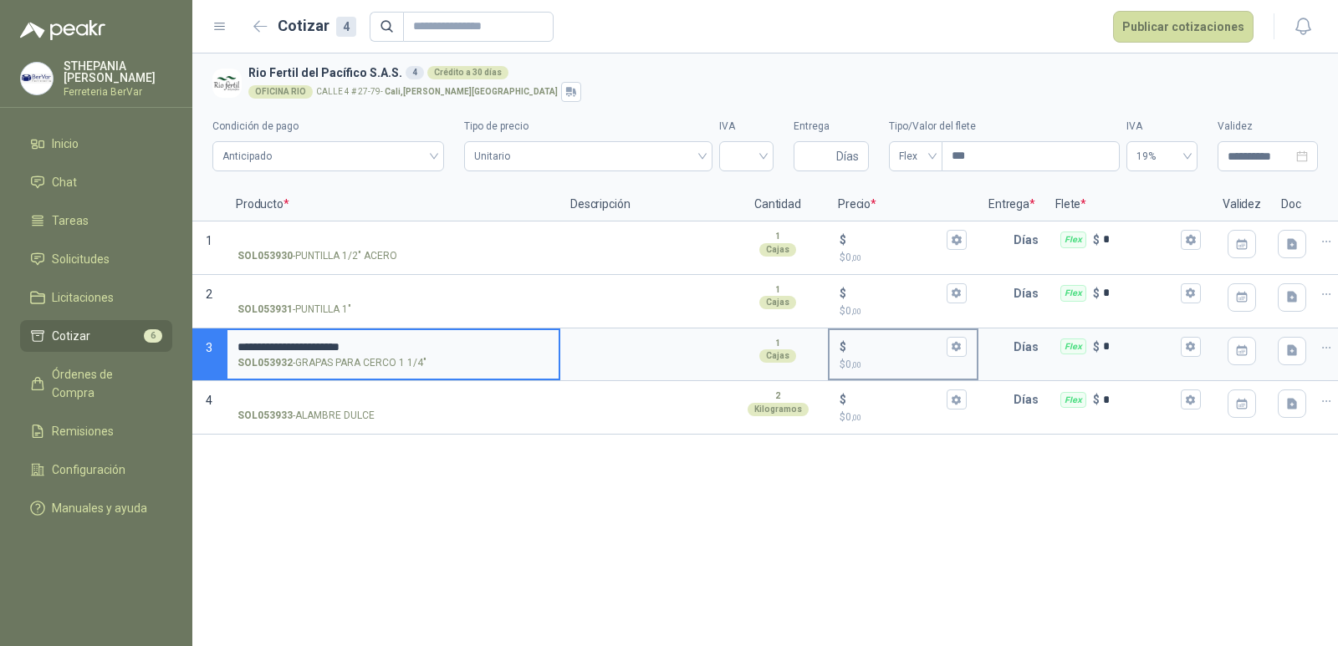
click at [878, 350] on input "$ $ 0 ,00" at bounding box center [897, 346] width 94 height 13
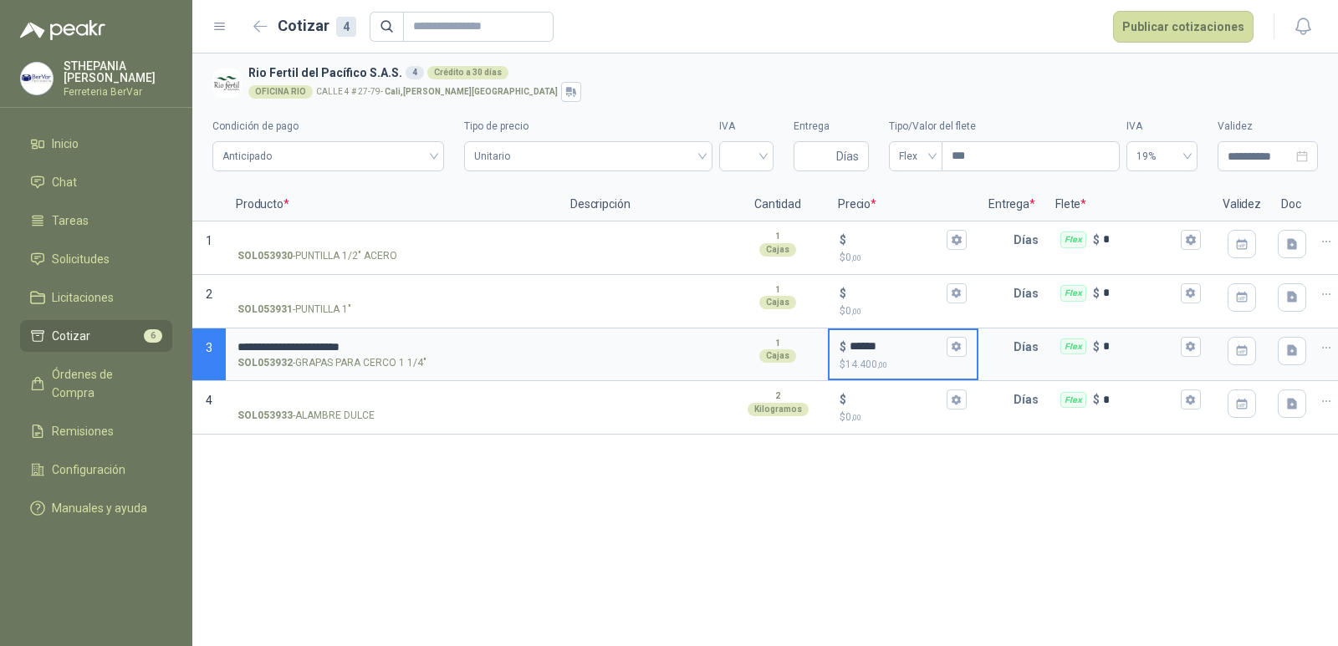
type input "******"
click at [986, 349] on input "text" at bounding box center [996, 346] width 33 height 33
type input "*"
click at [1161, 350] on input "*" at bounding box center [1140, 346] width 74 height 13
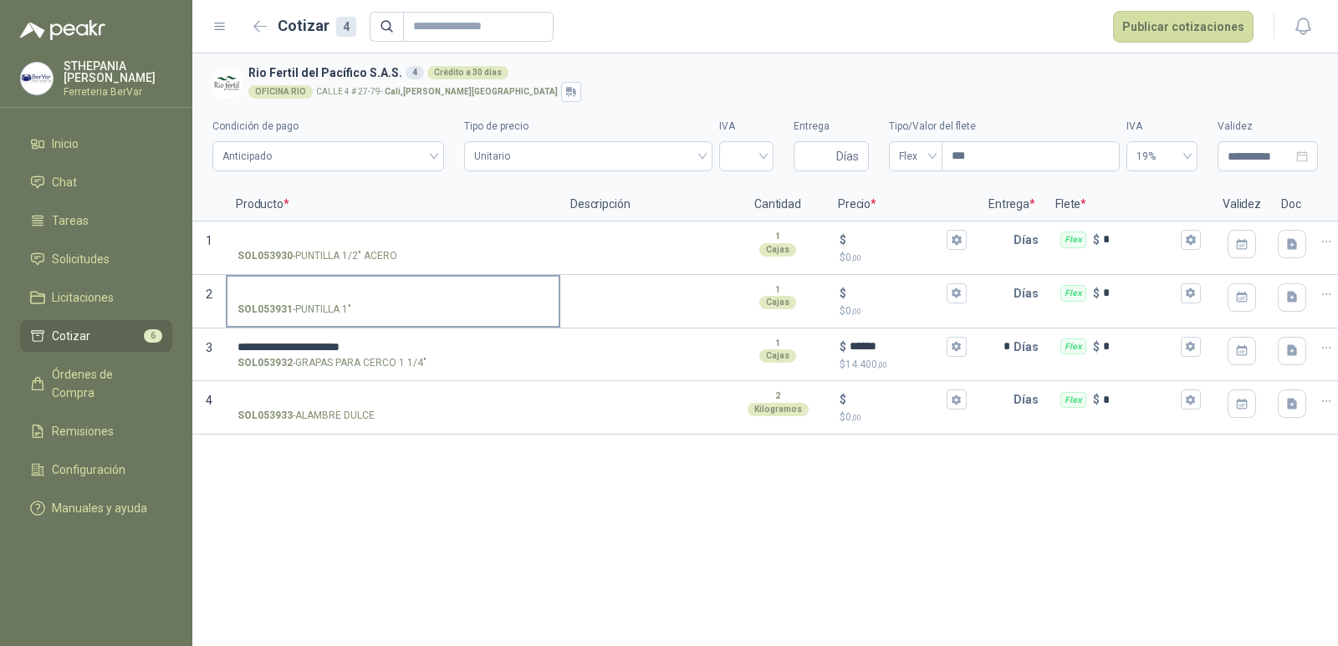
click at [399, 303] on div "SOL053931 - PUNTILLA 1"" at bounding box center [392, 310] width 311 height 16
click at [399, 300] on input "SOL053931 - PUNTILLA 1"" at bounding box center [392, 294] width 311 height 13
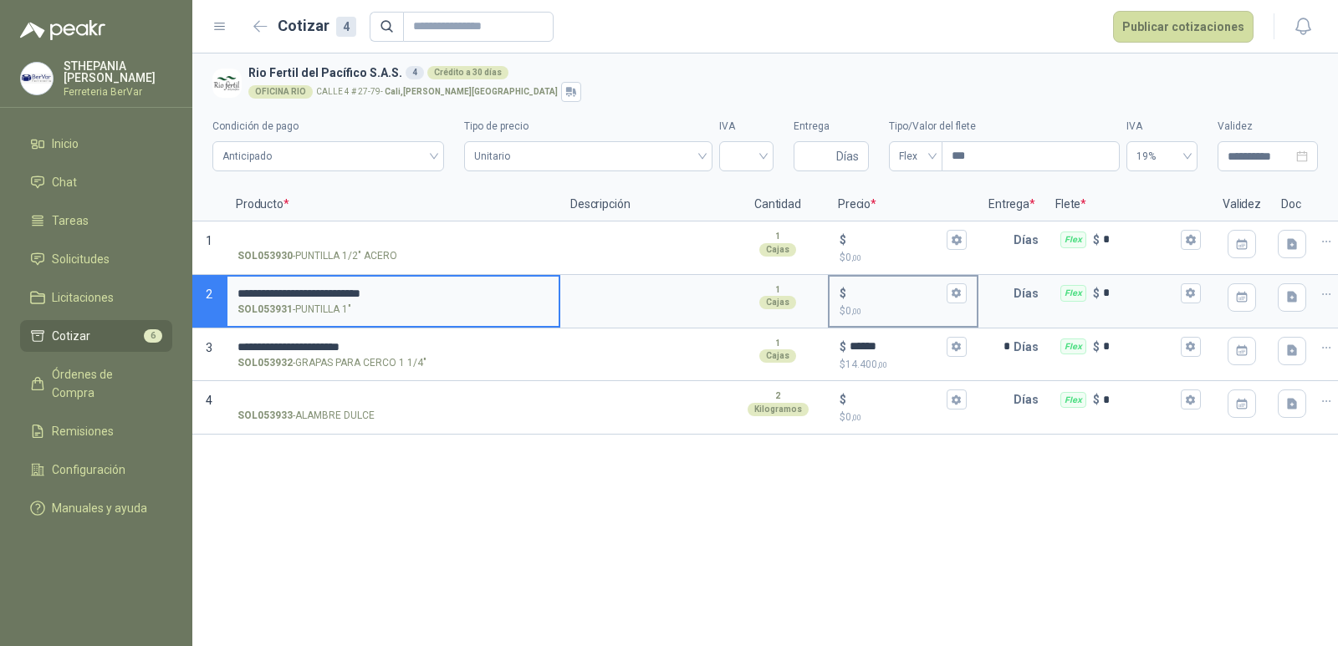
click at [855, 299] on input "$ $ 0 ,00" at bounding box center [897, 293] width 94 height 13
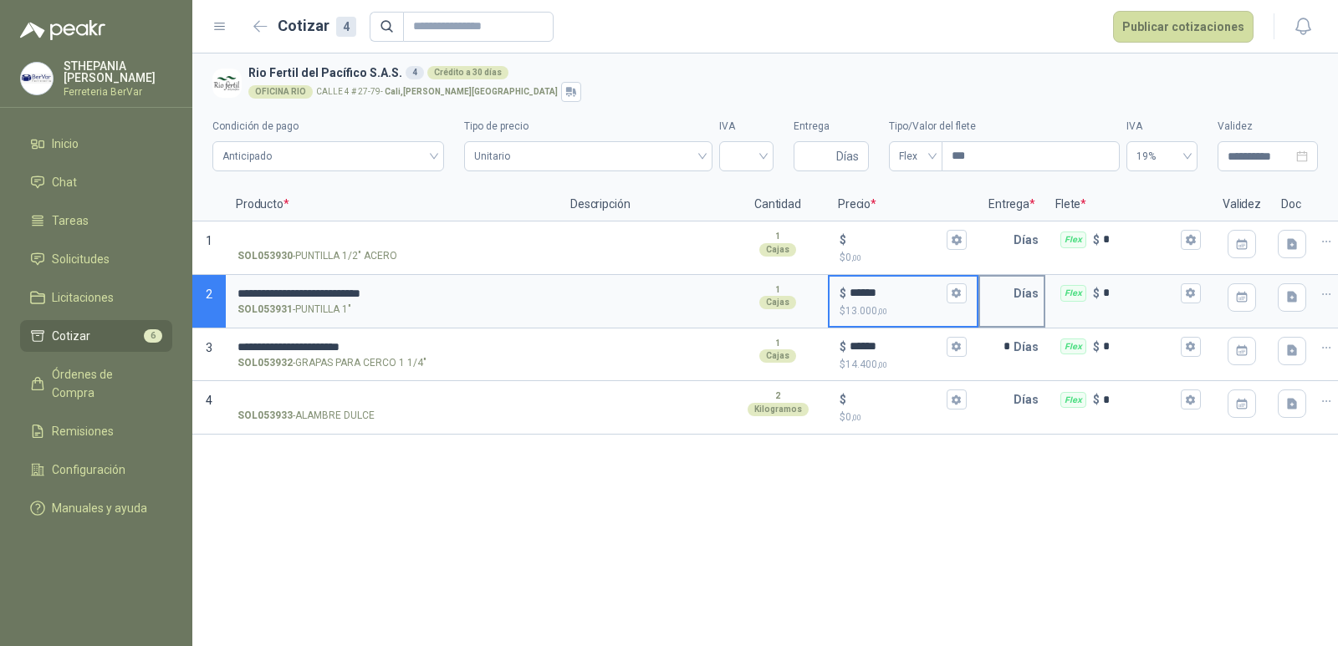
type input "******"
click at [1011, 287] on input "text" at bounding box center [996, 293] width 33 height 33
type input "*"
click at [435, 578] on div "**********" at bounding box center [765, 350] width 1146 height 593
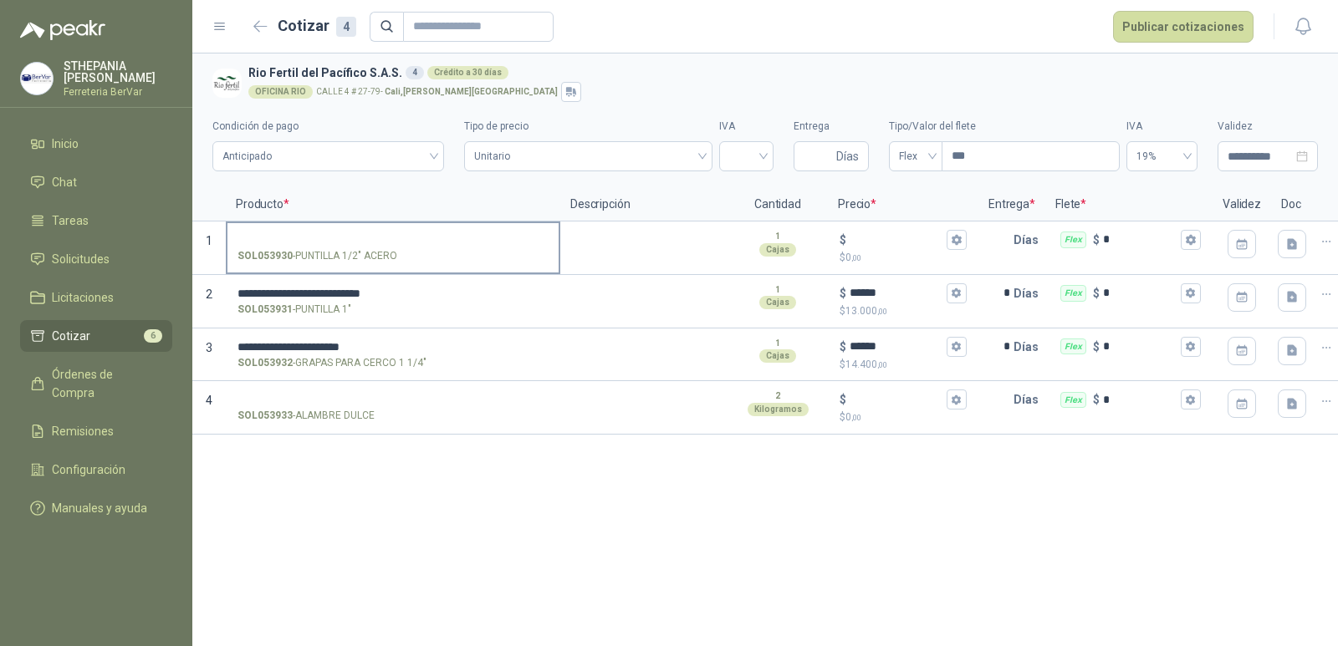
click at [436, 242] on input "SOL053930 - PUNTILLA 1/2" ACERO" at bounding box center [392, 240] width 311 height 13
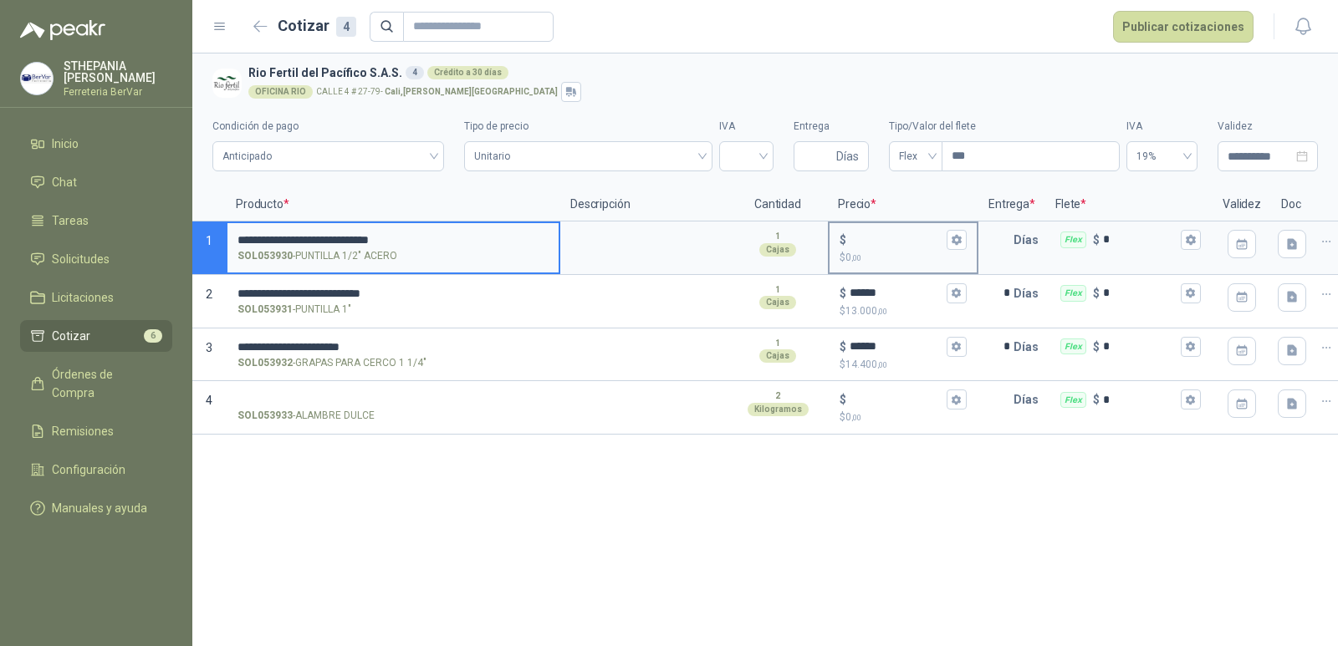
click at [899, 246] on input "$ $ 0 ,00" at bounding box center [897, 239] width 94 height 13
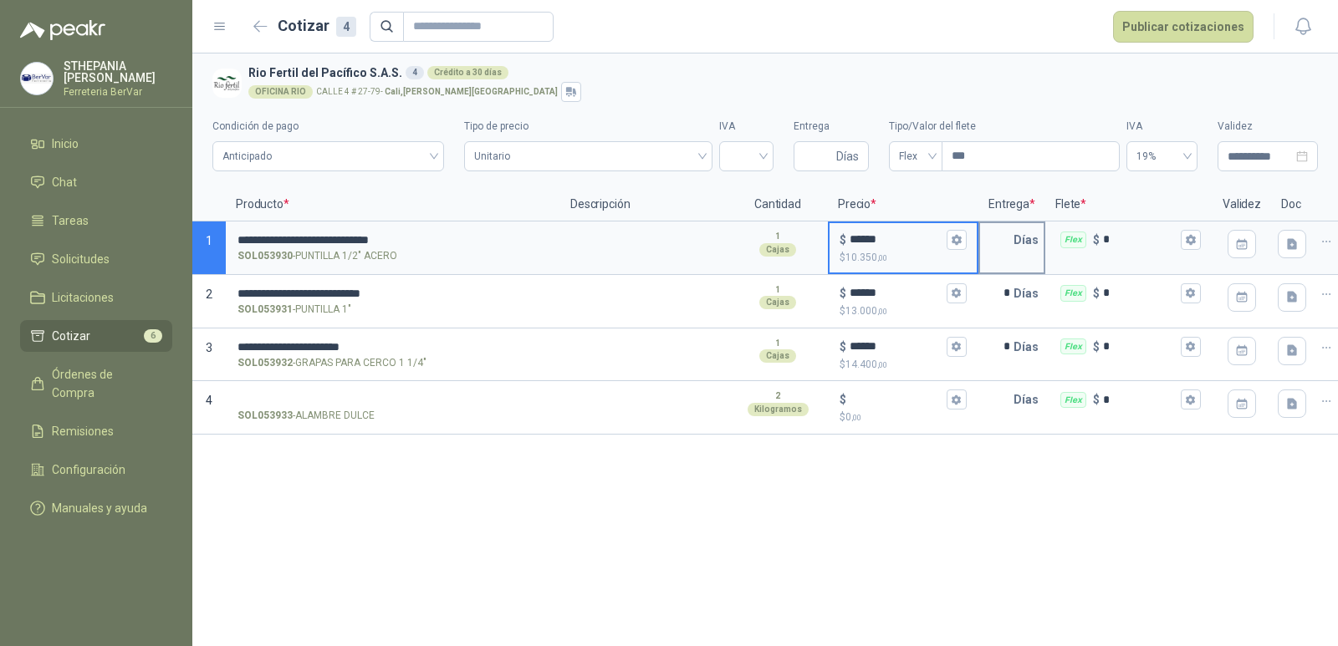
type input "******"
click at [1001, 228] on input "text" at bounding box center [996, 239] width 33 height 33
type input "*"
click at [480, 463] on div "**********" at bounding box center [765, 350] width 1146 height 593
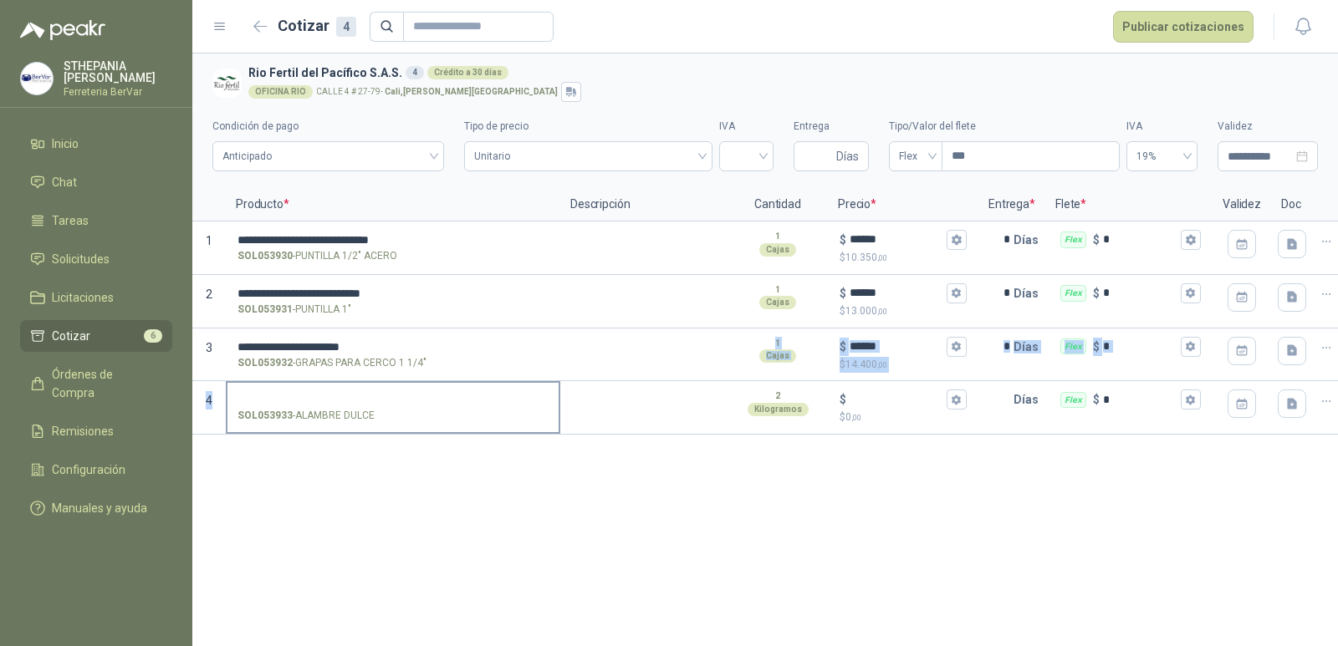
drag, startPoint x: 540, startPoint y: 379, endPoint x: 542, endPoint y: 387, distance: 8.5
click at [542, 387] on div "**********" at bounding box center [765, 311] width 1146 height 247
click at [459, 385] on label "SOL053933 - ALAMBRE DULCE" at bounding box center [392, 407] width 331 height 48
click at [459, 394] on input "SOL053933 - ALAMBRE DULCE" at bounding box center [392, 400] width 311 height 13
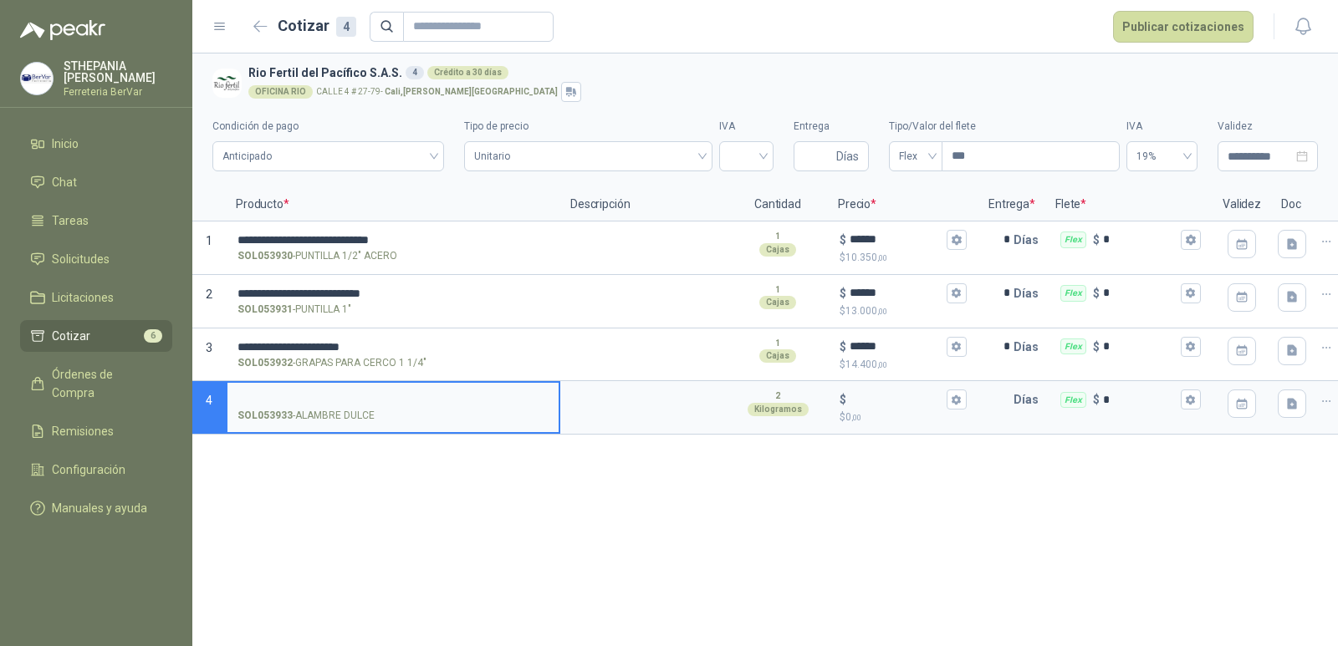
click at [465, 404] on input "SOL053933 - ALAMBRE DULCE" at bounding box center [392, 400] width 311 height 13
click at [884, 409] on div "$" at bounding box center [903, 400] width 127 height 20
click at [884, 406] on input "$ $ 0 ,00" at bounding box center [897, 400] width 94 height 13
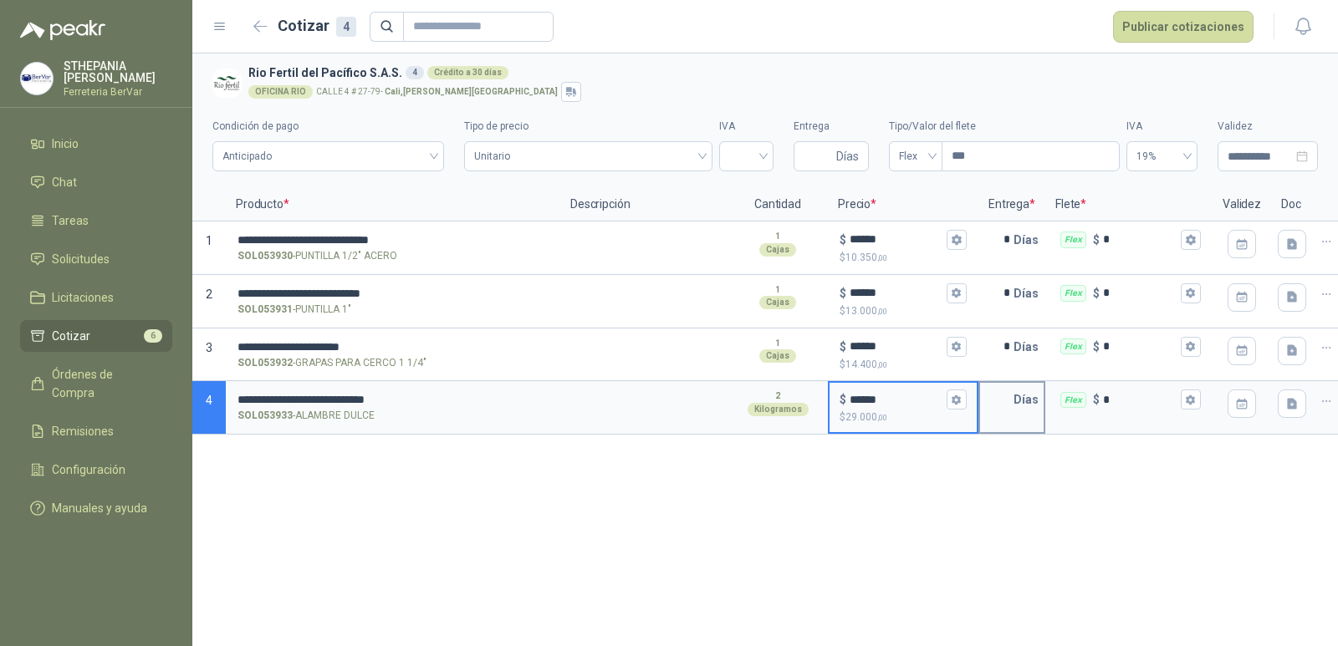
type input "******"
click at [998, 395] on input "text" at bounding box center [996, 399] width 33 height 33
type input "*"
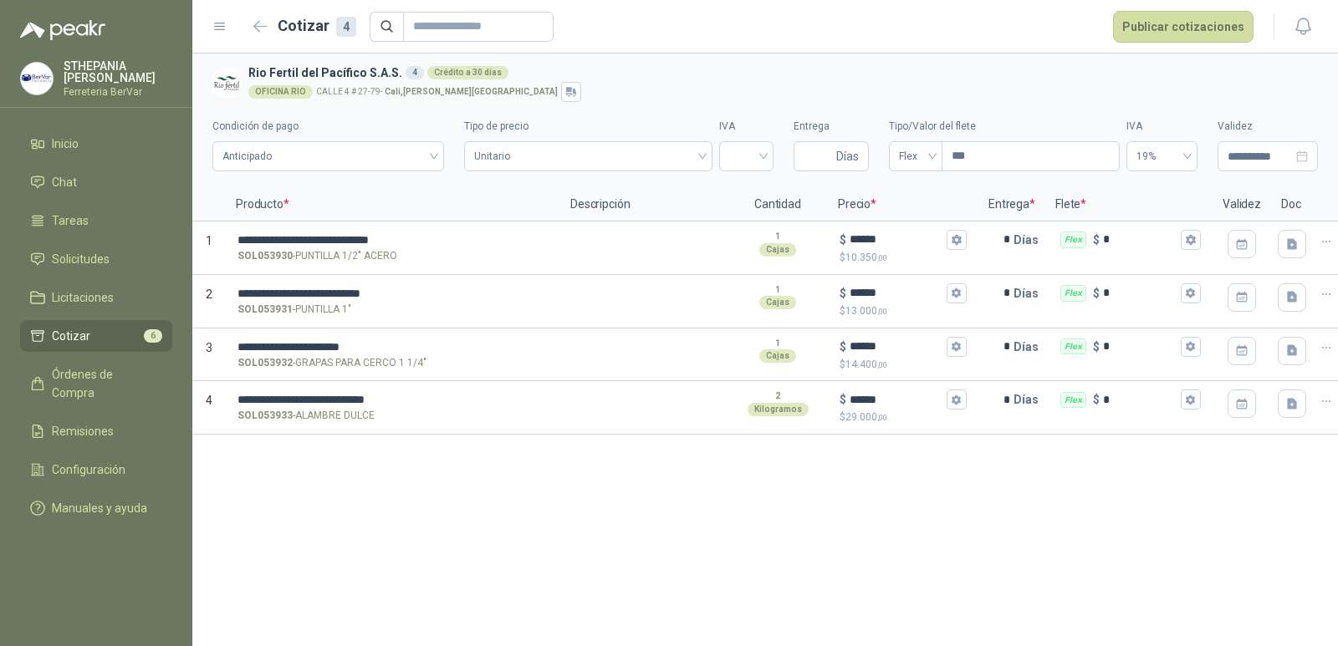
click at [977, 507] on div "**********" at bounding box center [765, 350] width 1146 height 593
click at [669, 160] on span "Unitario" at bounding box center [587, 156] width 227 height 25
click at [764, 149] on div at bounding box center [746, 156] width 54 height 30
click at [765, 188] on div "19%" at bounding box center [746, 191] width 48 height 27
click at [967, 148] on input "***" at bounding box center [1030, 156] width 176 height 28
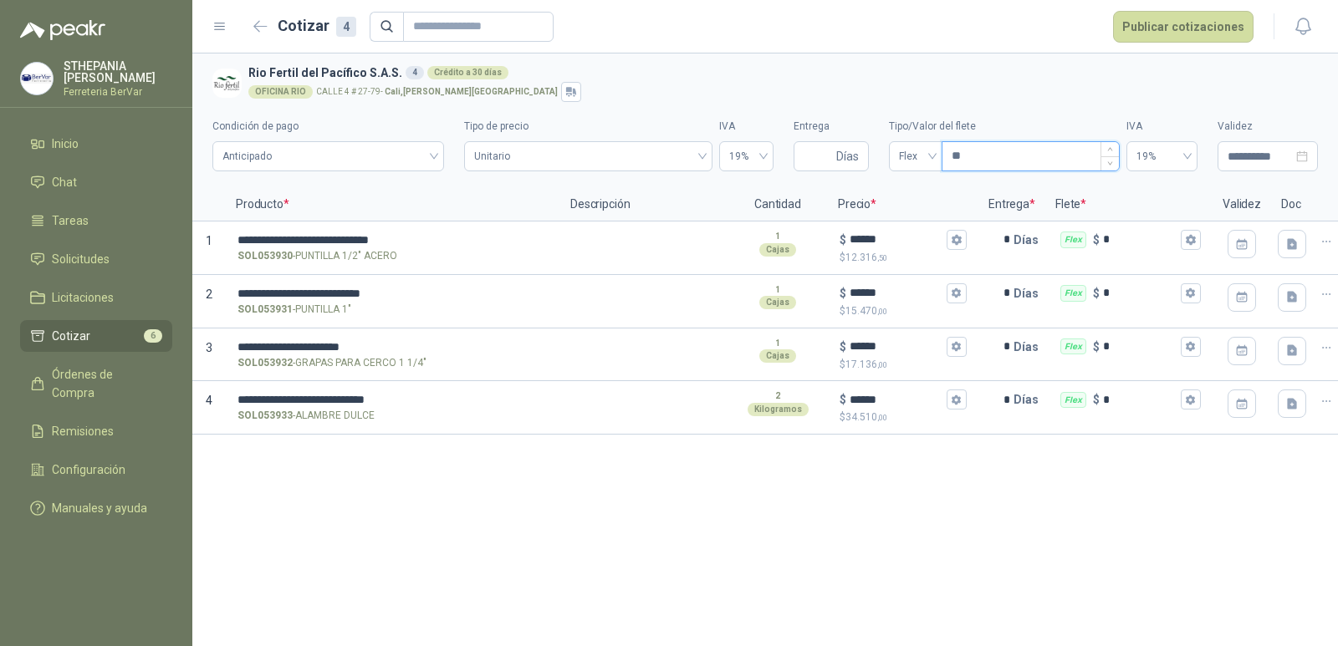
type input "***"
type input "****"
type input "*******"
type input "********"
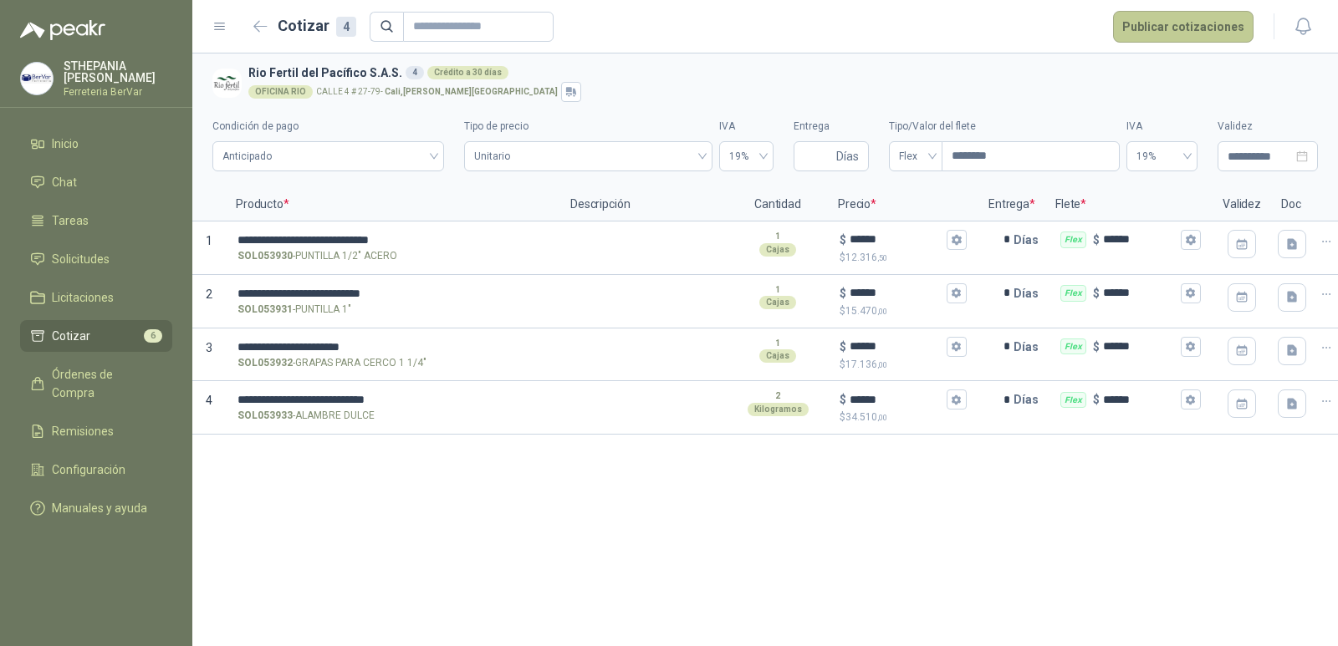
click at [1220, 30] on button "Publicar cotizaciones" at bounding box center [1183, 27] width 140 height 32
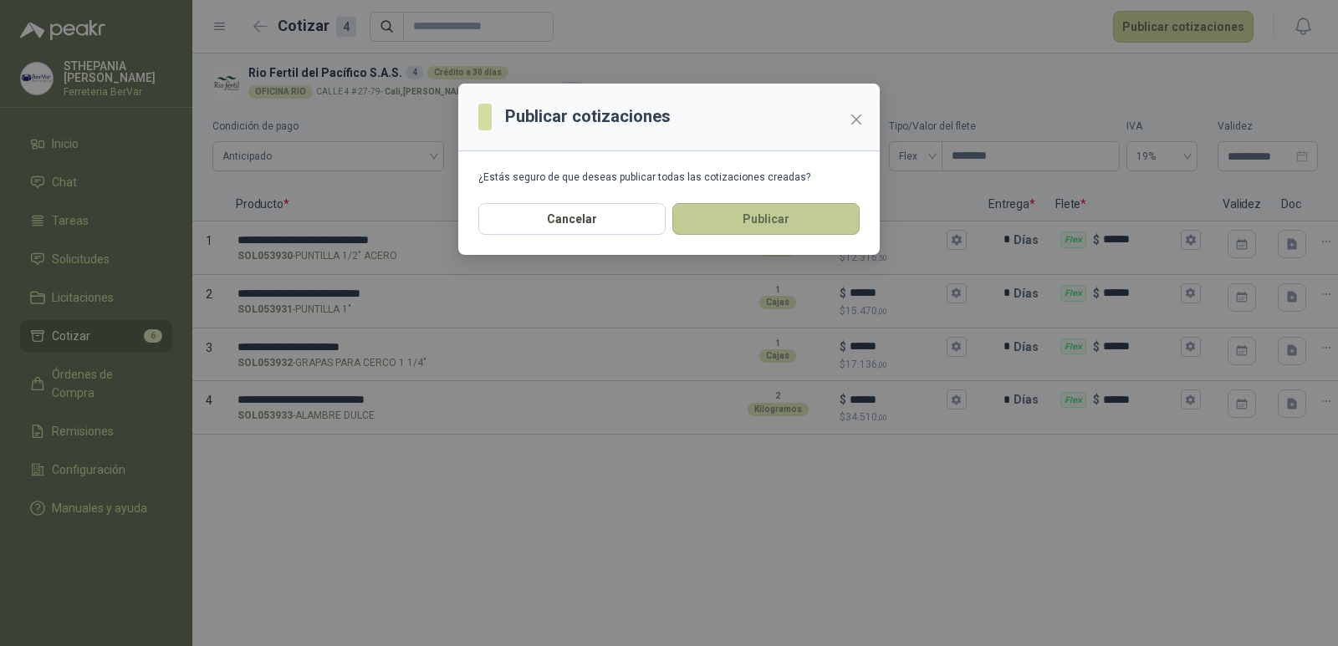
click at [774, 212] on button "Publicar" at bounding box center [765, 219] width 187 height 32
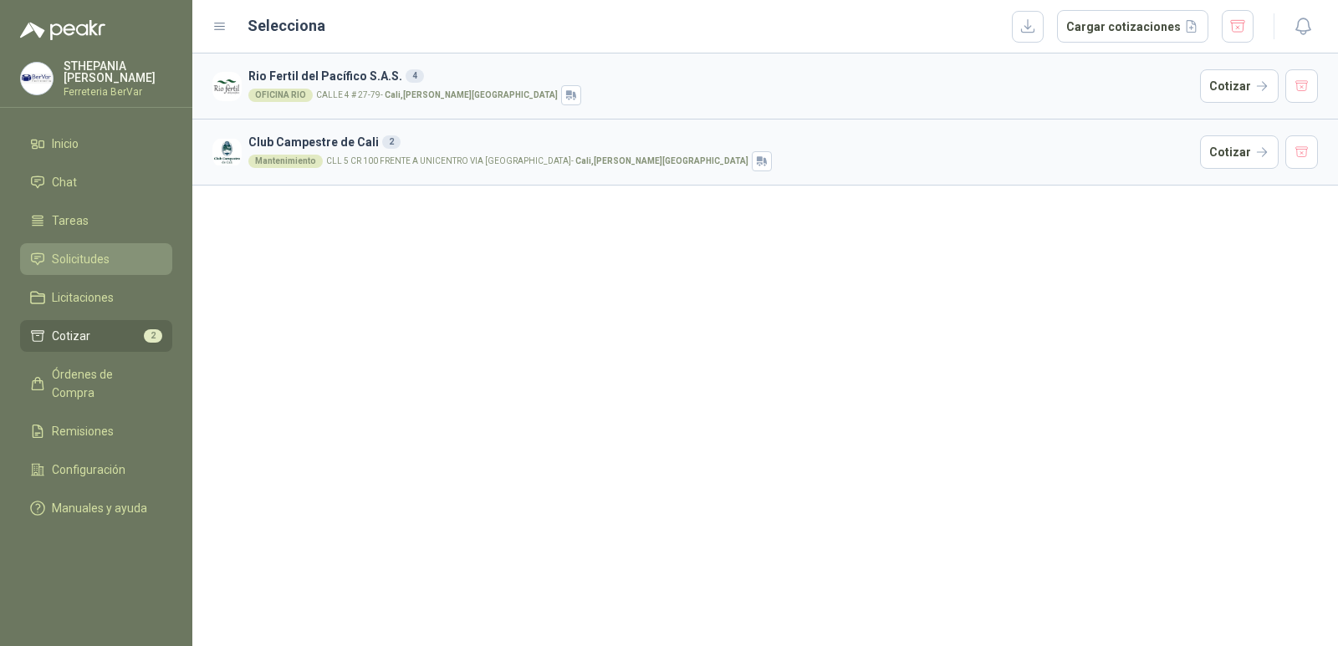
click at [90, 254] on span "Solicitudes" at bounding box center [81, 259] width 58 height 18
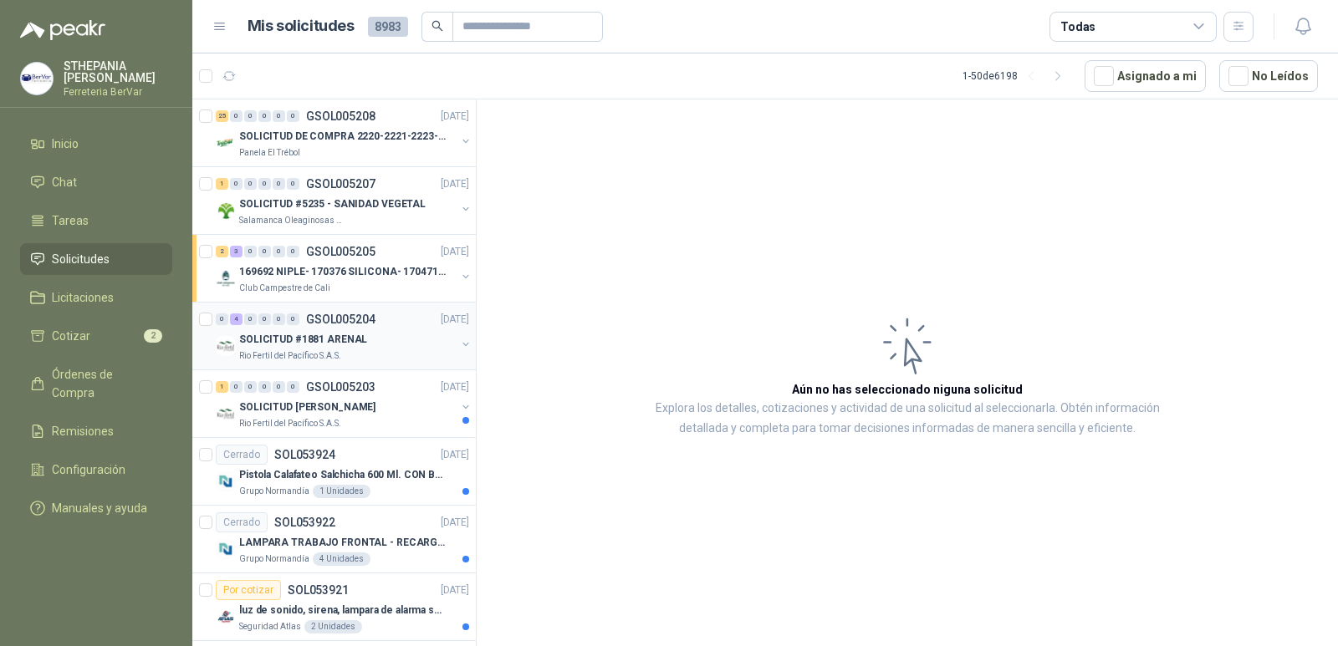
click at [396, 345] on div "SOLICITUD #1881 ARENAL" at bounding box center [347, 339] width 217 height 20
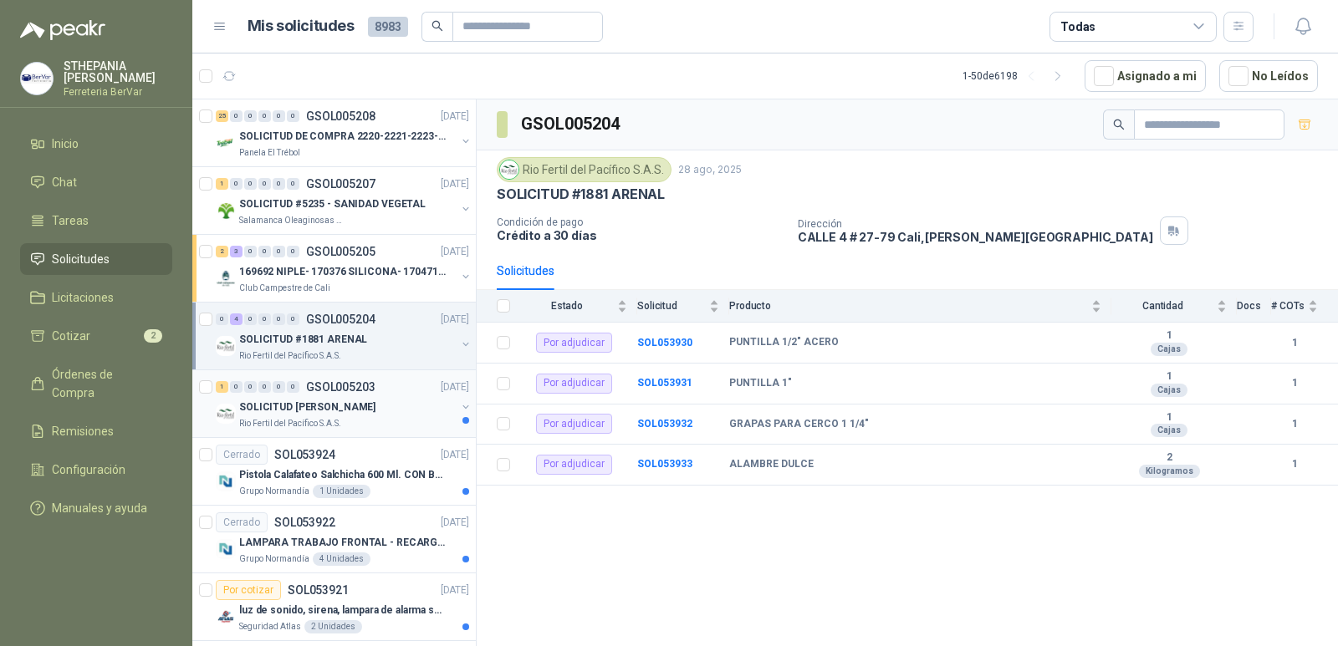
click at [399, 416] on div "SOLICITUD [PERSON_NAME]" at bounding box center [347, 407] width 217 height 20
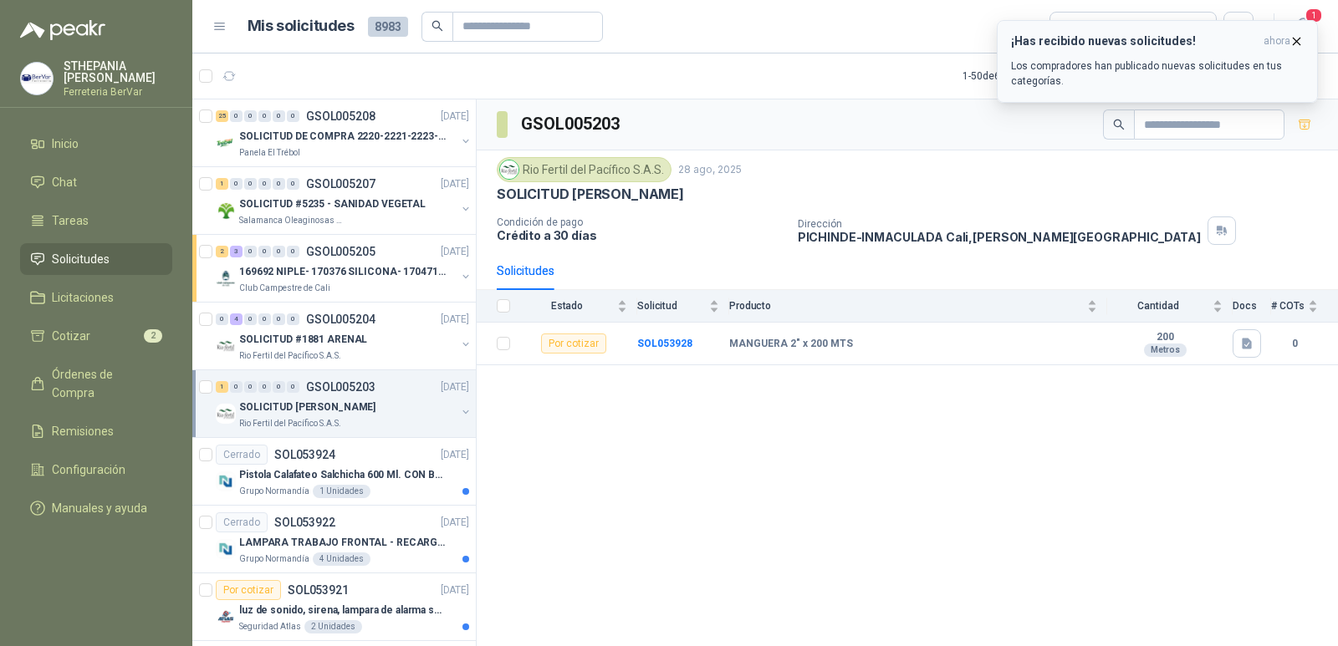
click at [1151, 68] on p "Los compradores han publicado nuevas solicitudes en tus categorías." at bounding box center [1157, 74] width 293 height 30
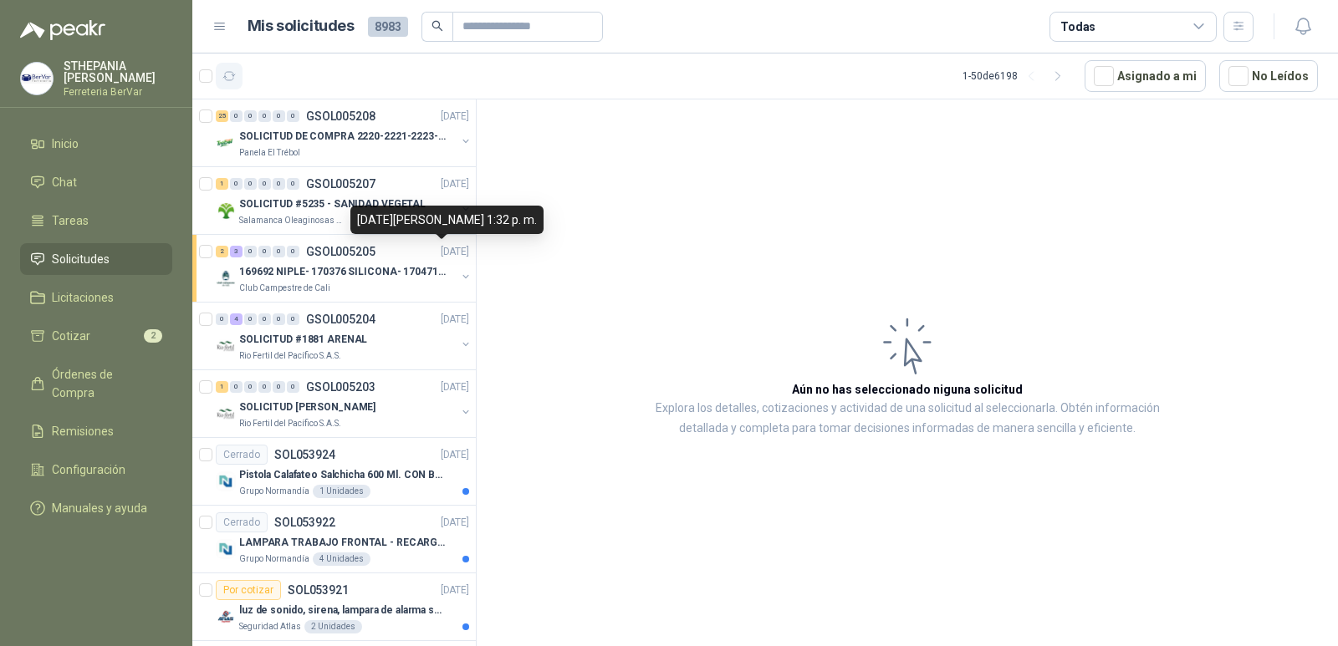
click at [231, 75] on icon "button" at bounding box center [229, 76] width 14 height 14
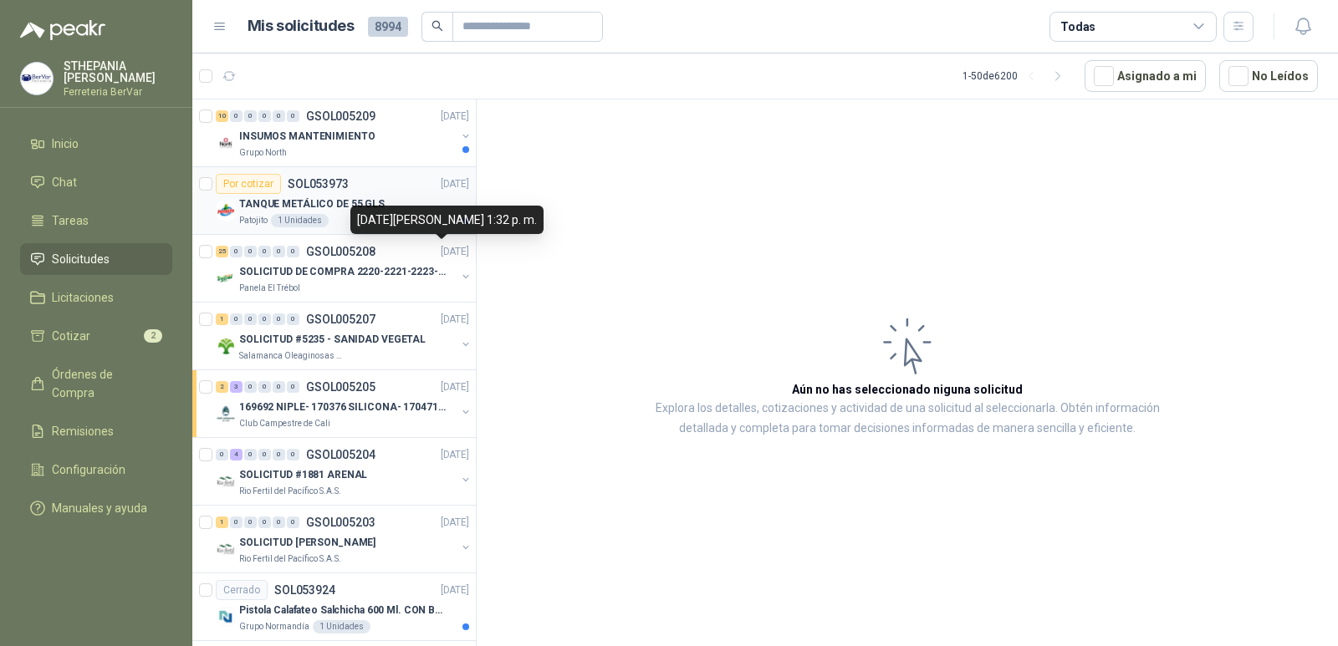
click at [343, 182] on p "SOL053973" at bounding box center [318, 184] width 61 height 12
click at [369, 191] on div "Por cotizar SOL053973 [DATE]" at bounding box center [342, 184] width 253 height 20
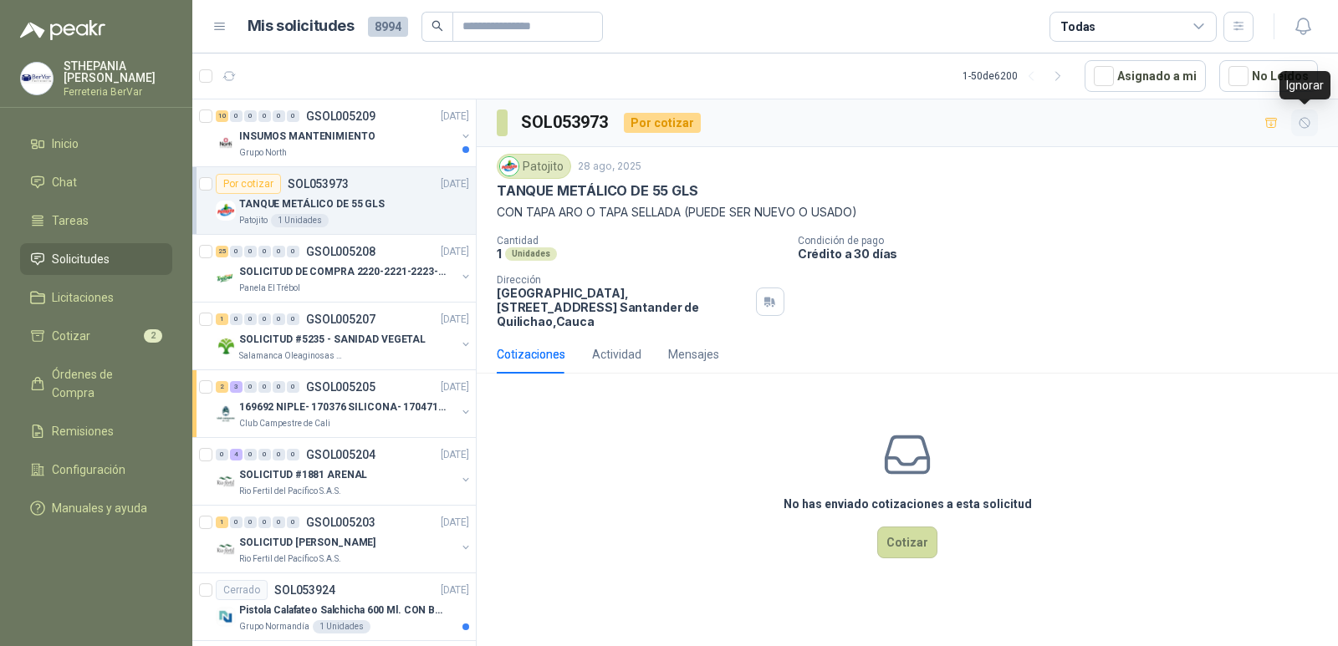
click at [1314, 129] on button "button" at bounding box center [1304, 123] width 27 height 27
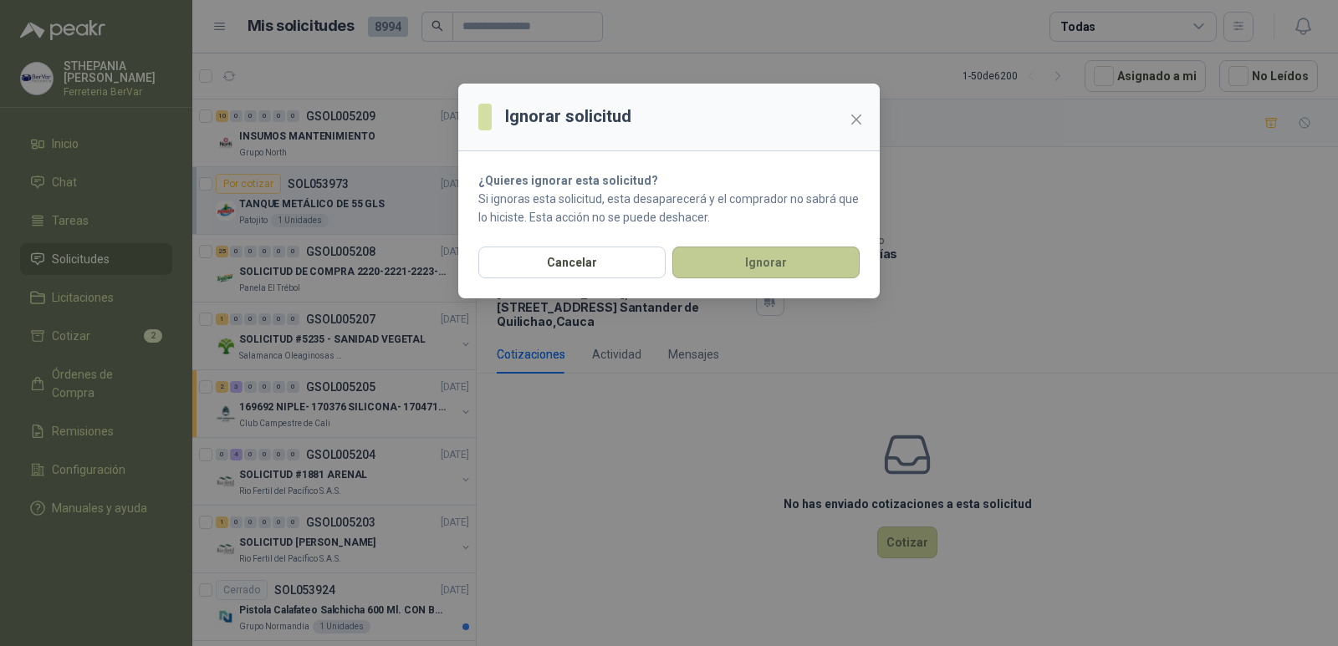
click at [829, 258] on button "Ignorar" at bounding box center [765, 263] width 187 height 32
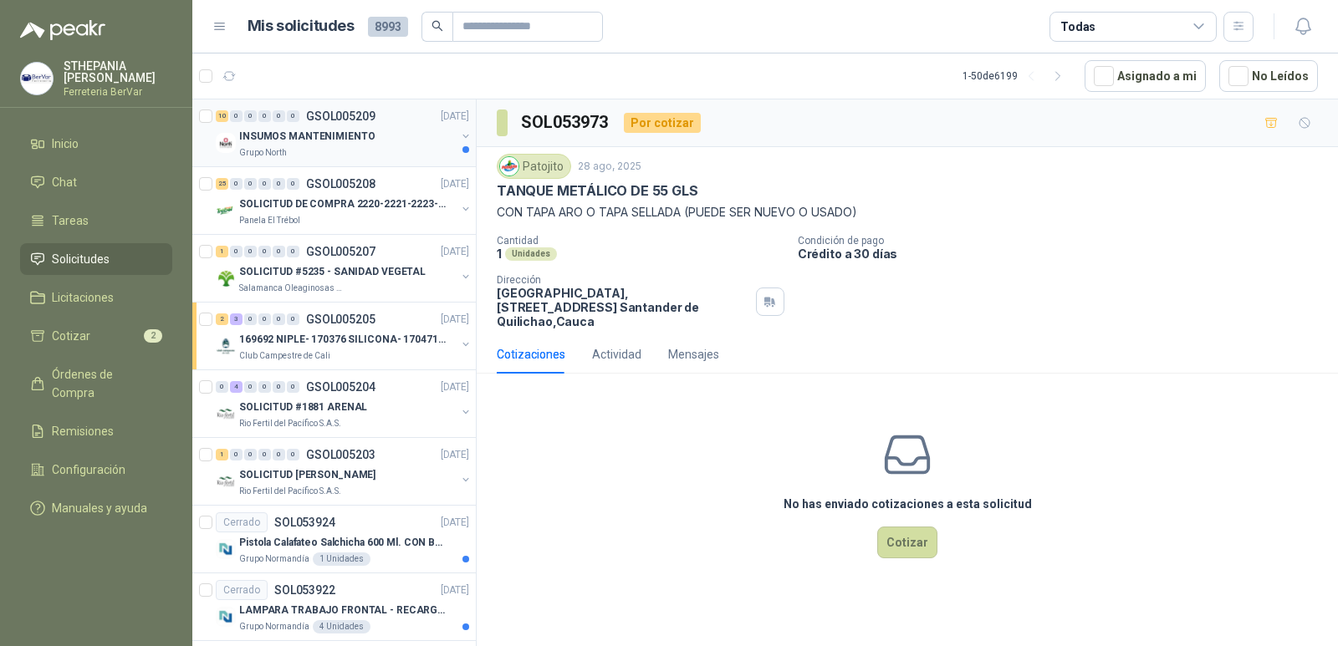
click at [348, 151] on div "Grupo North" at bounding box center [347, 152] width 217 height 13
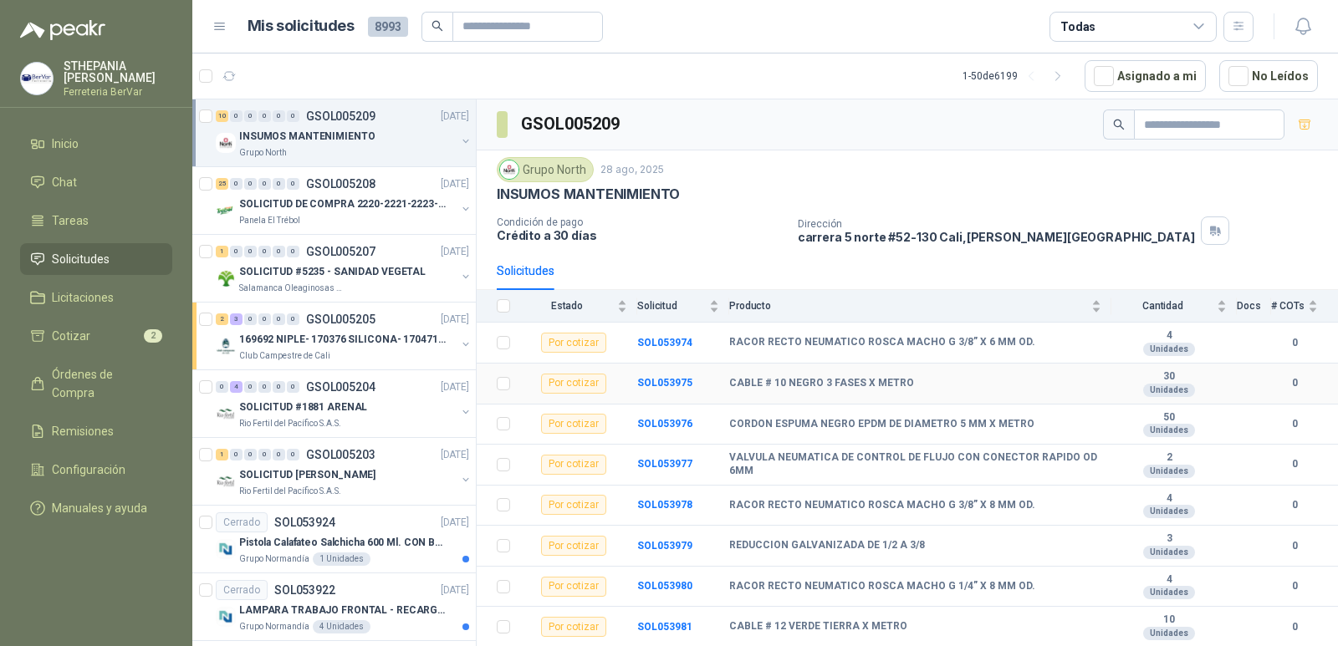
scroll to position [77, 0]
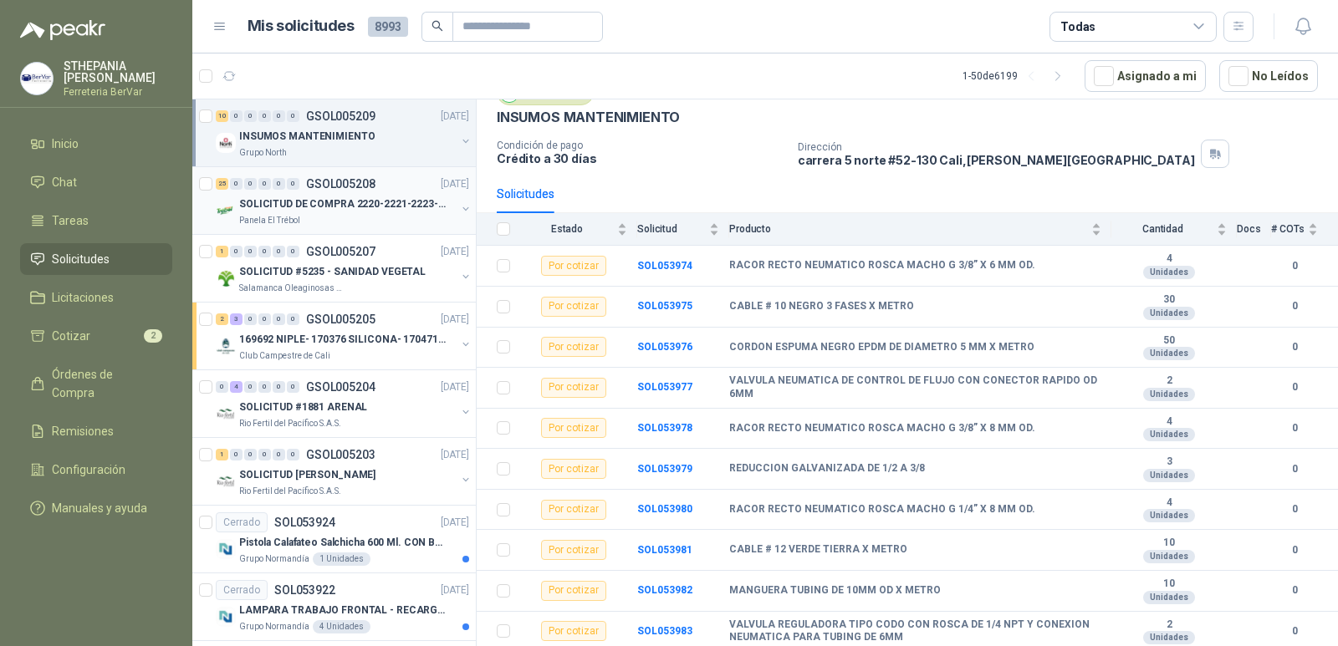
click at [326, 207] on p "SOLICITUD DE COMPRA 2220-2221-2223-2224" at bounding box center [343, 205] width 208 height 16
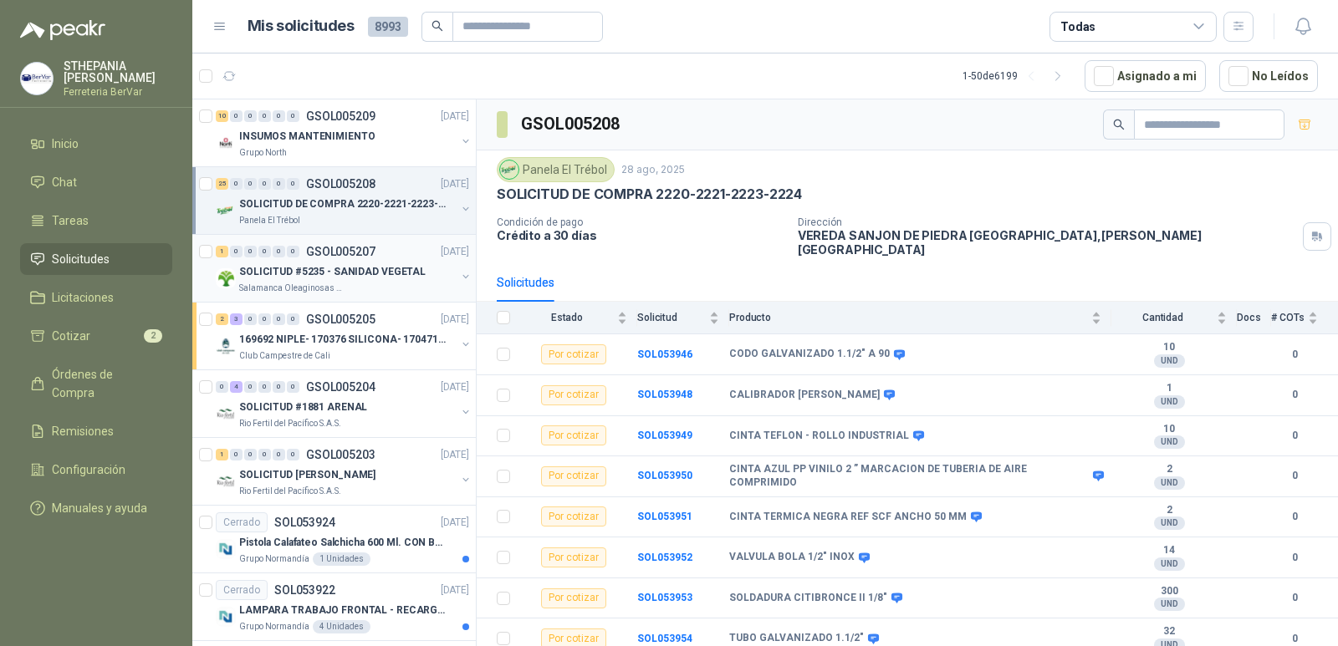
click at [421, 278] on div "SOLICITUD #5235 - SANIDAD VEGETAL" at bounding box center [347, 272] width 217 height 20
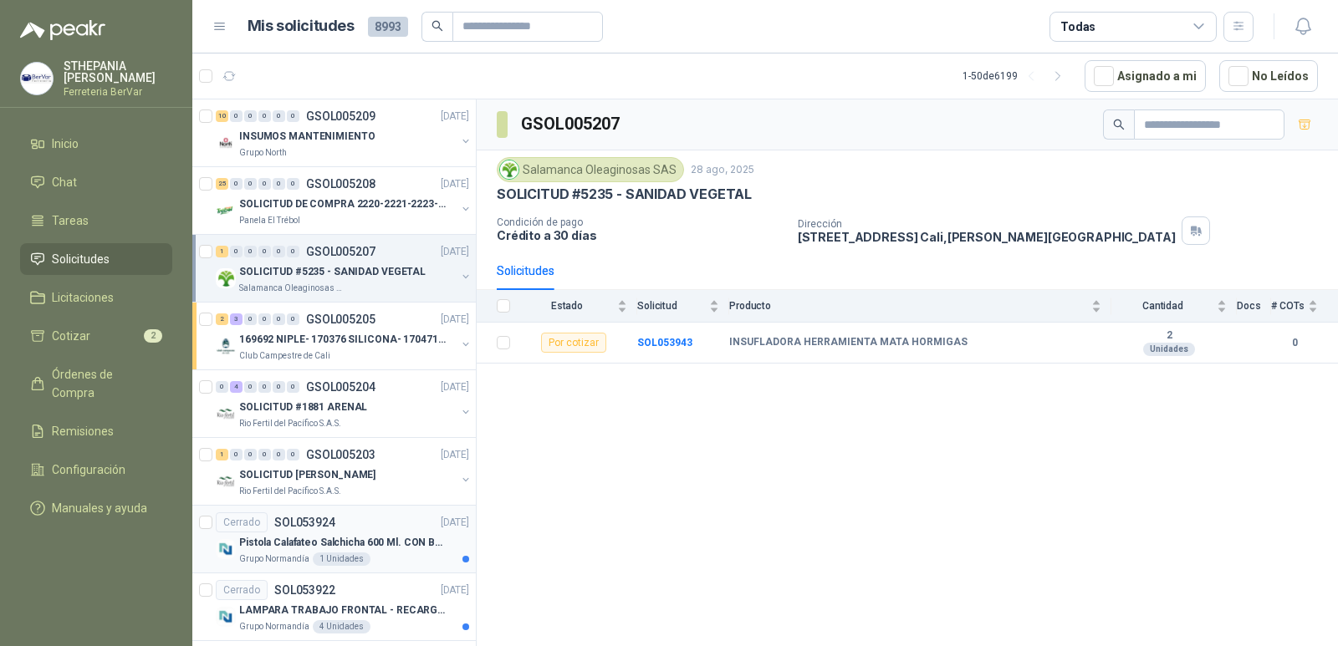
click at [405, 558] on div "Grupo [PERSON_NAME] 1 Unidades" at bounding box center [354, 559] width 230 height 13
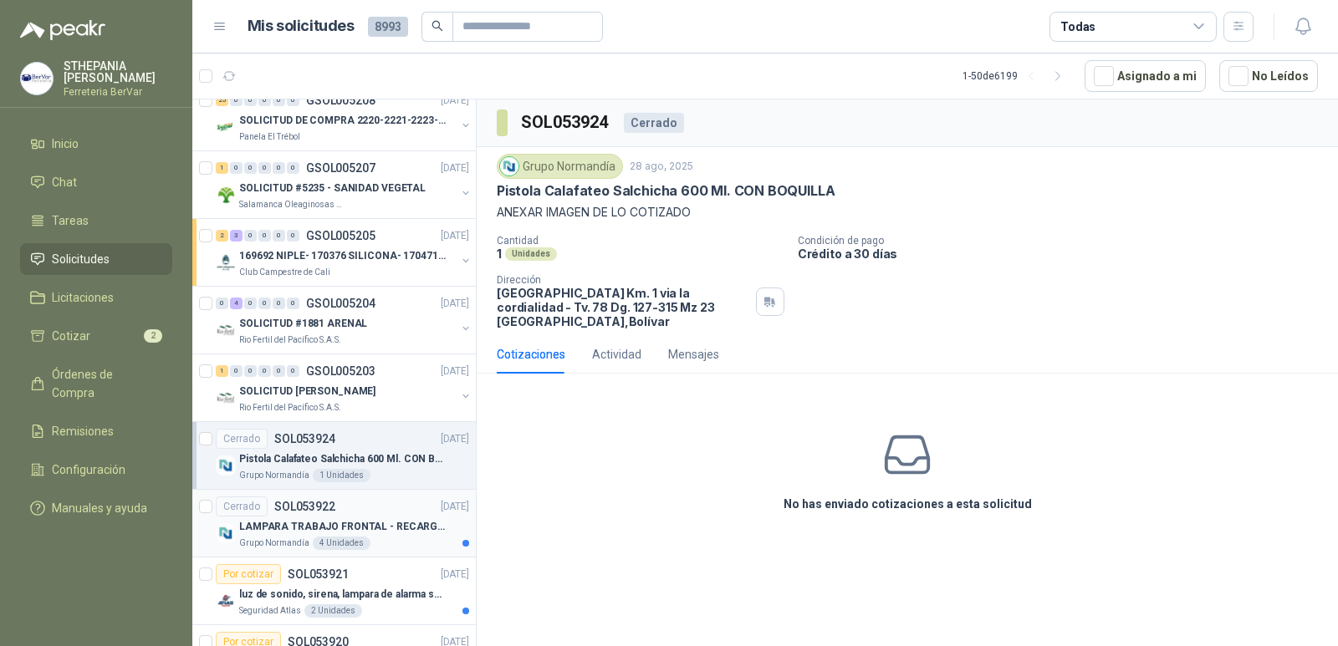
scroll to position [251, 0]
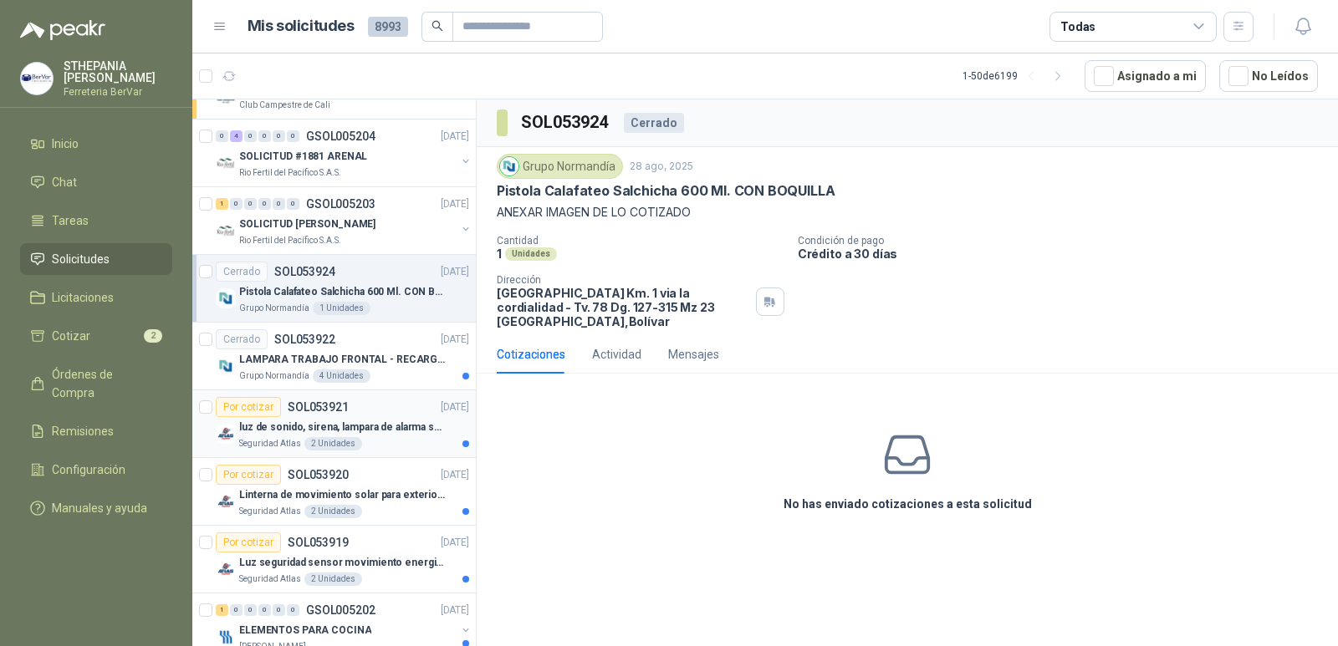
click at [395, 441] on div "Seguridad Atlas 2 Unidades" at bounding box center [354, 443] width 230 height 13
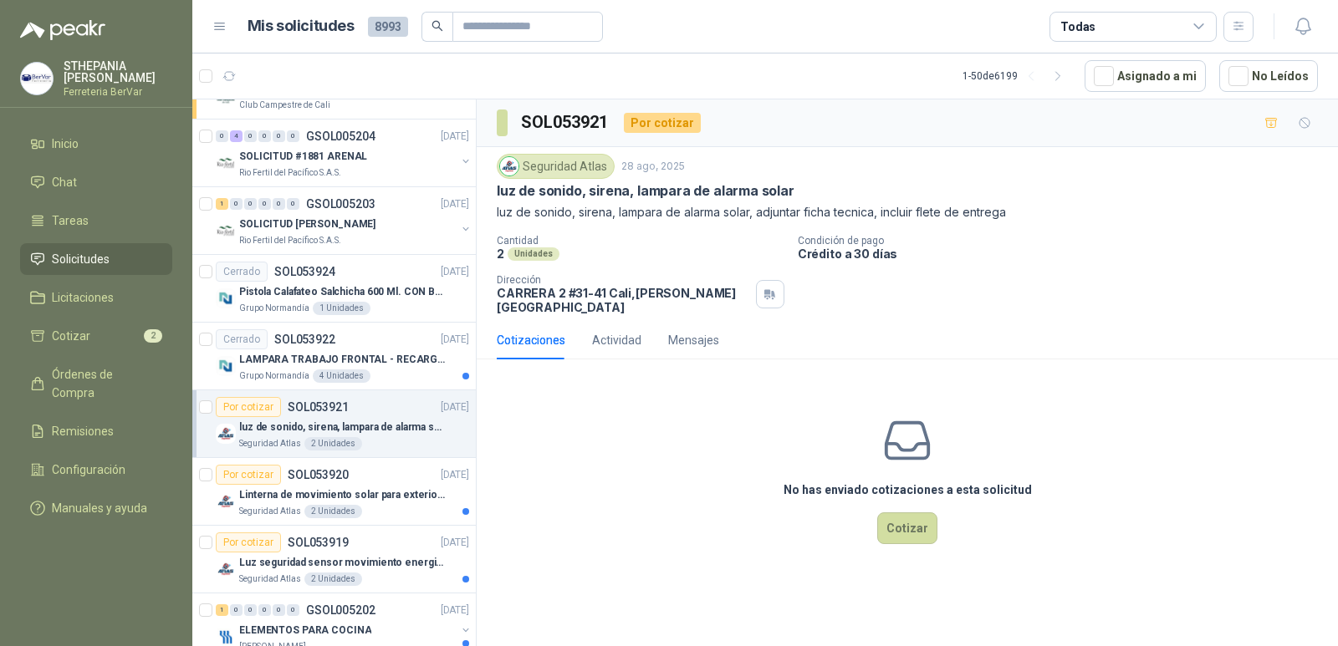
scroll to position [334, 0]
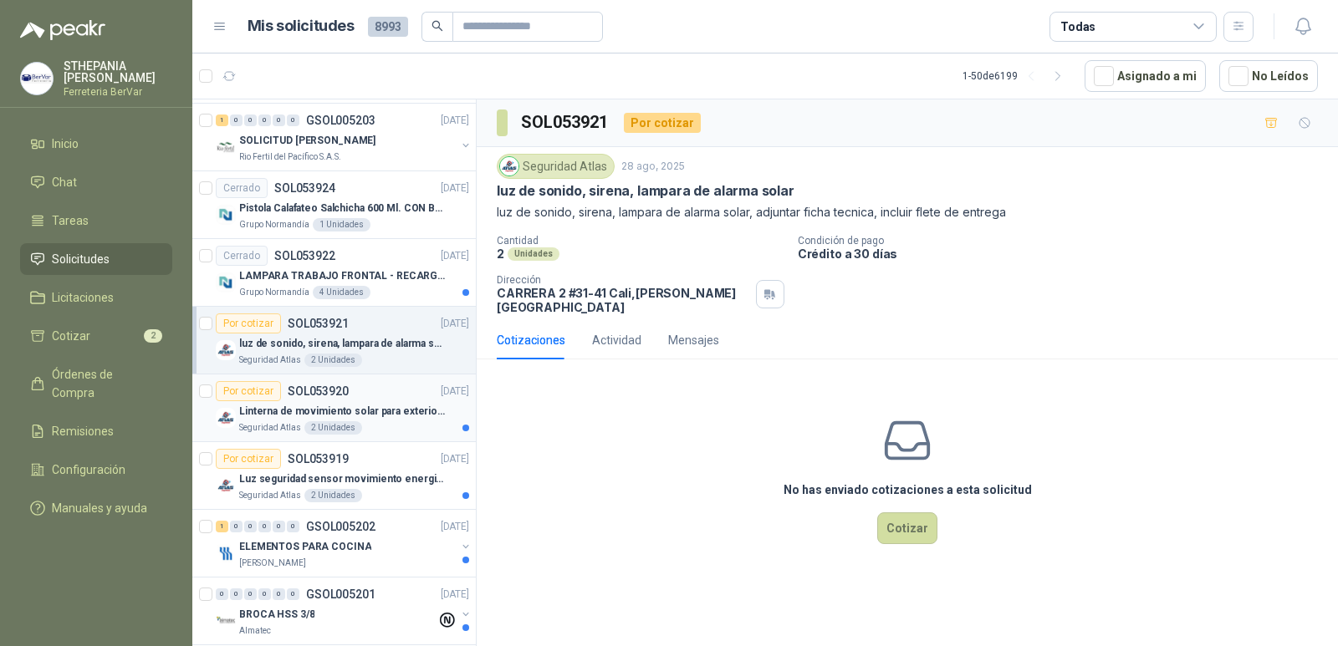
click at [421, 406] on p "Linterna de movimiento solar para exteriores con 77 leds" at bounding box center [343, 412] width 208 height 16
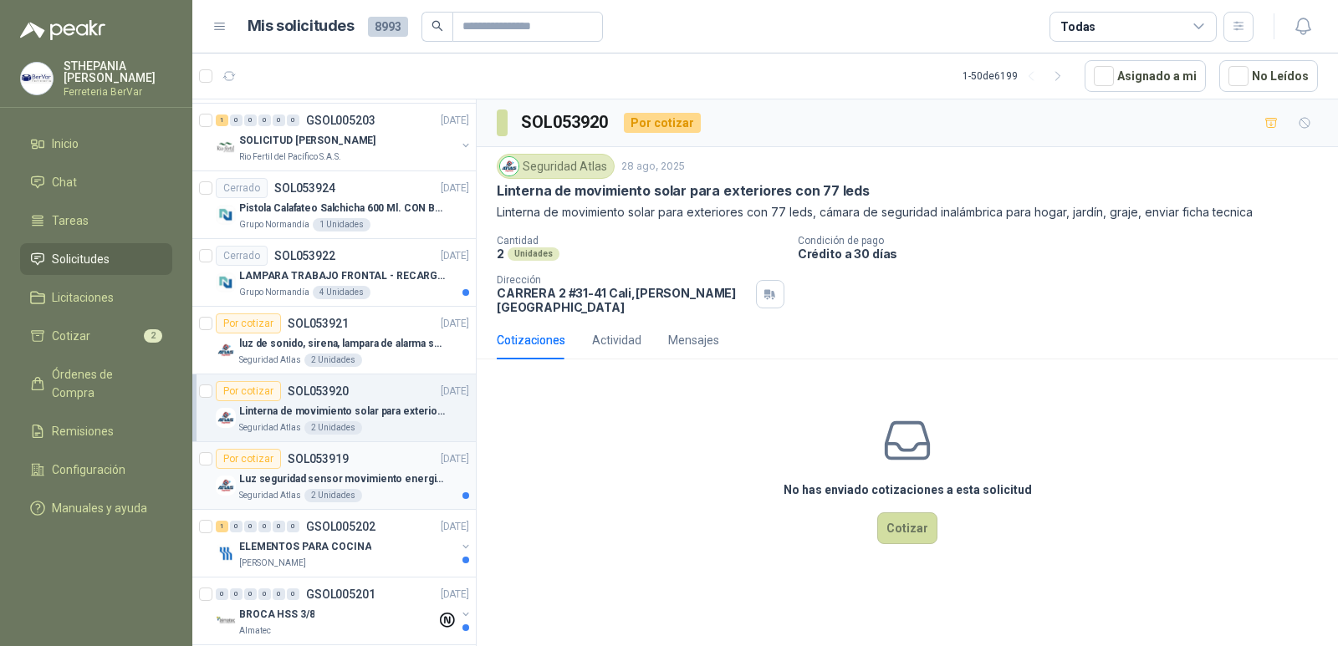
click at [410, 482] on p "Luz seguridad sensor movimiento energia solar" at bounding box center [343, 480] width 208 height 16
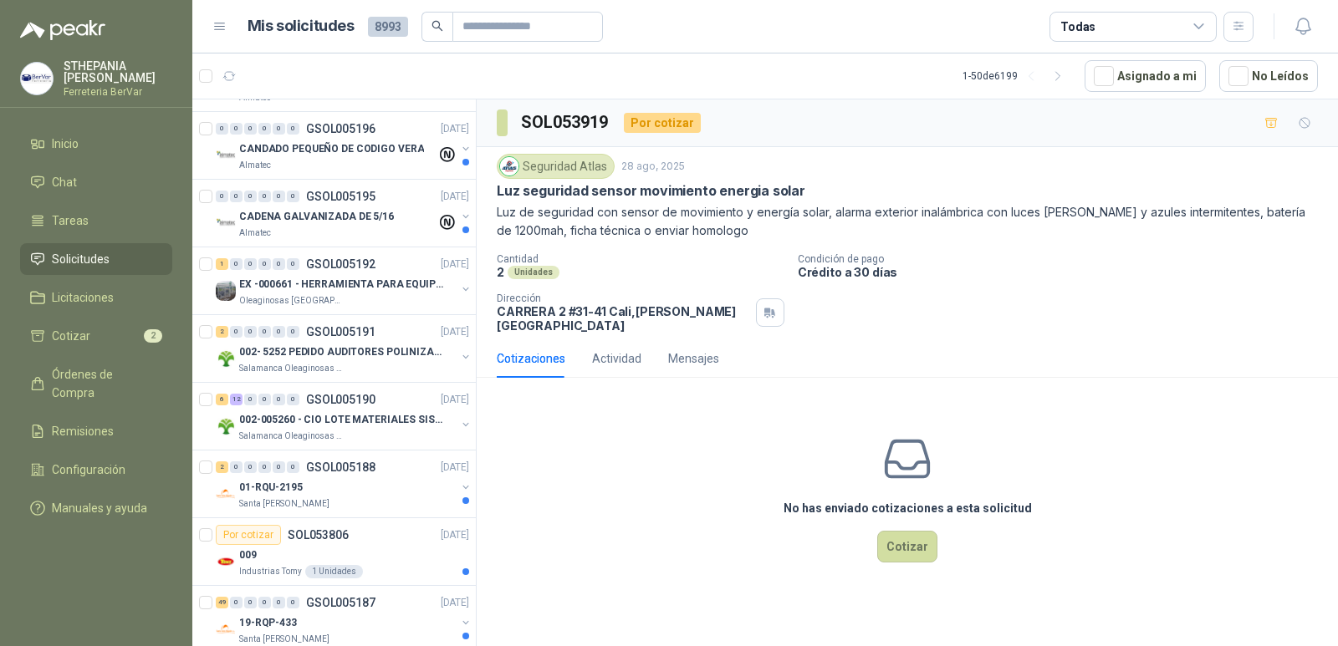
scroll to position [1171, 0]
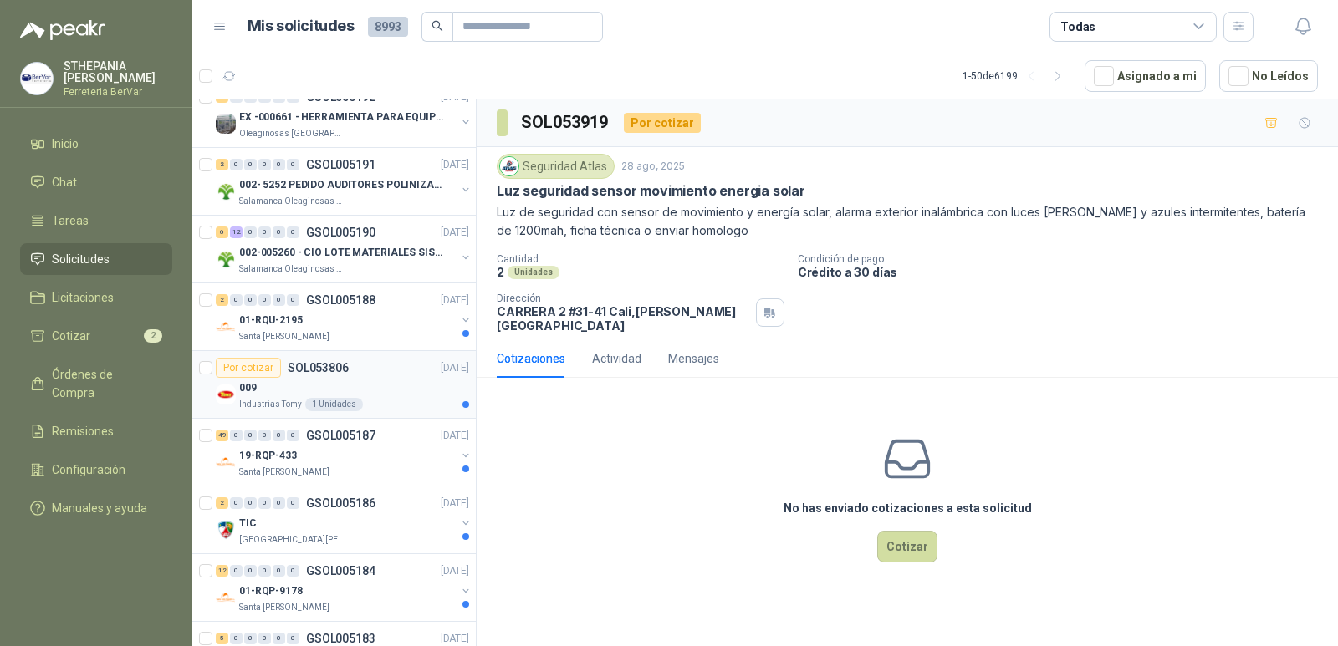
click at [396, 386] on div "009" at bounding box center [354, 388] width 230 height 20
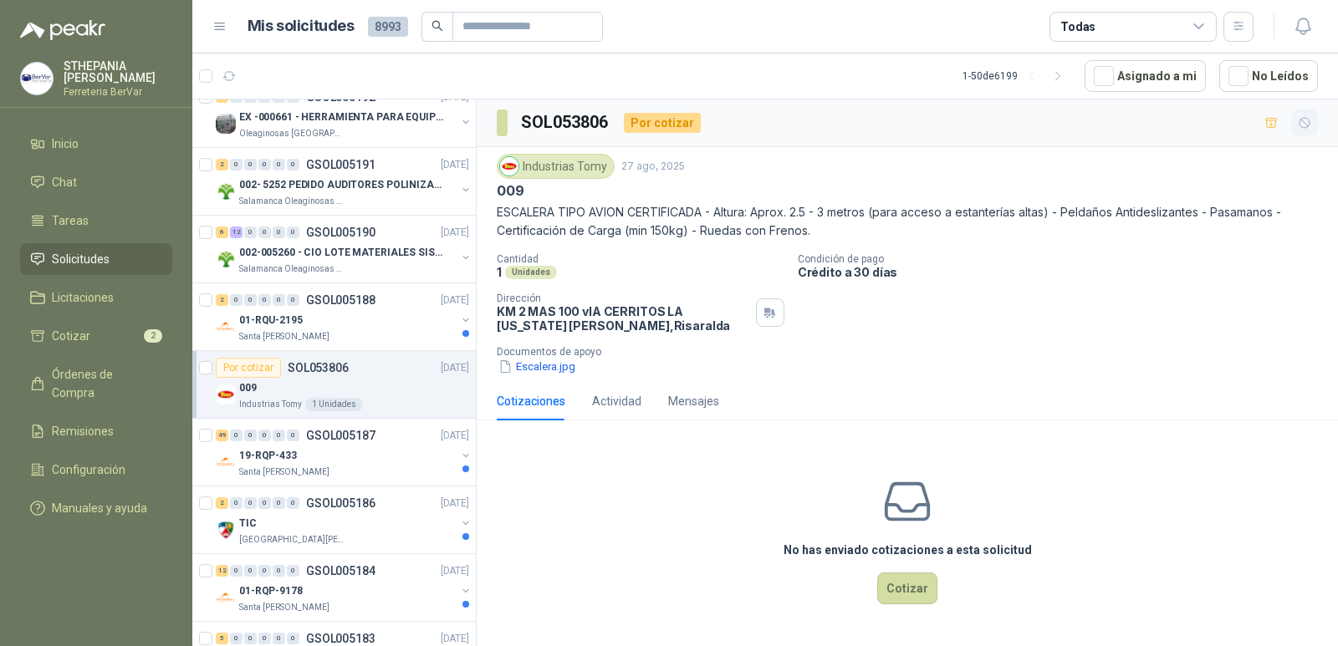
click at [1299, 124] on icon "button" at bounding box center [1304, 123] width 10 height 10
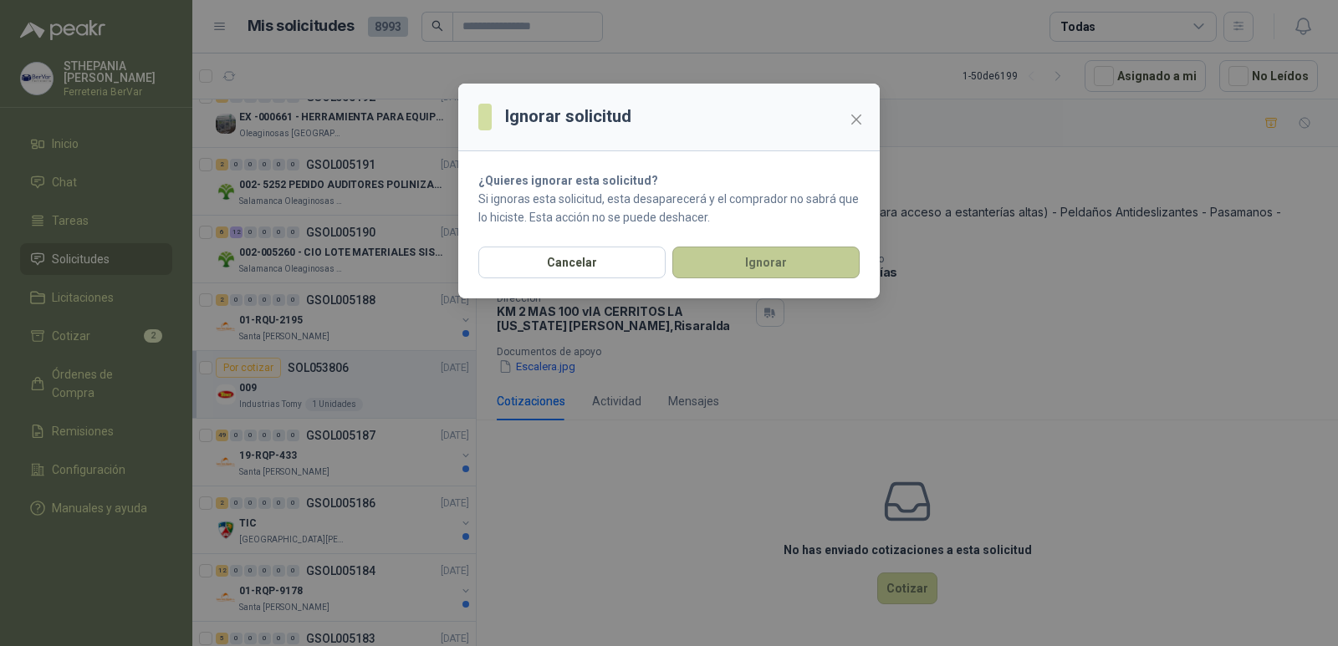
click at [787, 263] on button "Ignorar" at bounding box center [765, 263] width 187 height 32
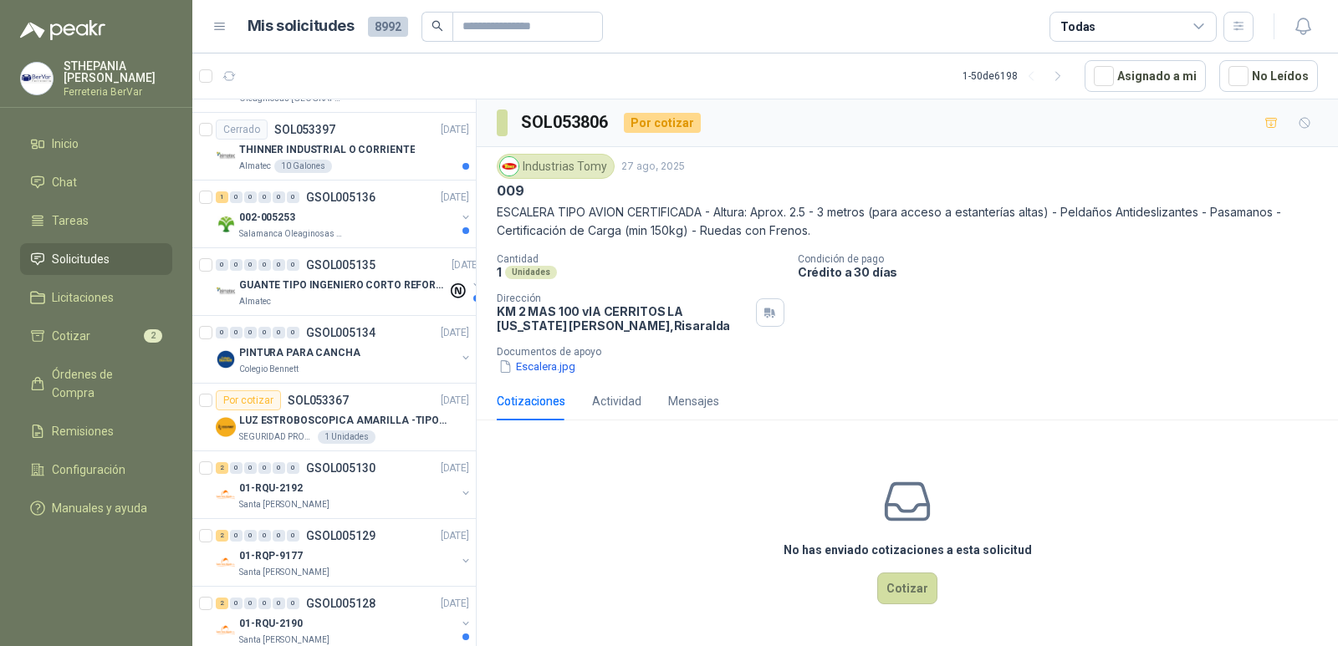
scroll to position [2843, 0]
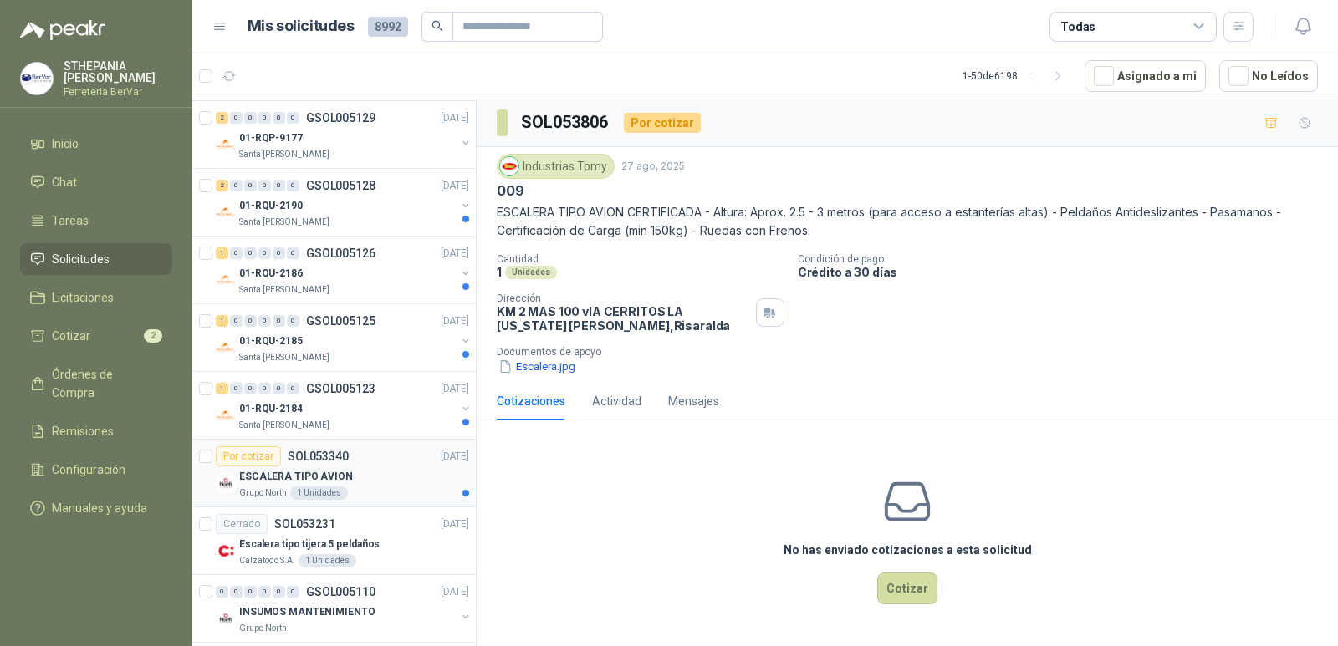
click at [358, 467] on div "ESCALERA TIPO AVION" at bounding box center [354, 477] width 230 height 20
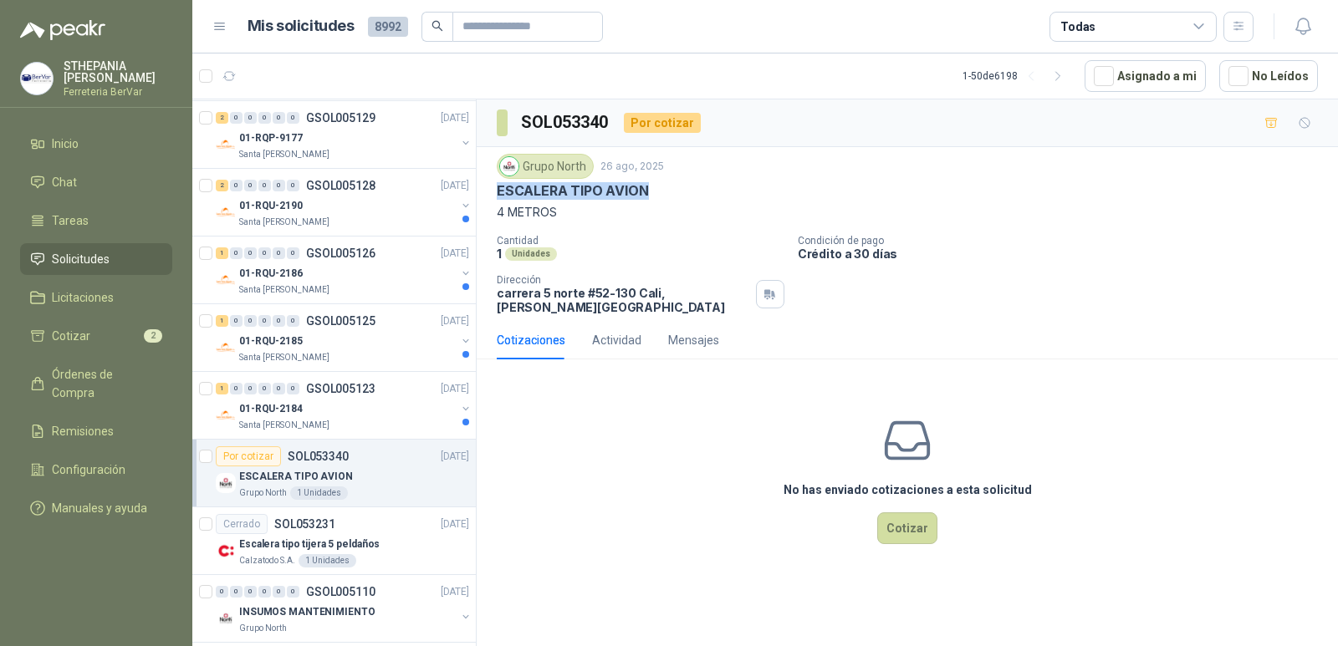
drag, startPoint x: 495, startPoint y: 191, endPoint x: 646, endPoint y: 191, distance: 151.4
click at [646, 191] on div "Grupo North [DATE] ESCALERA TIPO AVION 4 METROS Cantidad 1 Unidades Condición d…" at bounding box center [907, 234] width 861 height 174
copy p "ESCALERA TIPO AVION"
click at [1298, 122] on icon "button" at bounding box center [1305, 123] width 14 height 14
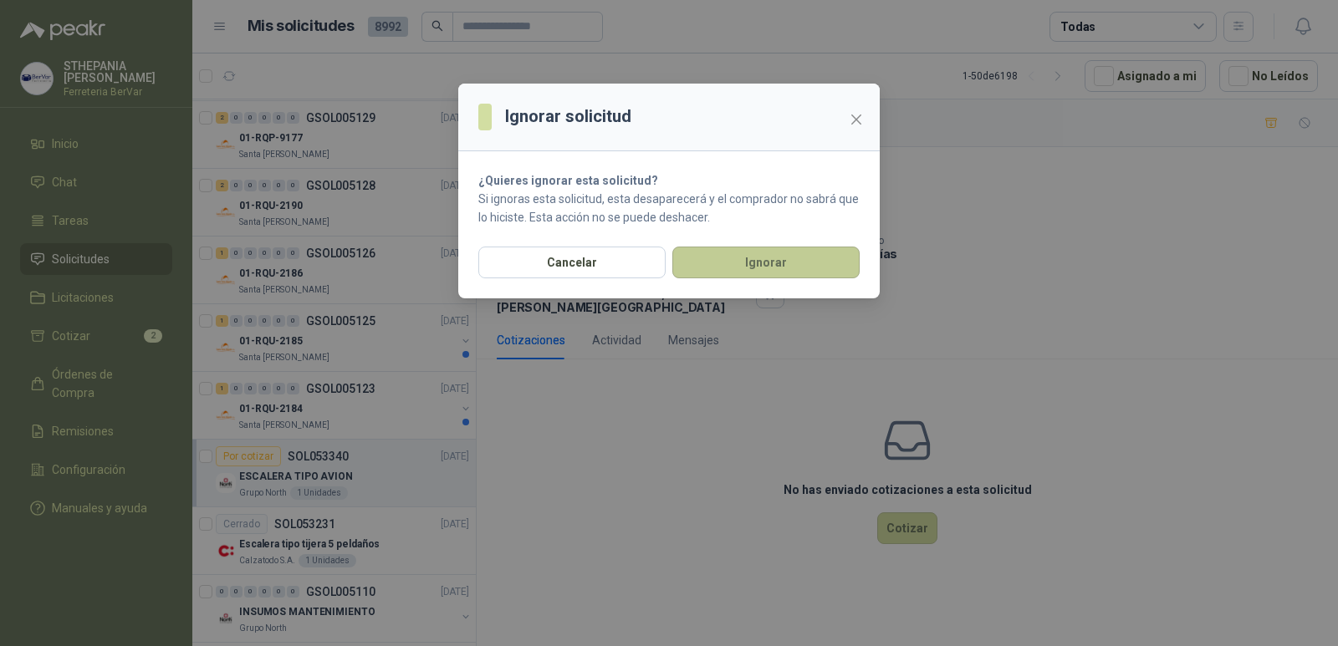
click at [801, 260] on button "Ignorar" at bounding box center [765, 263] width 187 height 32
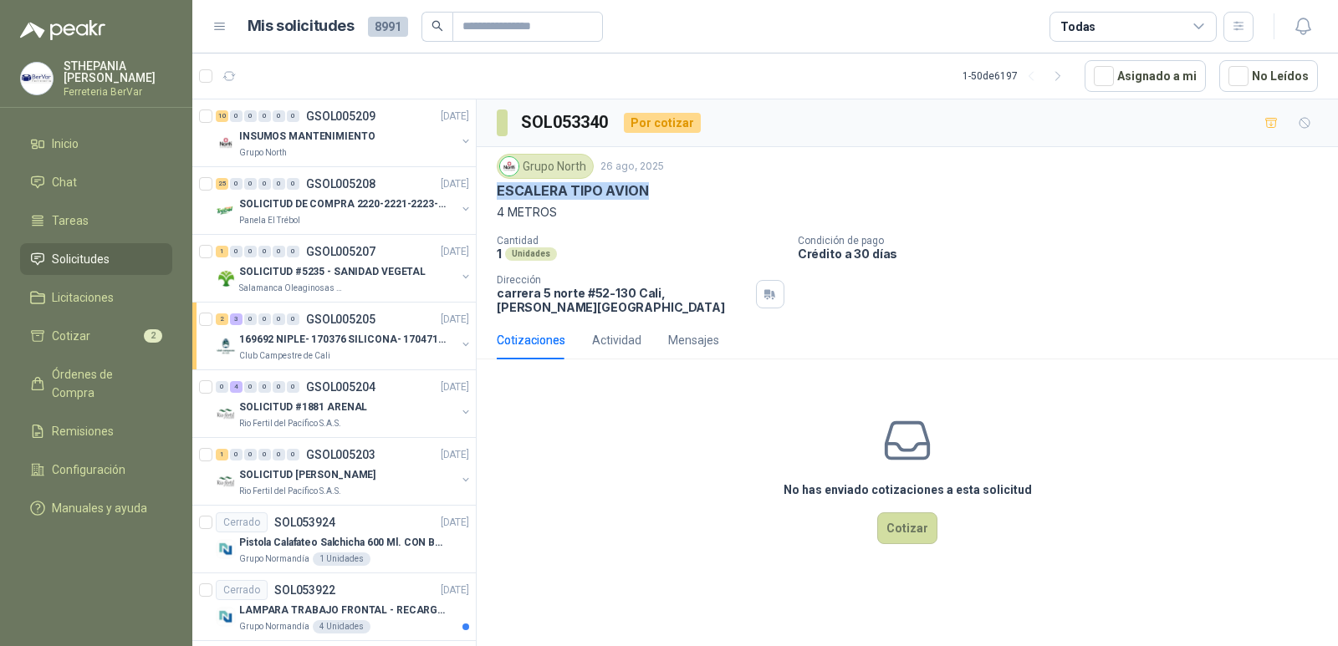
click at [962, 188] on div "ESCALERA TIPO AVION" at bounding box center [907, 191] width 821 height 18
click at [1299, 124] on icon "button" at bounding box center [1304, 123] width 10 height 10
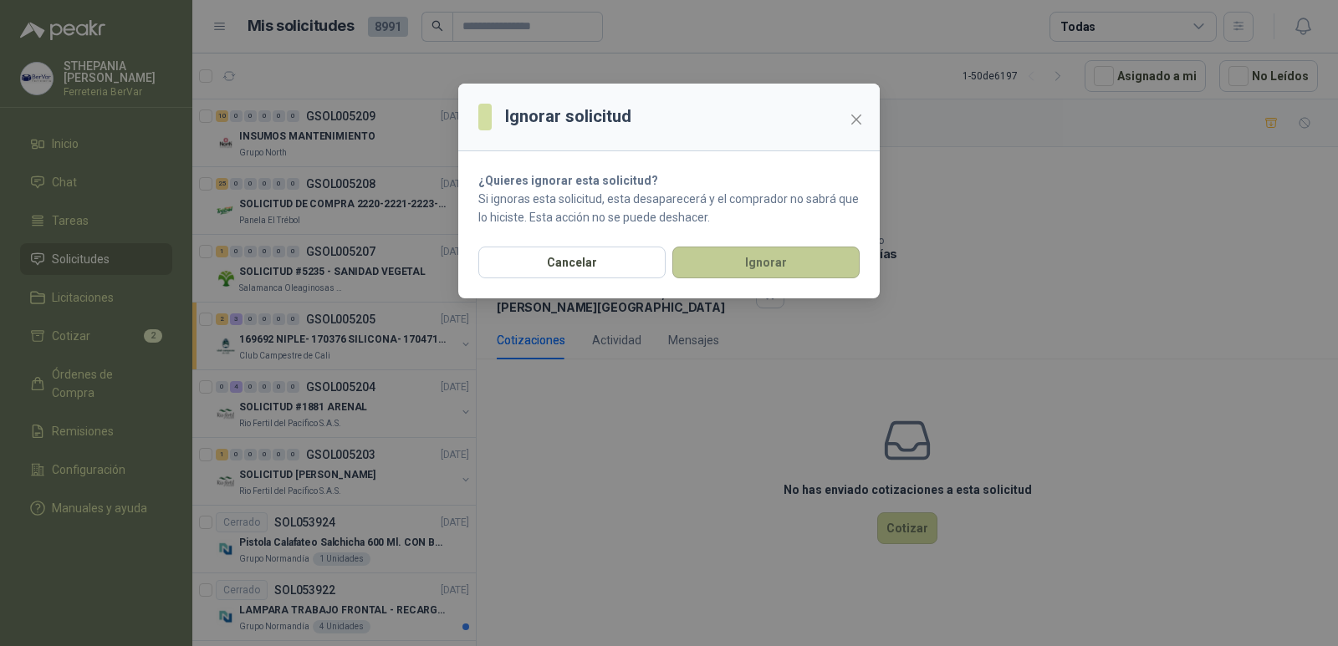
click at [817, 258] on button "Ignorar" at bounding box center [765, 263] width 187 height 32
